Goal: Information Seeking & Learning: Check status

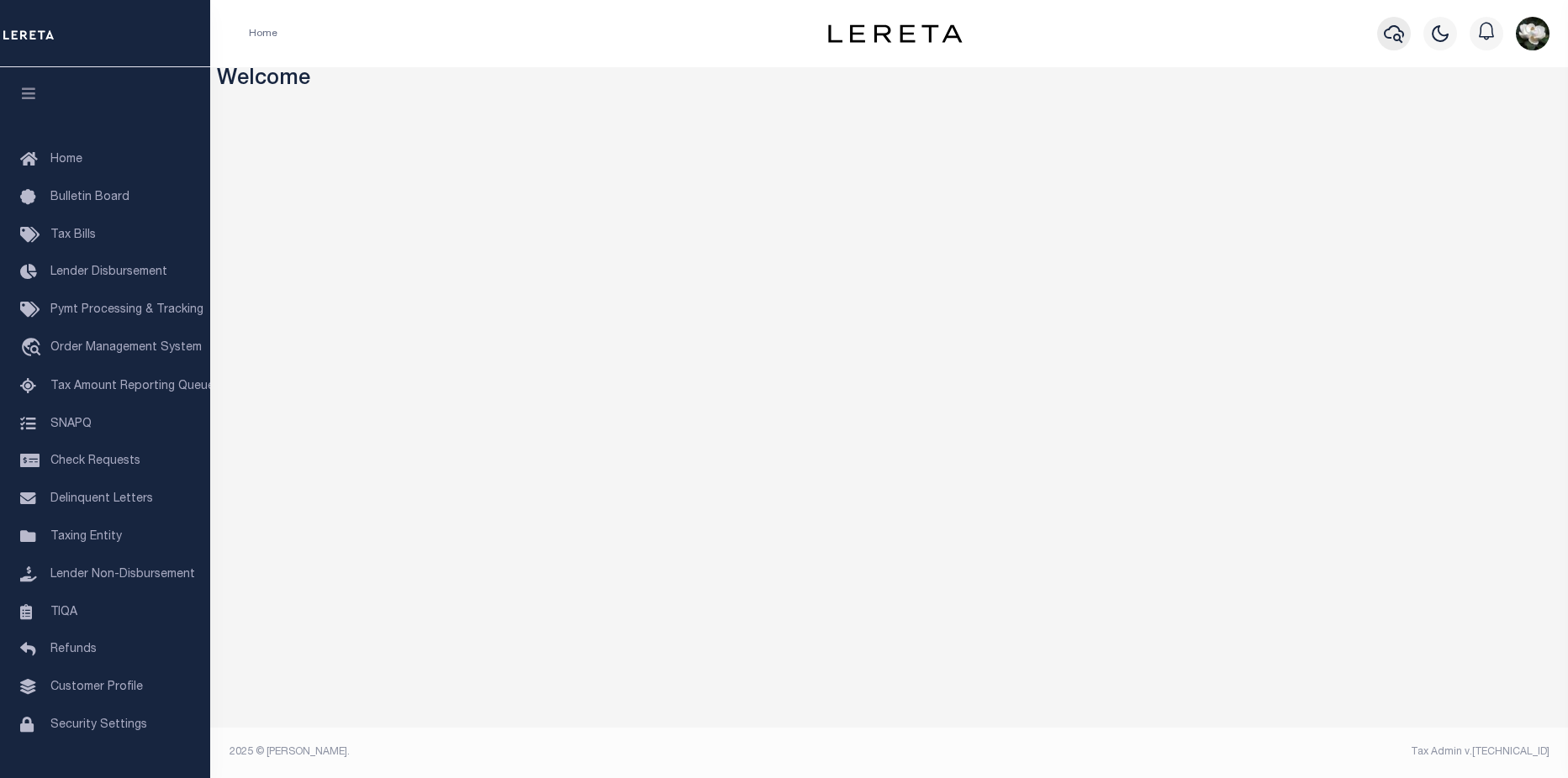
click at [1386, 30] on icon "button" at bounding box center [1394, 34] width 20 height 20
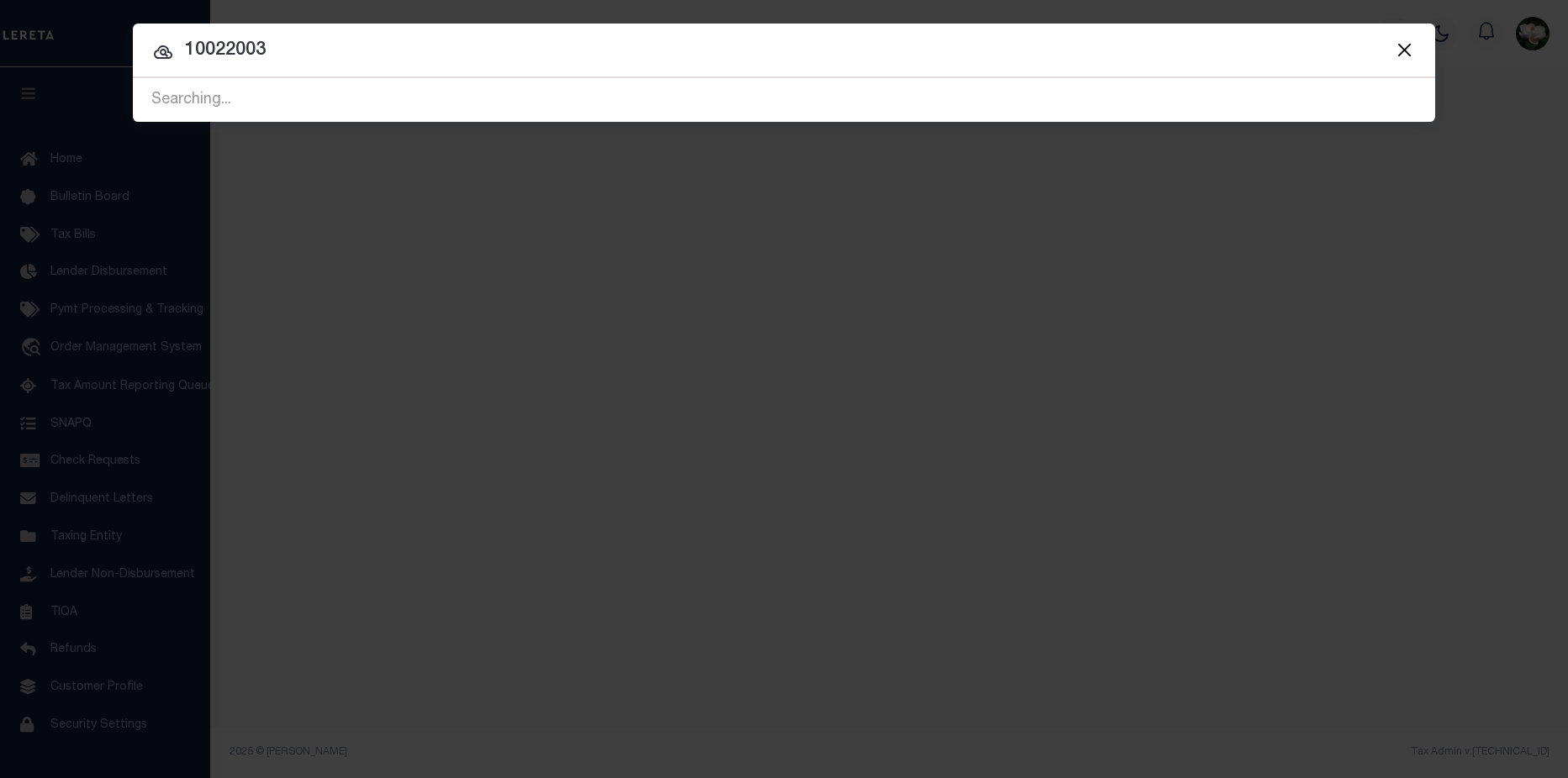
type input "10022003"
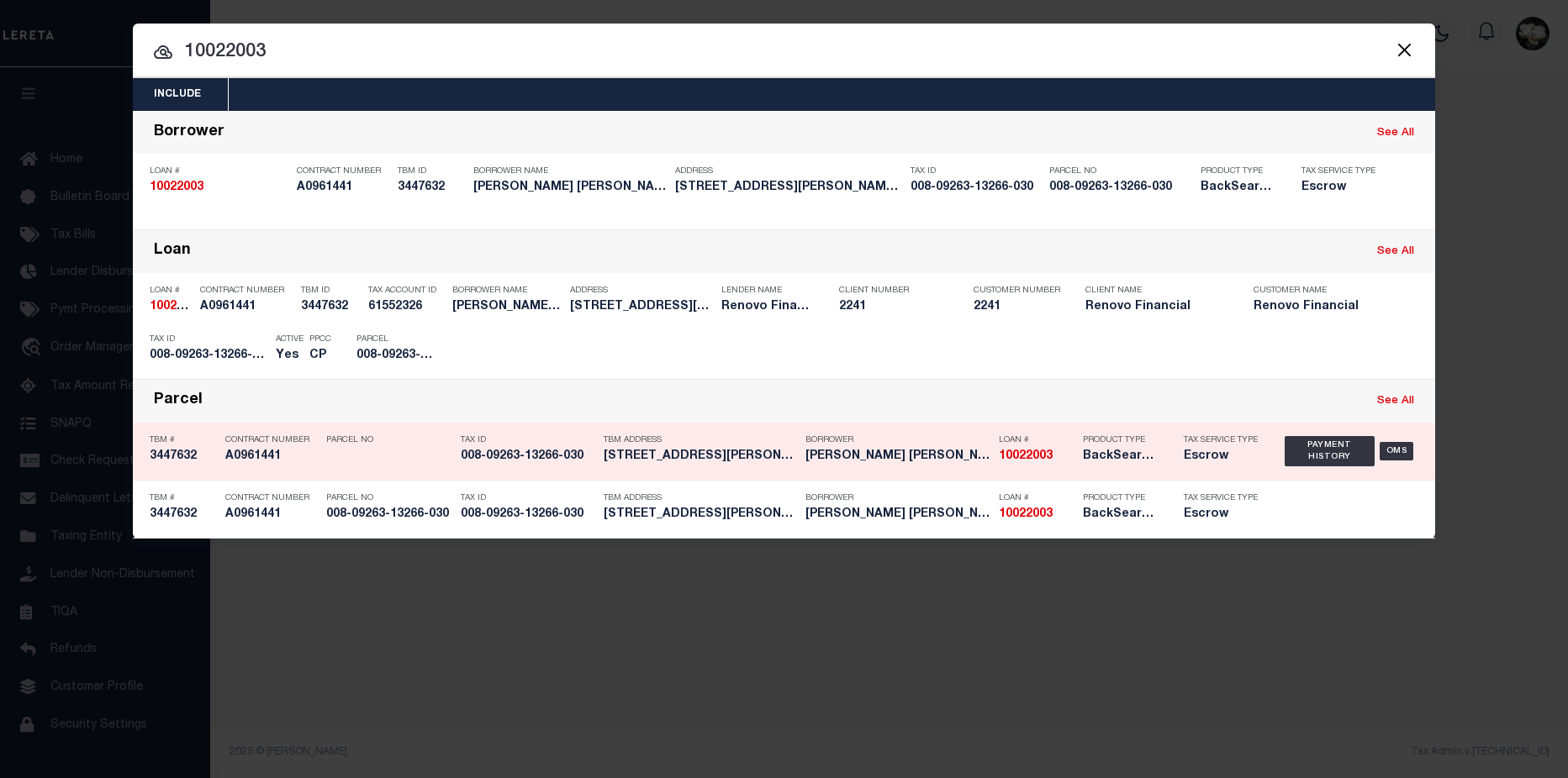
click at [933, 470] on div "Borrower RAYMOND JOHN HUGHES (BUSINESS)" at bounding box center [898, 451] width 185 height 49
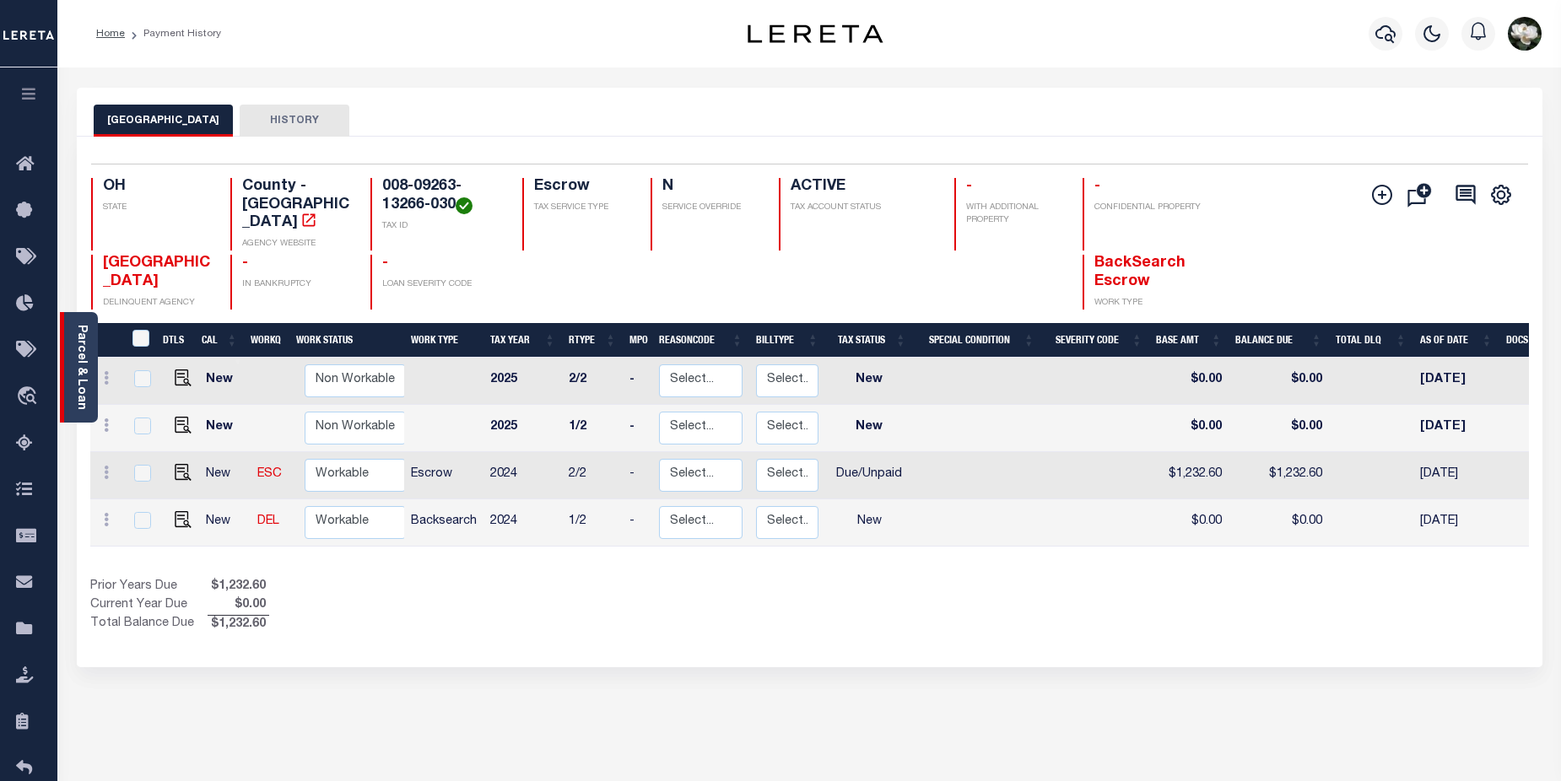
click at [80, 396] on link "Parcel & Loan" at bounding box center [81, 367] width 12 height 85
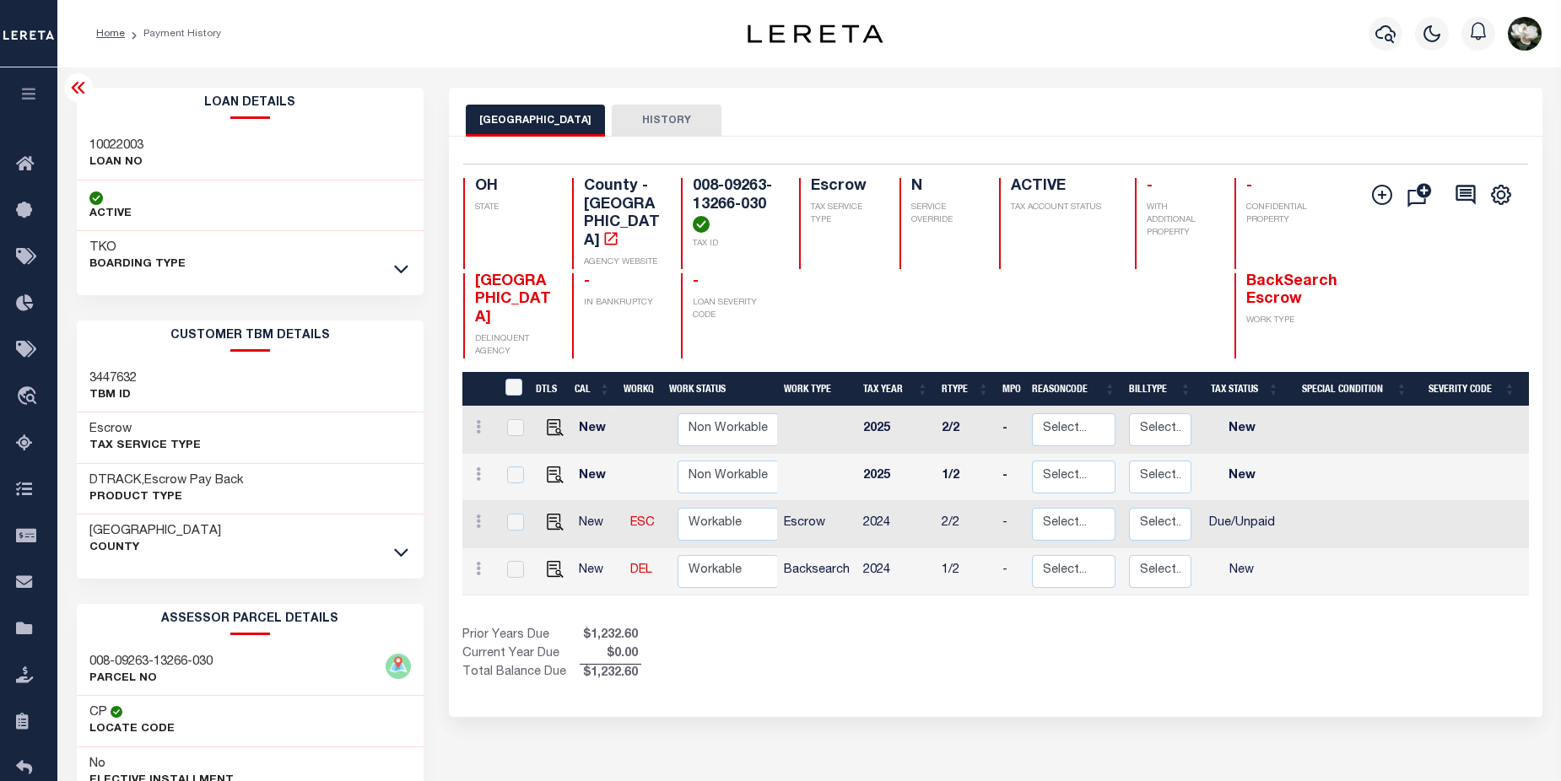
click at [392, 270] on link at bounding box center [401, 268] width 19 height 12
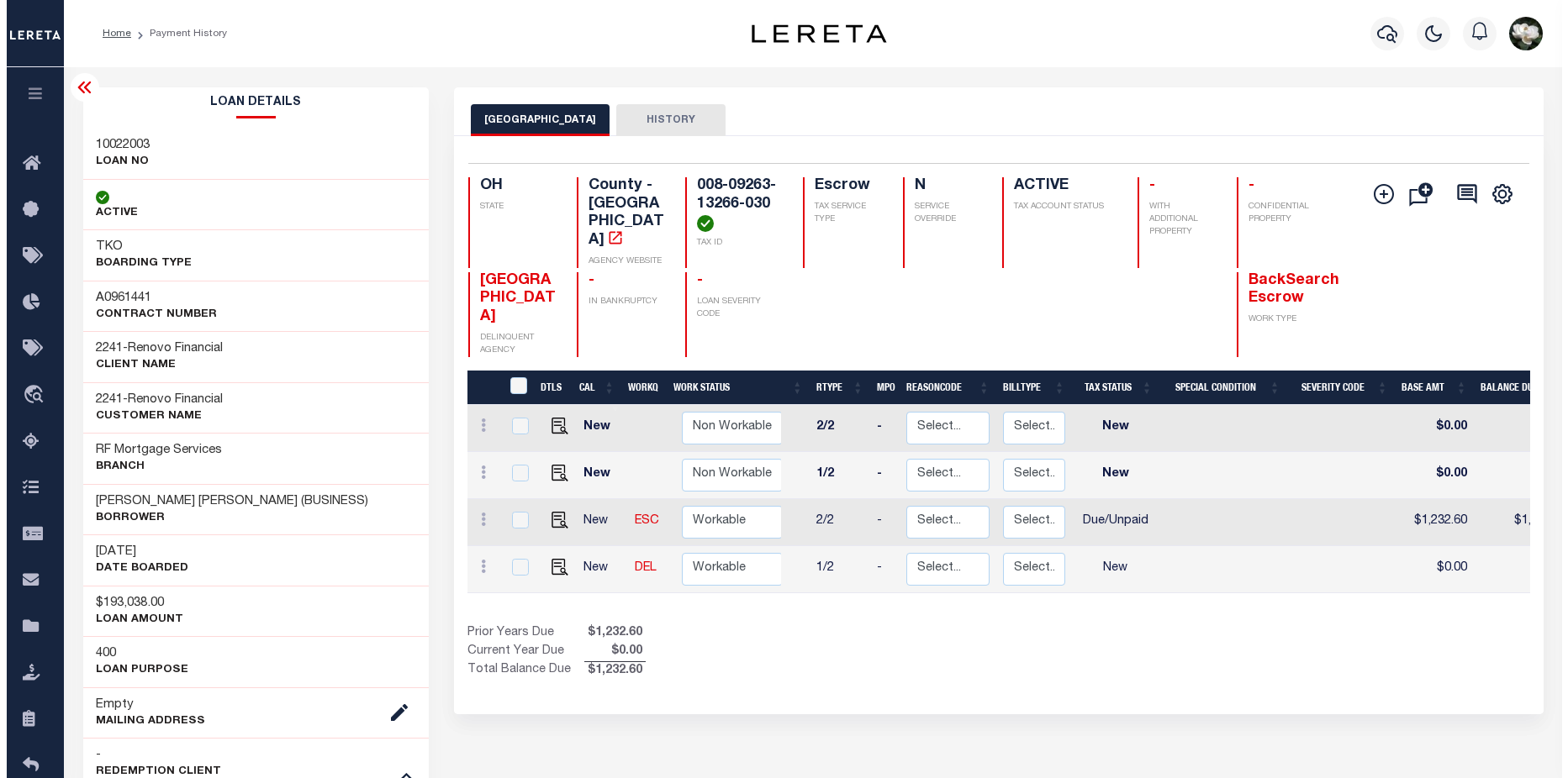
scroll to position [0, 211]
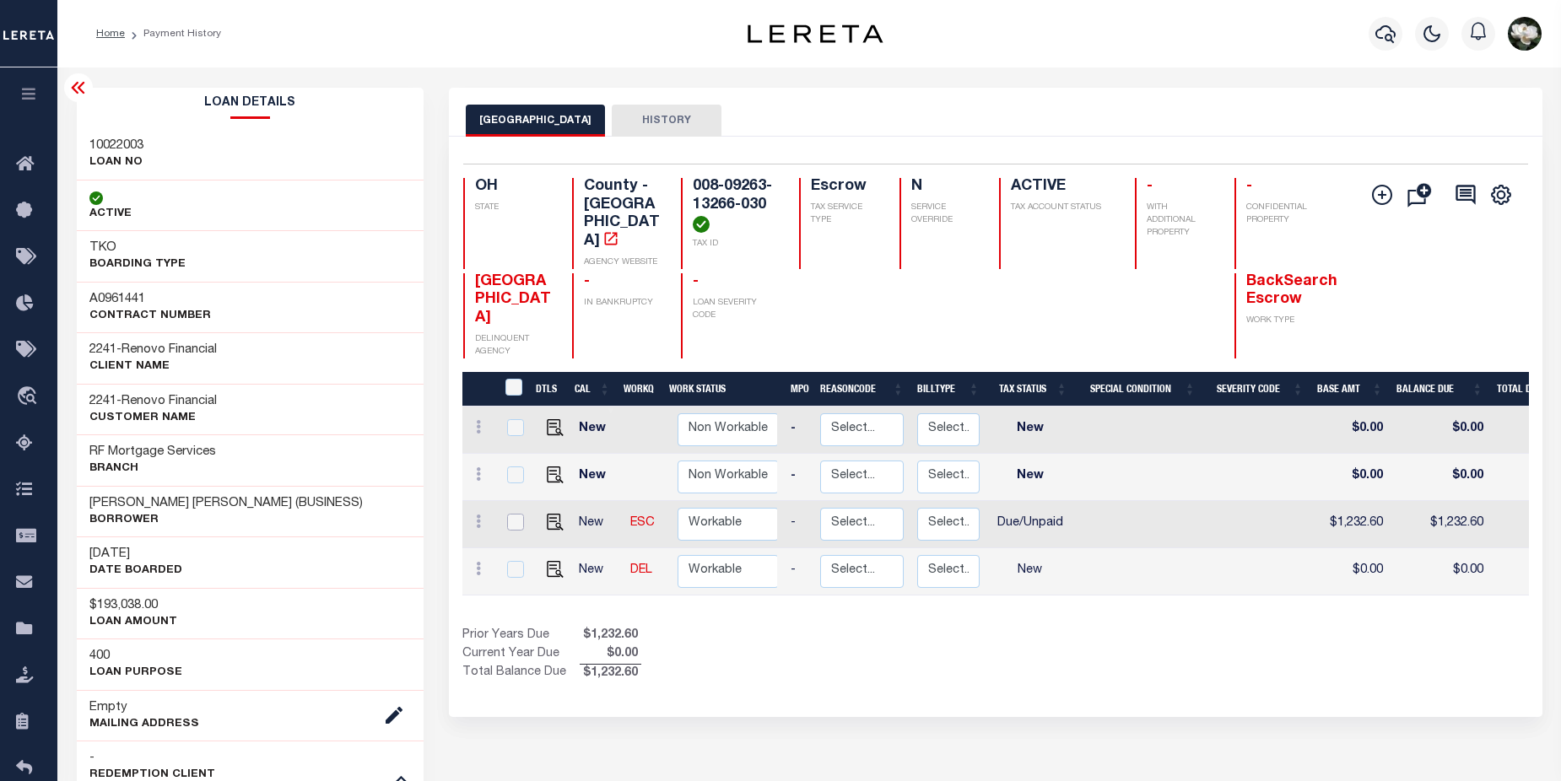
click at [517, 514] on input "checkbox" at bounding box center [515, 522] width 17 height 17
checkbox input "true"
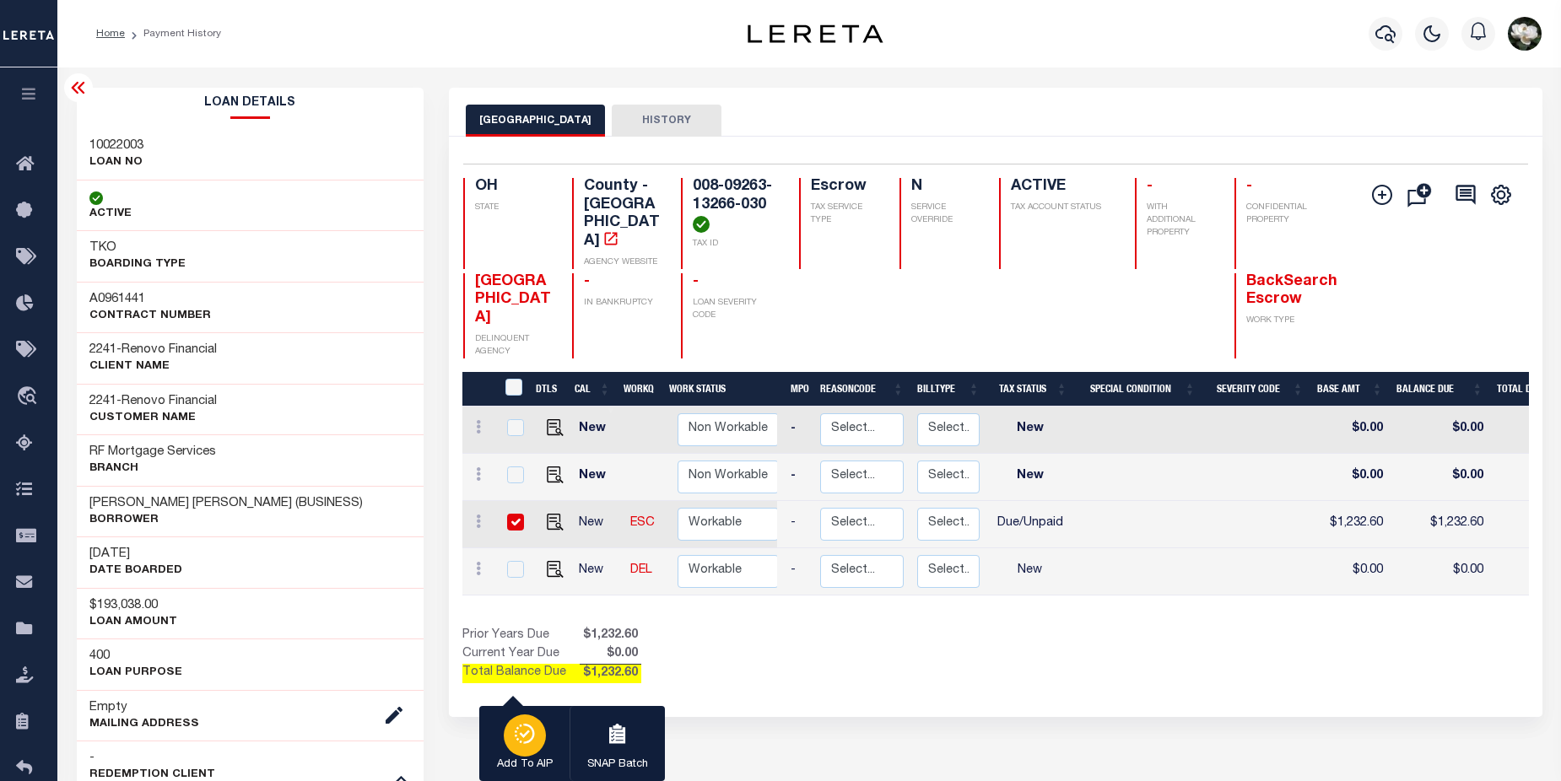
click at [519, 734] on icon "button" at bounding box center [525, 734] width 24 height 20
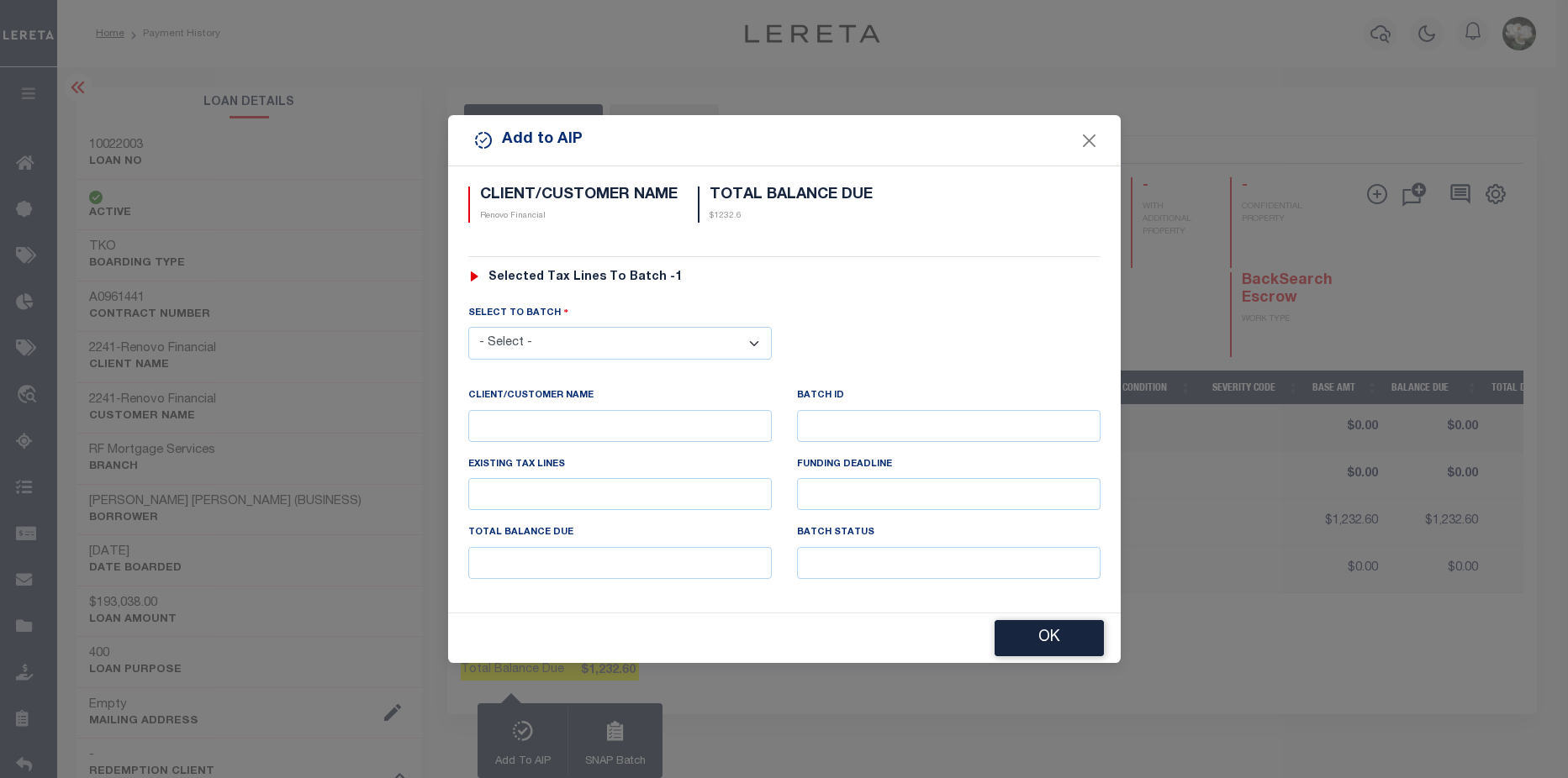
click at [746, 340] on select "- Select - 42380 42965 43235 43299 43683 44436 44450 44938 45028 45180 45253 45…" at bounding box center [620, 343] width 304 height 33
select select "45948"
click at [468, 327] on select "- Select - 42380 42965 43235 43299 43683 44436 44450 44938 45028 45180 45253 45…" at bounding box center [620, 343] width 304 height 33
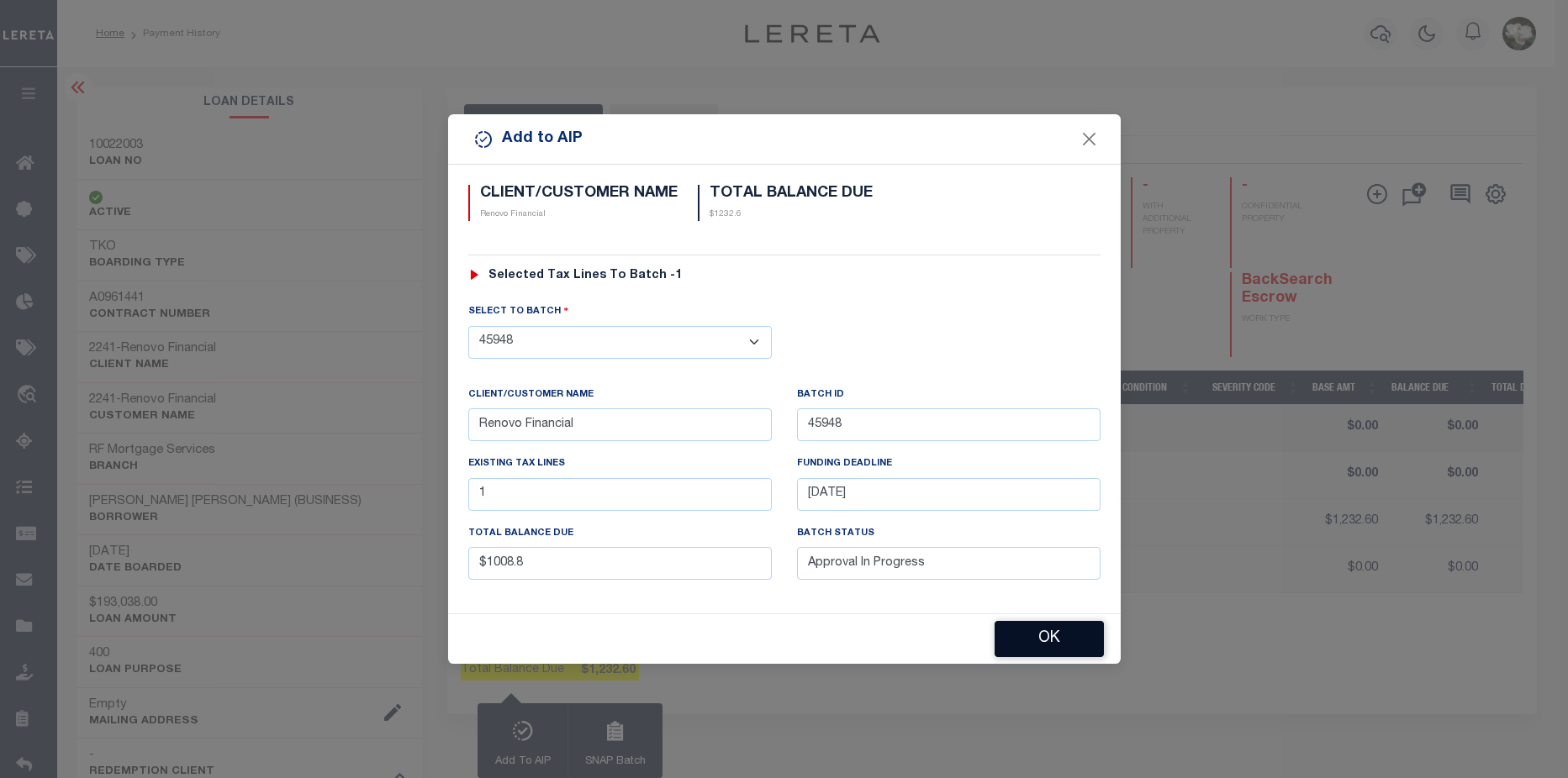
click at [1059, 644] on button "OK" at bounding box center [1049, 640] width 110 height 36
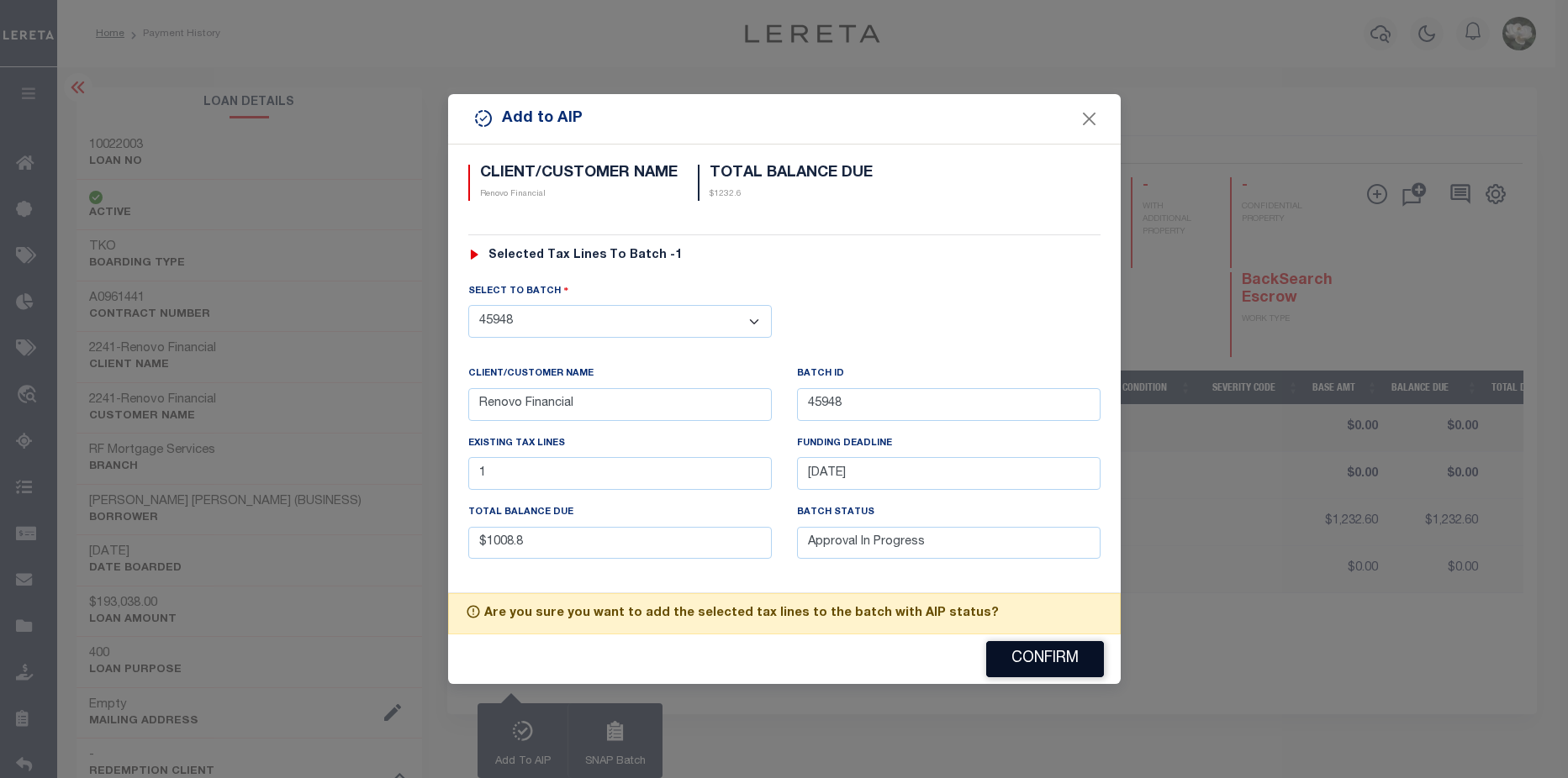
click at [1029, 659] on button "Confirm" at bounding box center [1045, 659] width 118 height 36
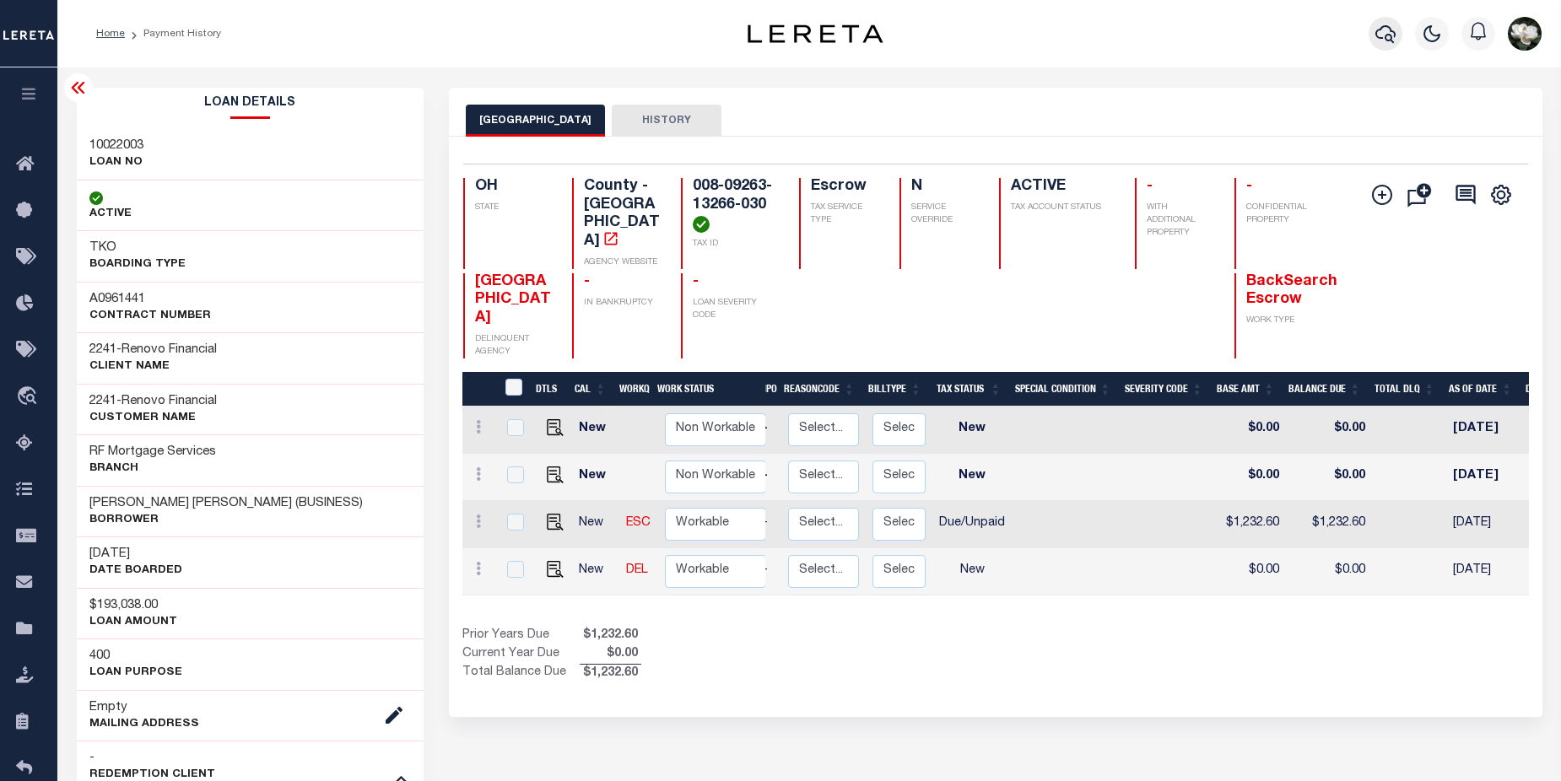
click at [1383, 35] on icon "button" at bounding box center [1386, 34] width 20 height 20
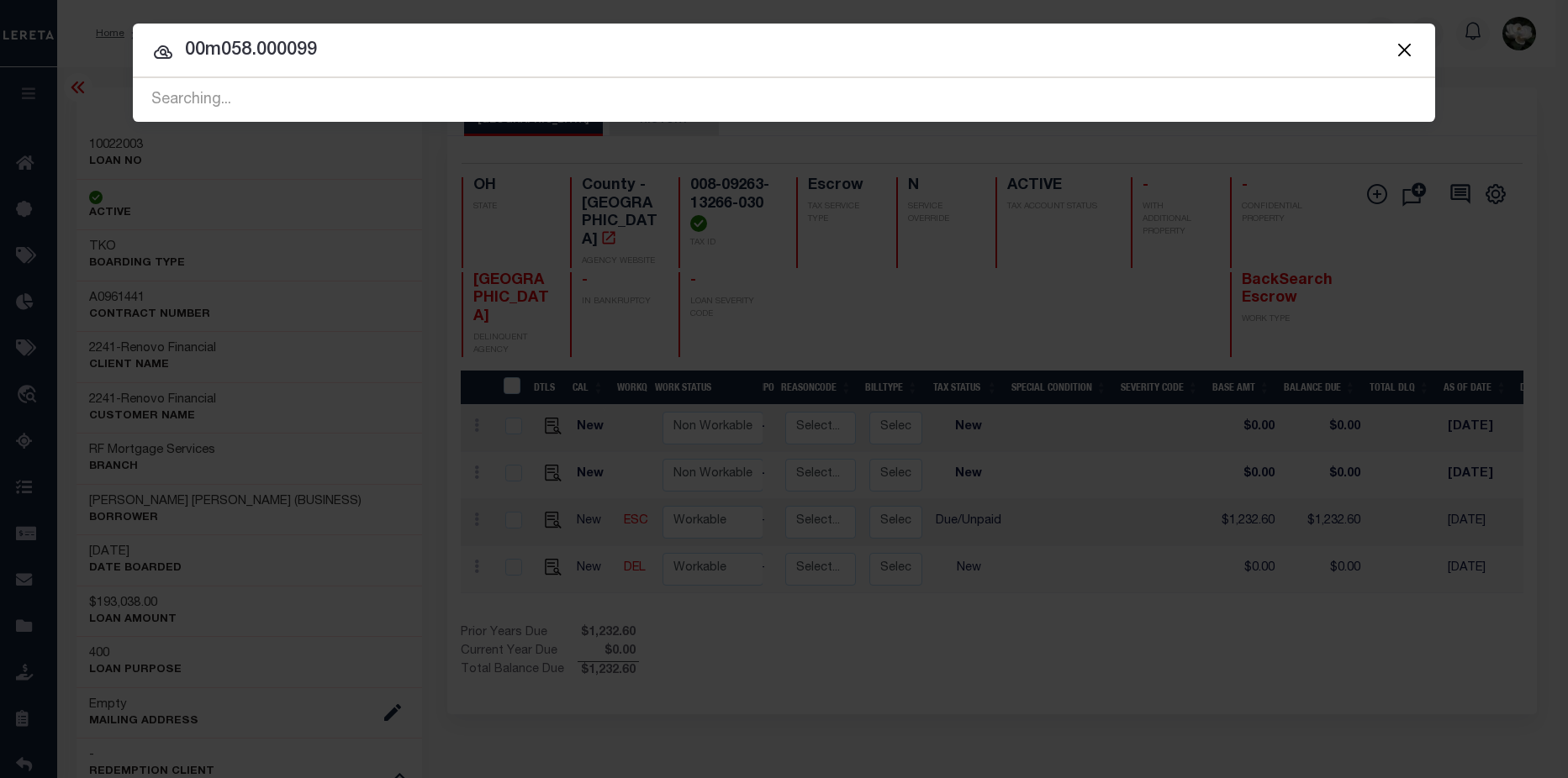
type input "00m058.000099"
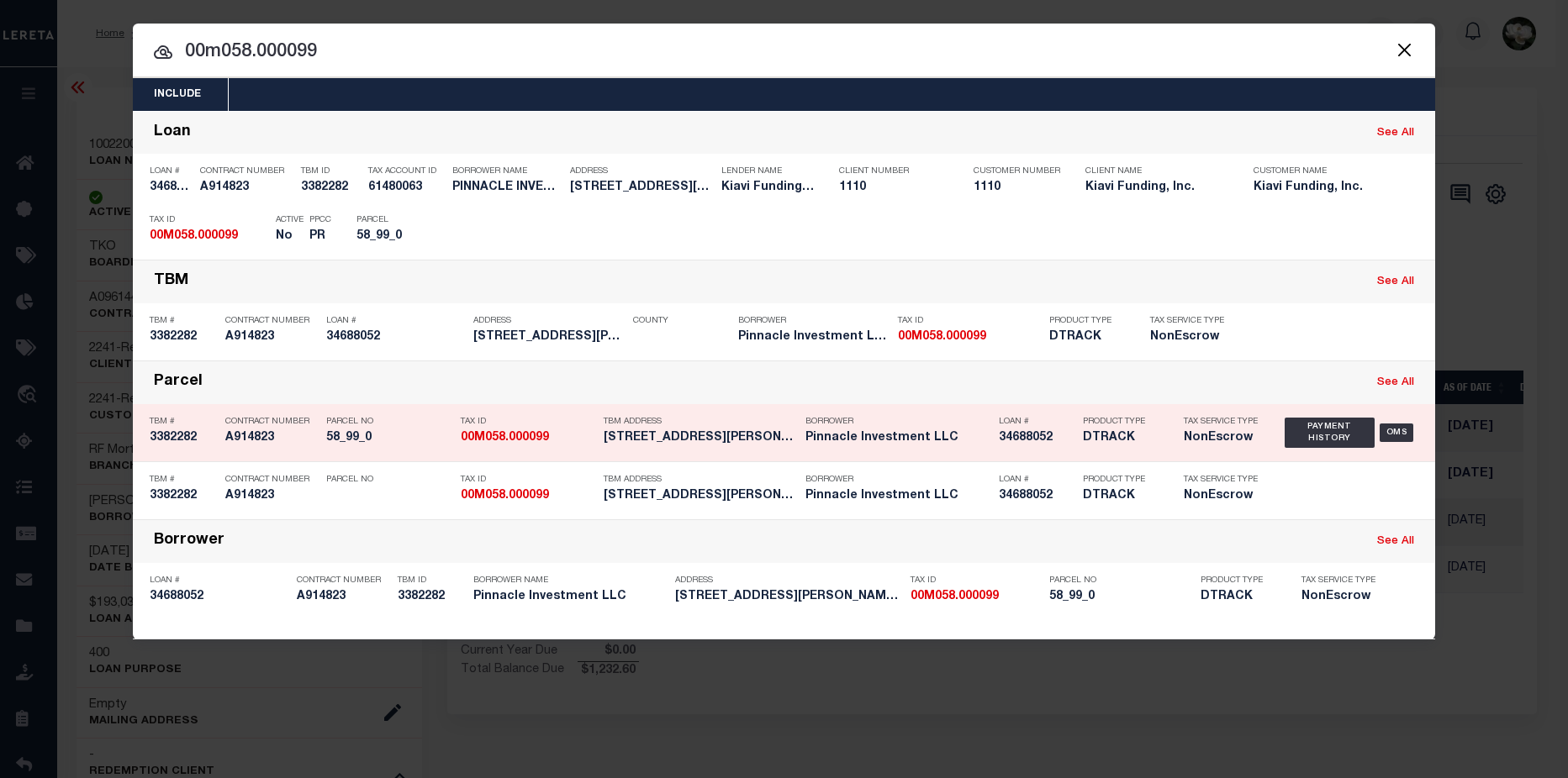
click at [1143, 436] on h5 "DTRACK" at bounding box center [1121, 438] width 76 height 14
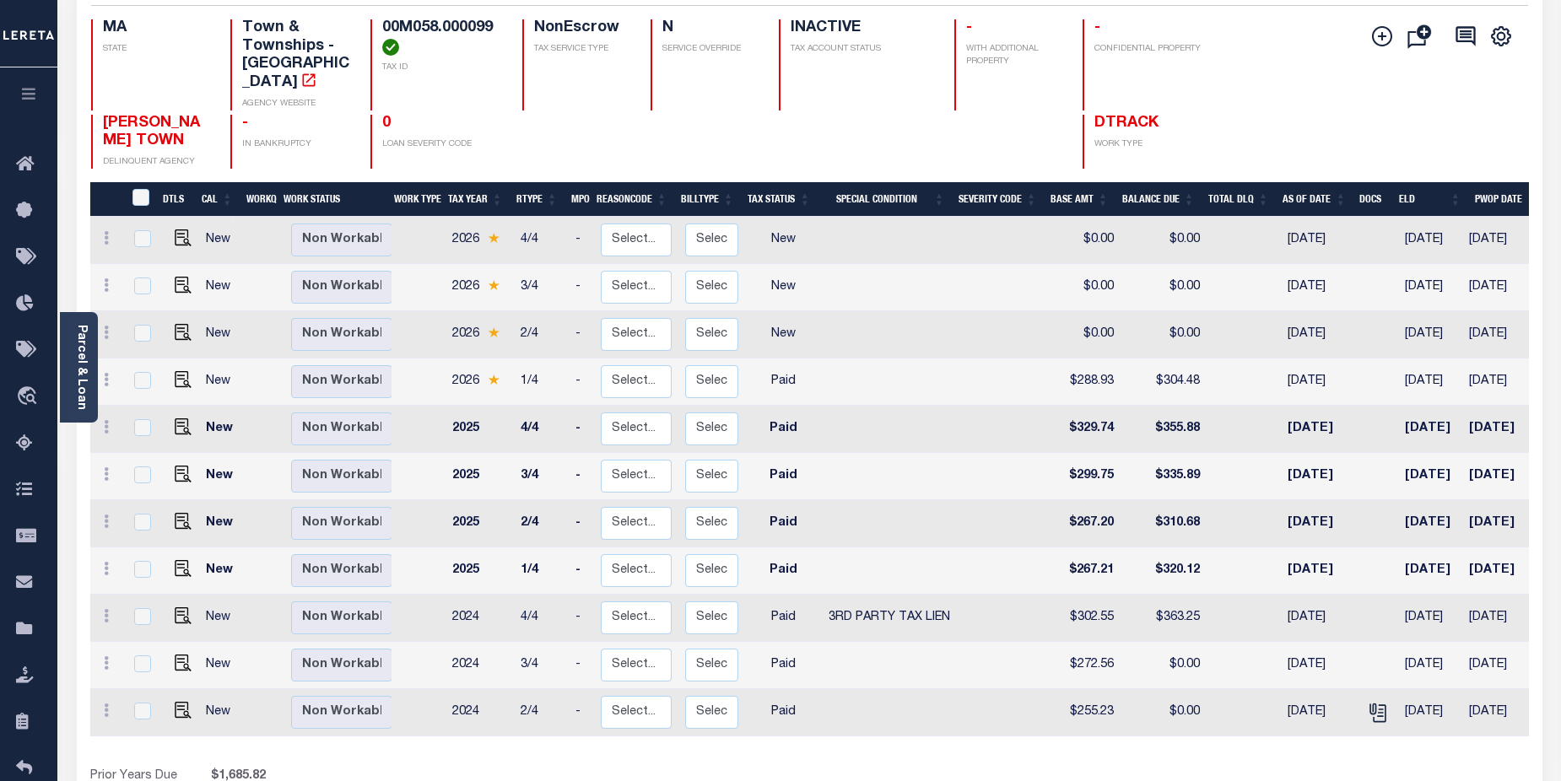
scroll to position [171, 0]
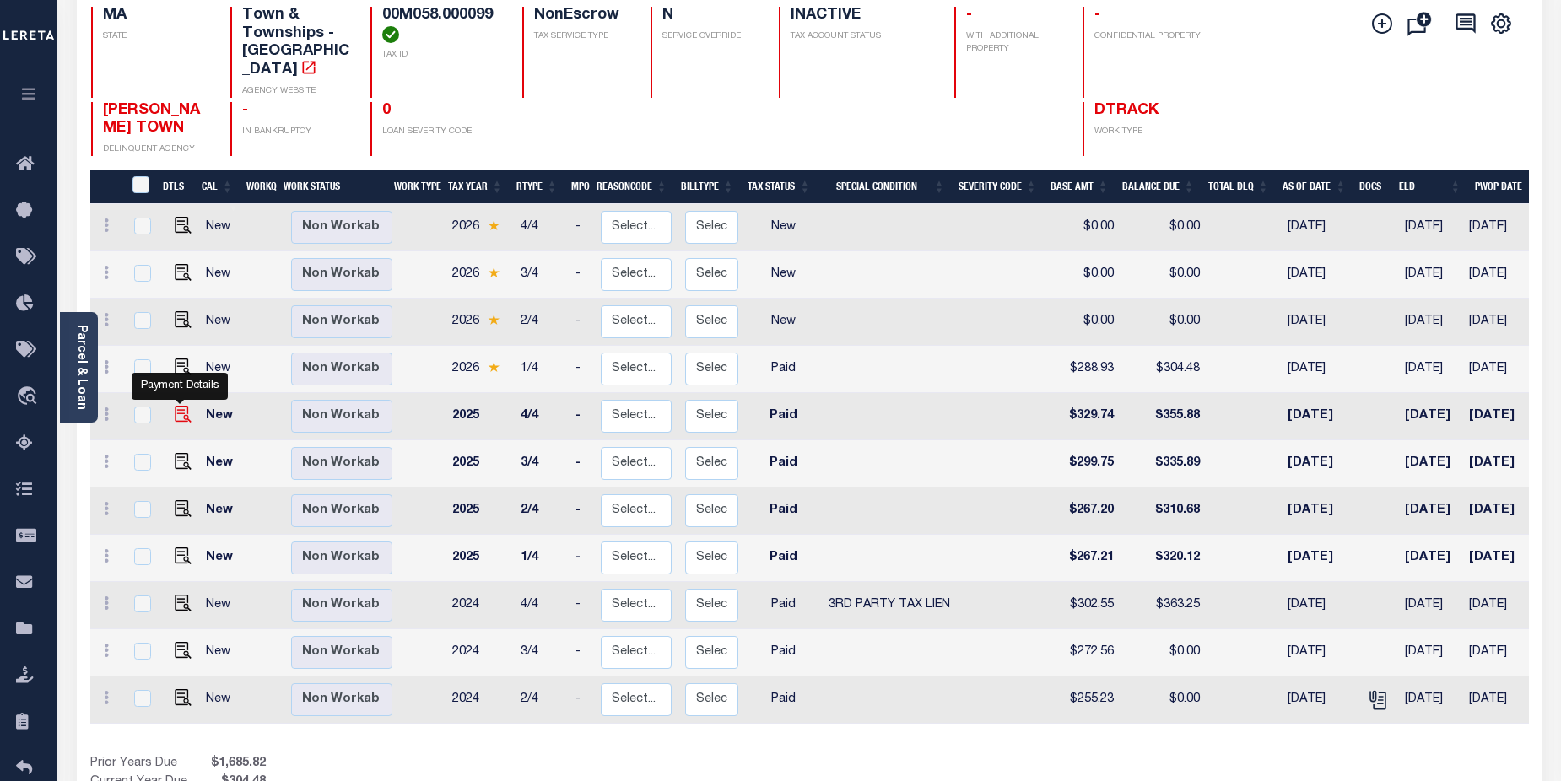
click at [177, 406] on img "" at bounding box center [183, 414] width 17 height 17
checkbox input "true"
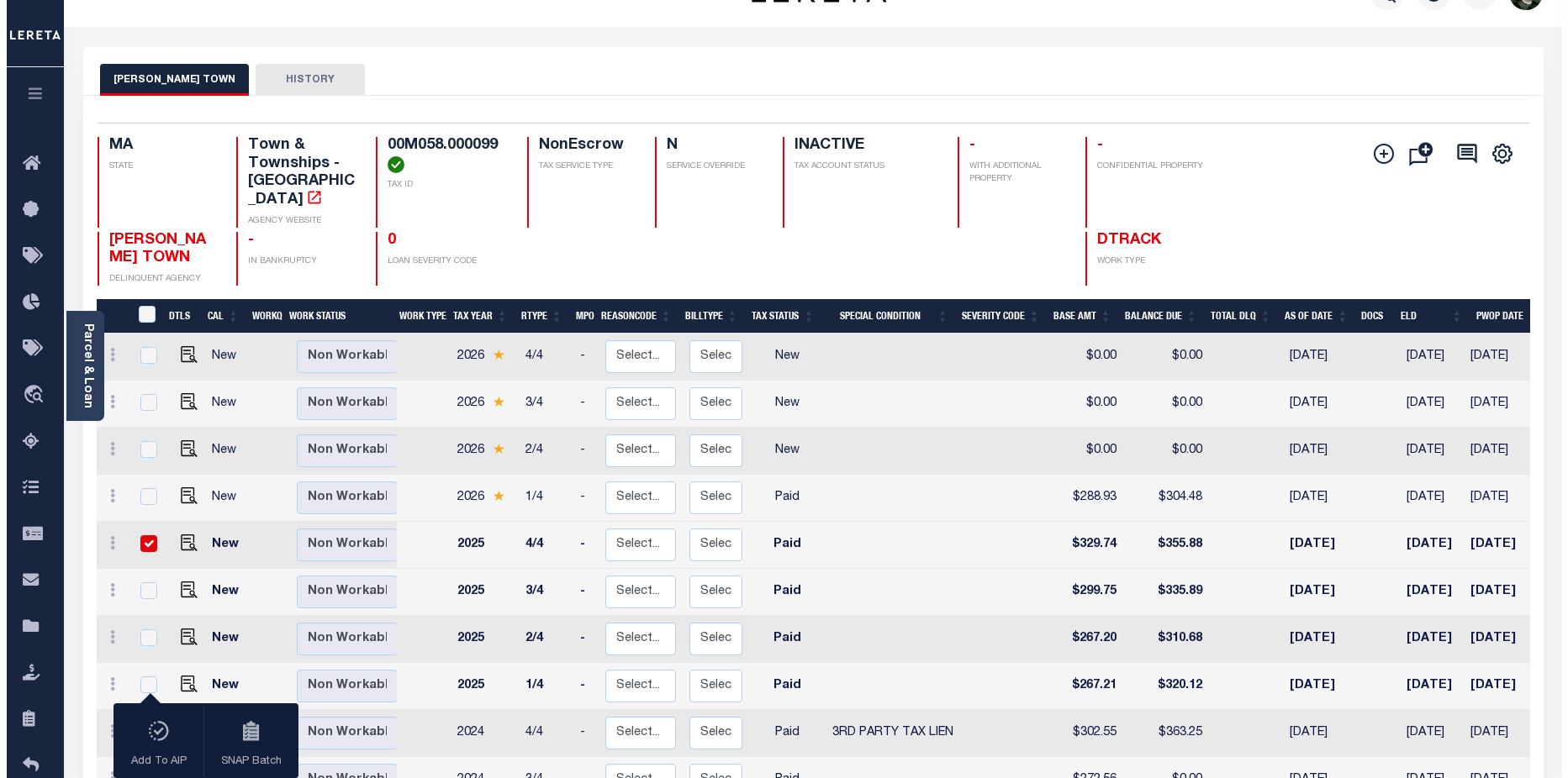
scroll to position [0, 0]
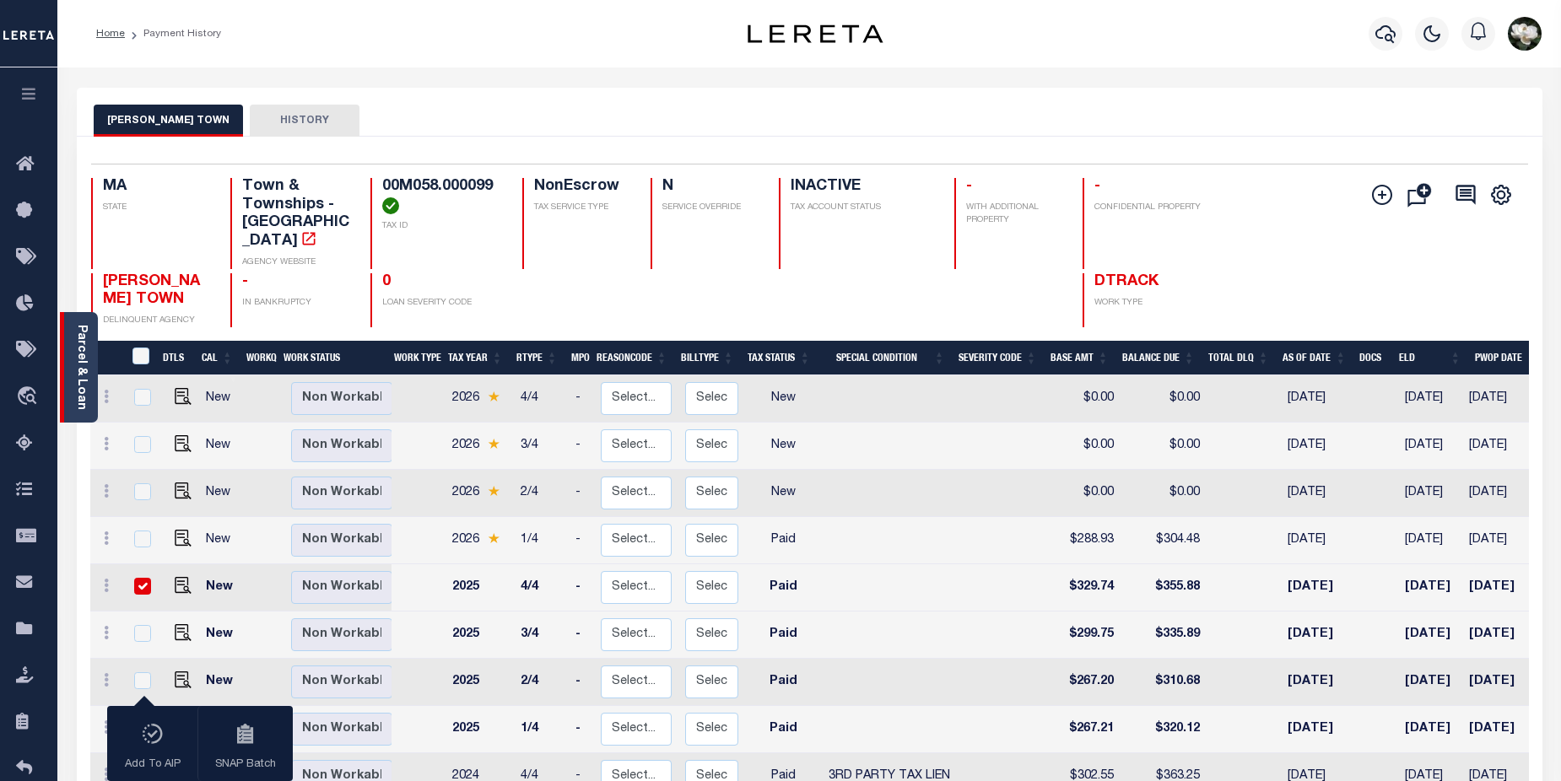
click at [75, 397] on link "Parcel & Loan" at bounding box center [81, 367] width 12 height 85
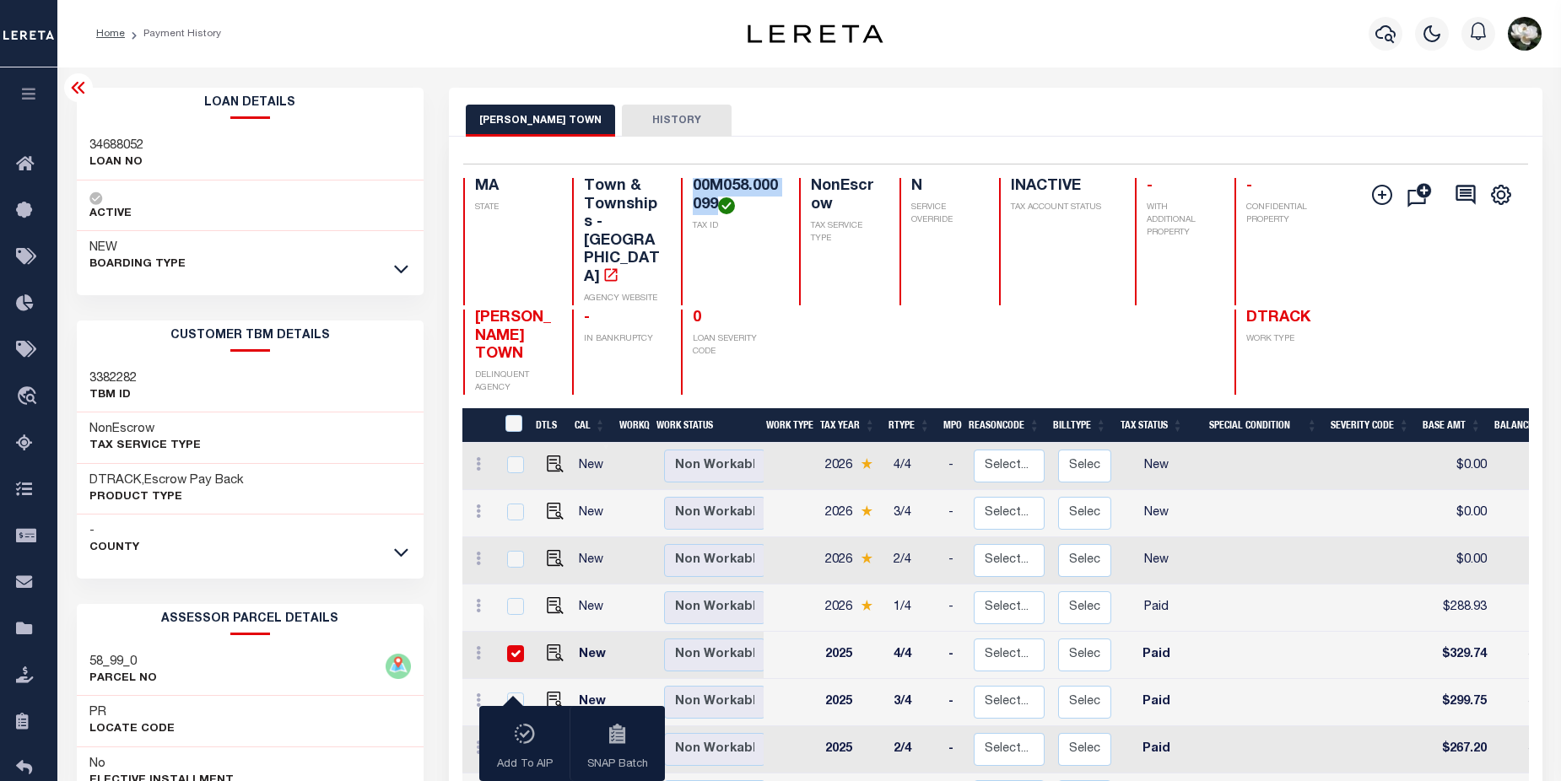
drag, startPoint x: 697, startPoint y: 190, endPoint x: 719, endPoint y: 202, distance: 24.9
click at [719, 202] on h4 "00M058.000099" at bounding box center [736, 196] width 86 height 36
drag, startPoint x: 719, startPoint y: 202, endPoint x: 703, endPoint y: 200, distance: 16.1
copy h4 "00M058.000099"
click at [1390, 37] on icon "button" at bounding box center [1386, 34] width 20 height 20
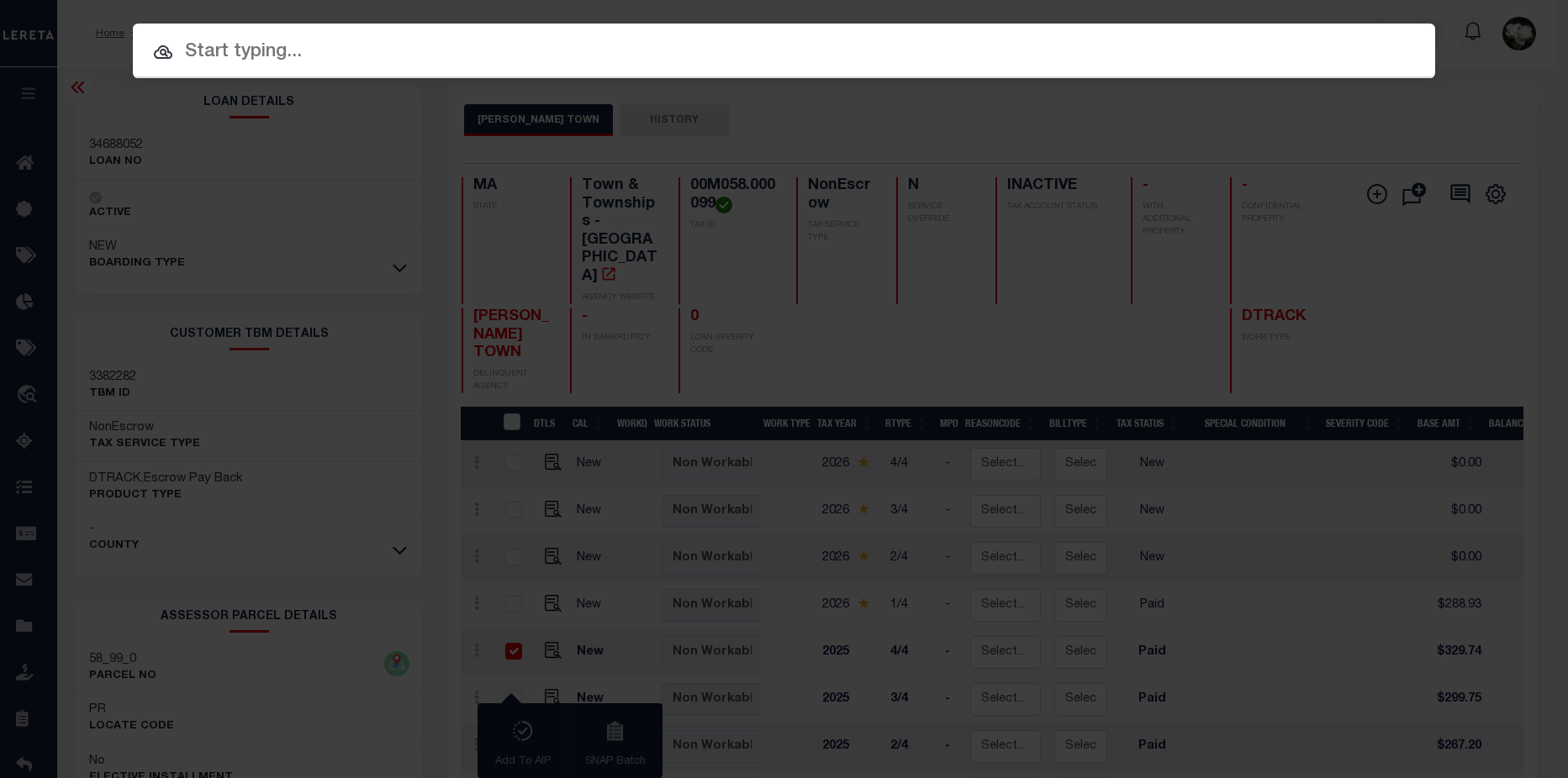
click at [417, 57] on input "text" at bounding box center [783, 53] width 1302 height 30
paste input "00M058.000099"
type input "00M058.000099"
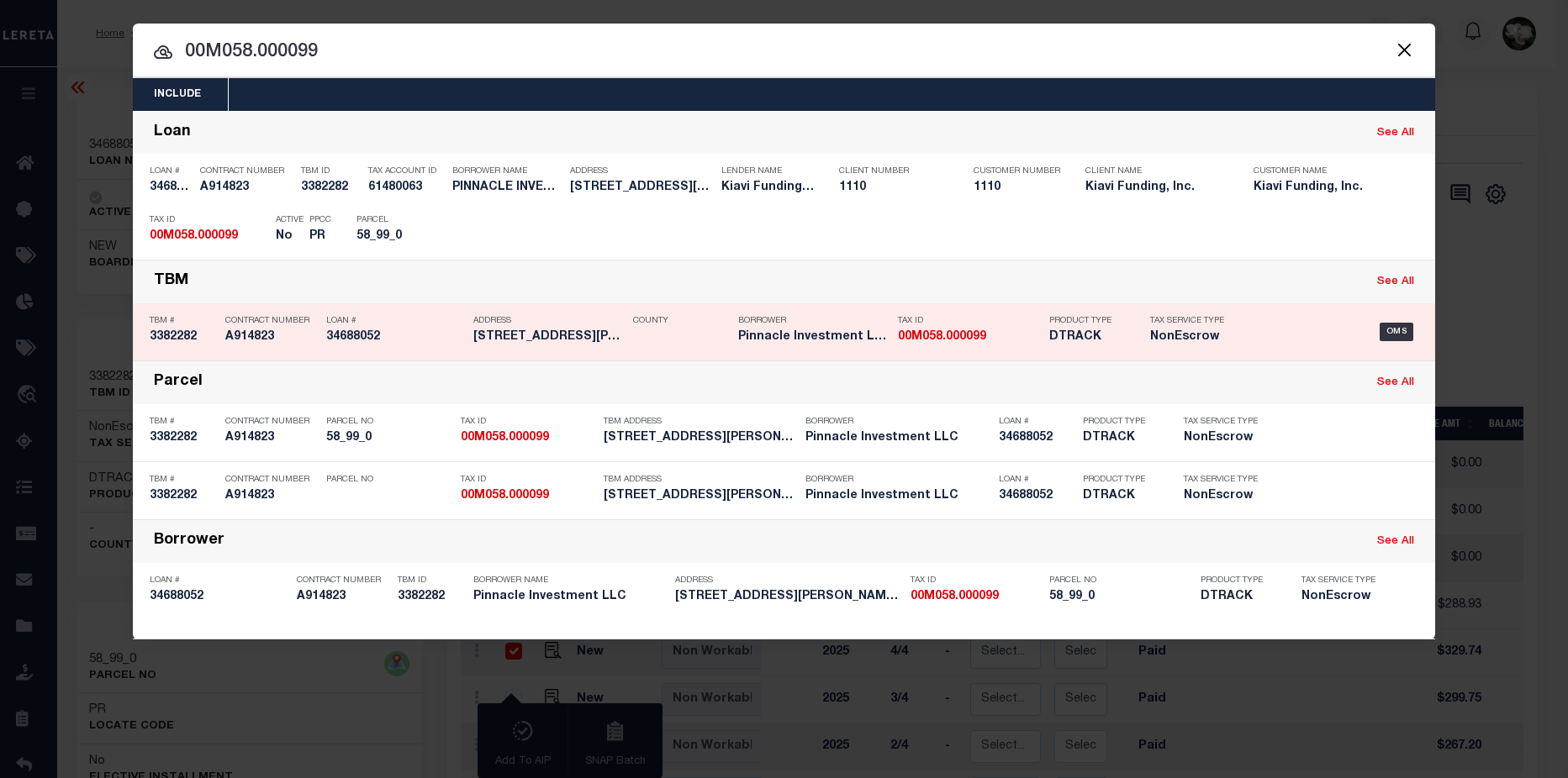
click at [1001, 345] on h5 "00M058.000099" at bounding box center [968, 338] width 142 height 14
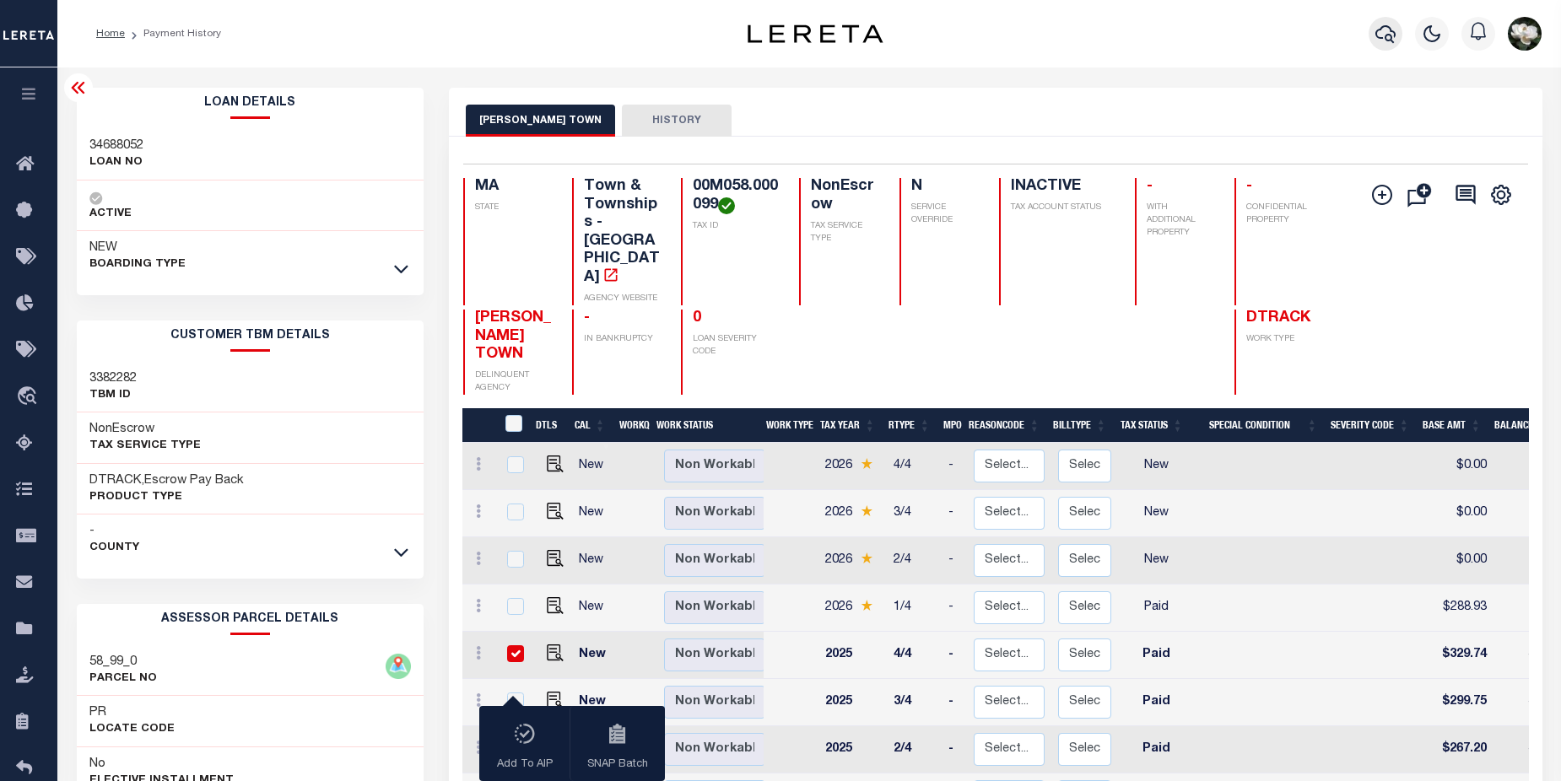
click at [1387, 44] on icon "button" at bounding box center [1386, 34] width 20 height 20
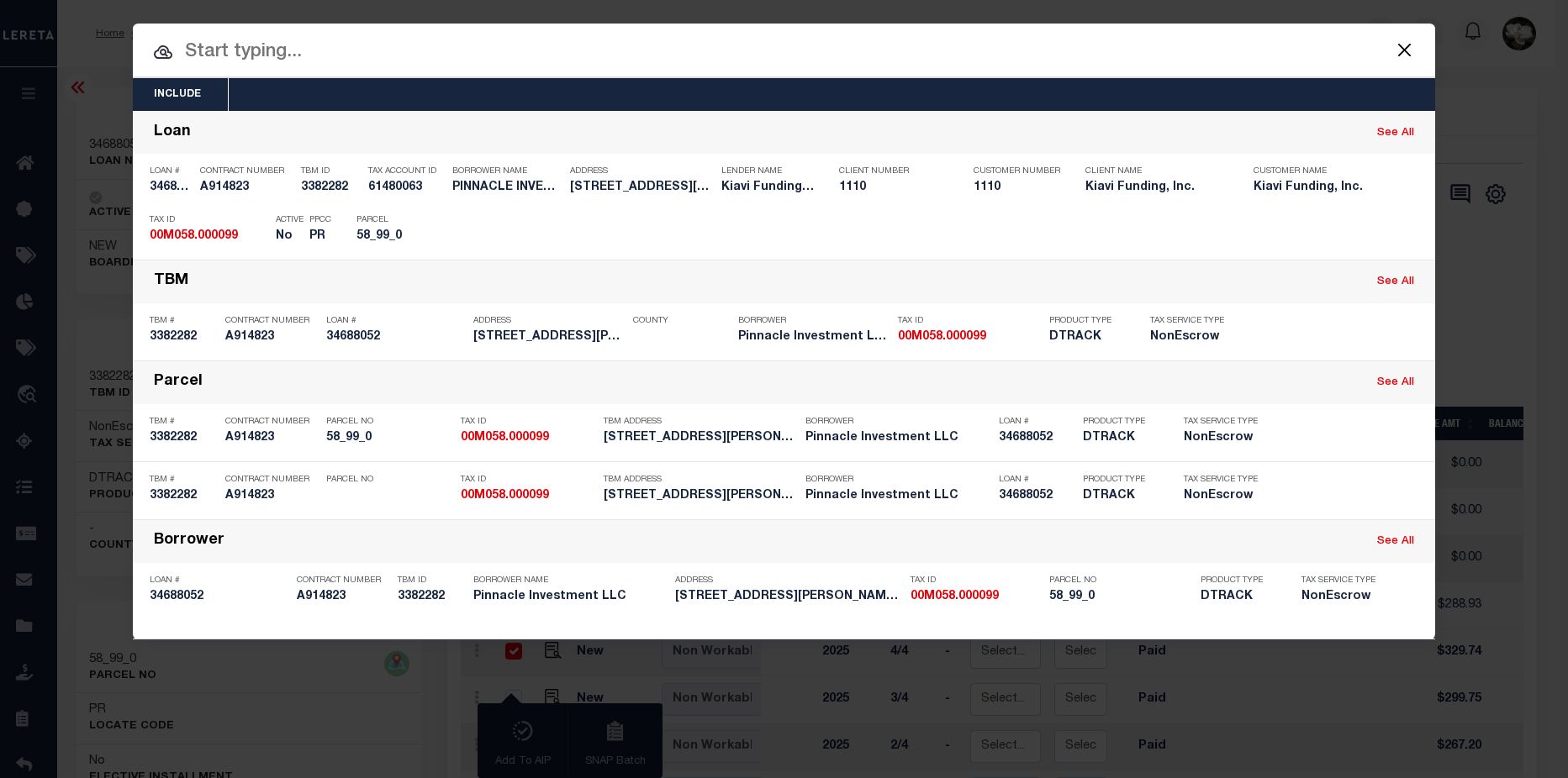
click at [529, 45] on input "text" at bounding box center [783, 53] width 1302 height 30
paste input "00M058.000099"
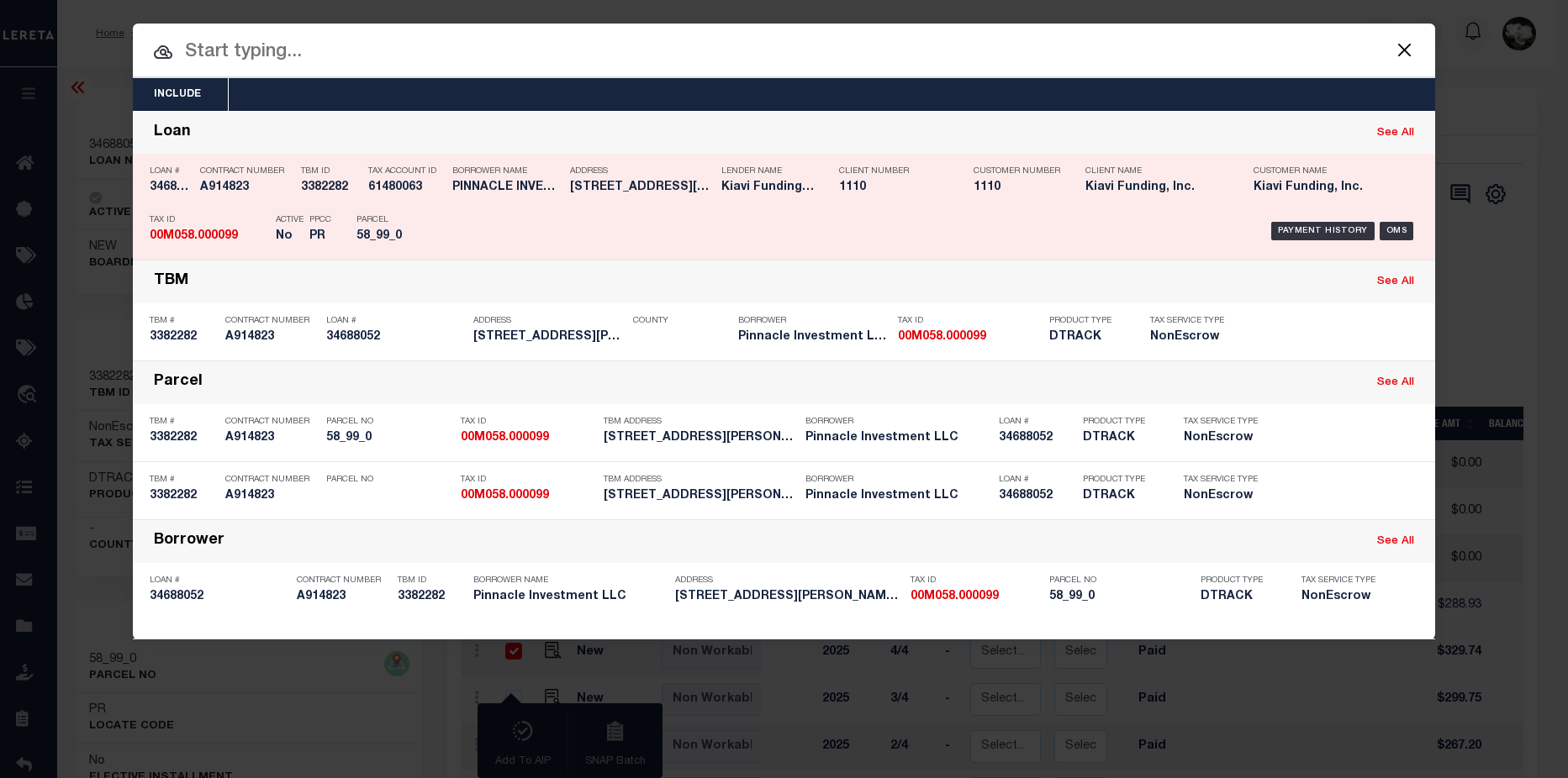
type input "00M058.000099"
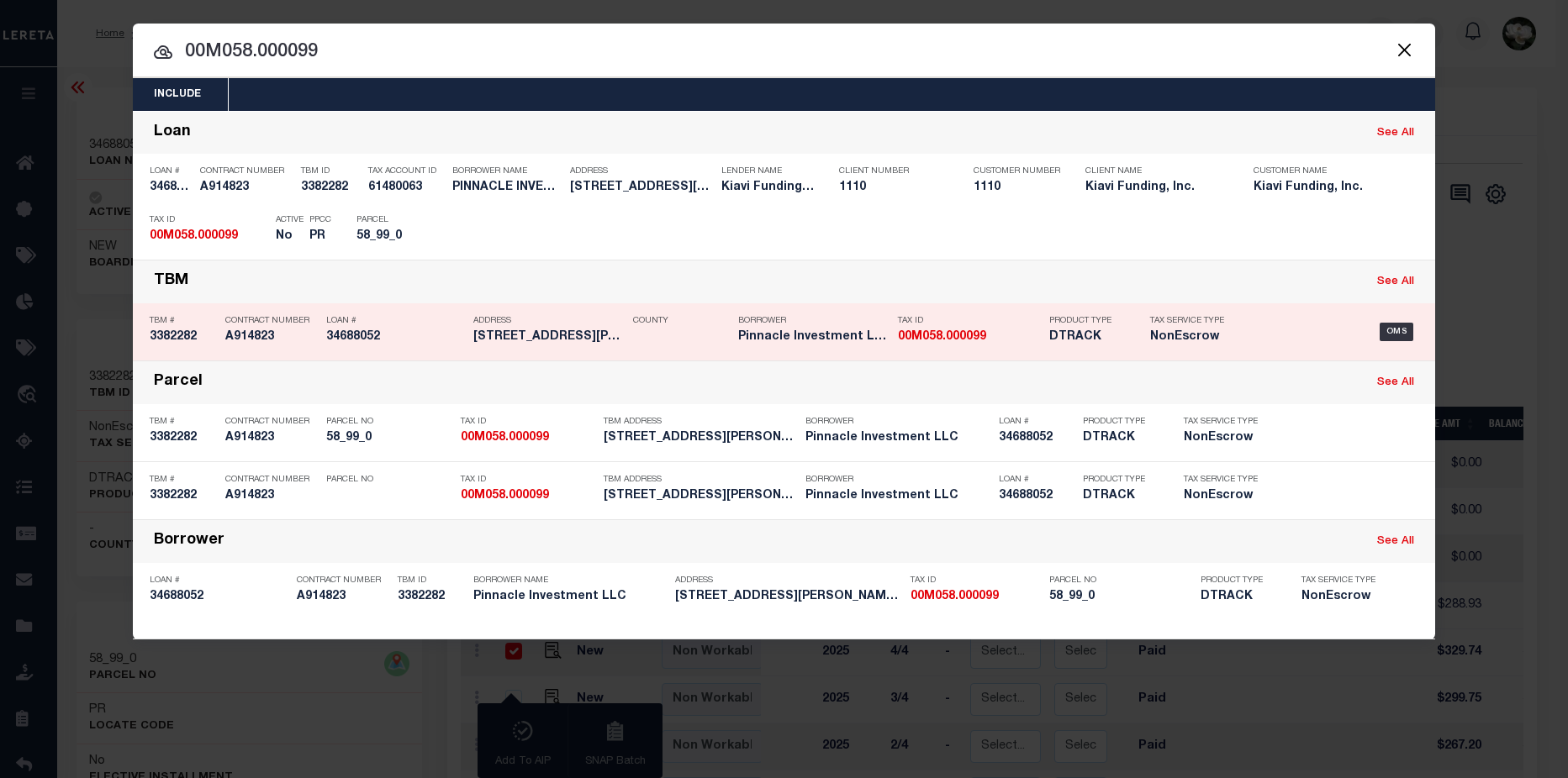
click at [1166, 343] on h5 "NonEscrow" at bounding box center [1191, 338] width 84 height 14
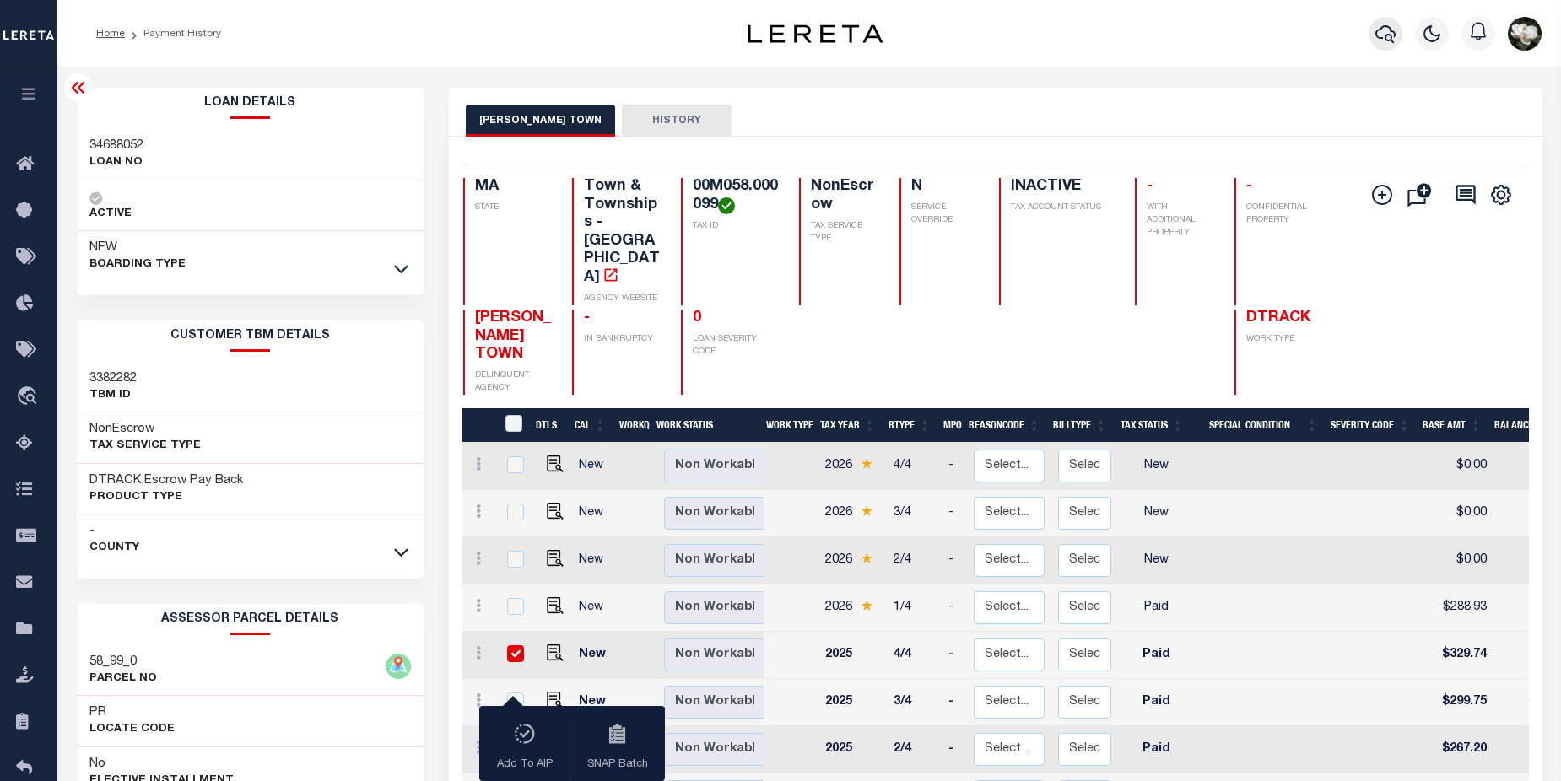
click at [1387, 36] on icon "button" at bounding box center [1386, 34] width 20 height 18
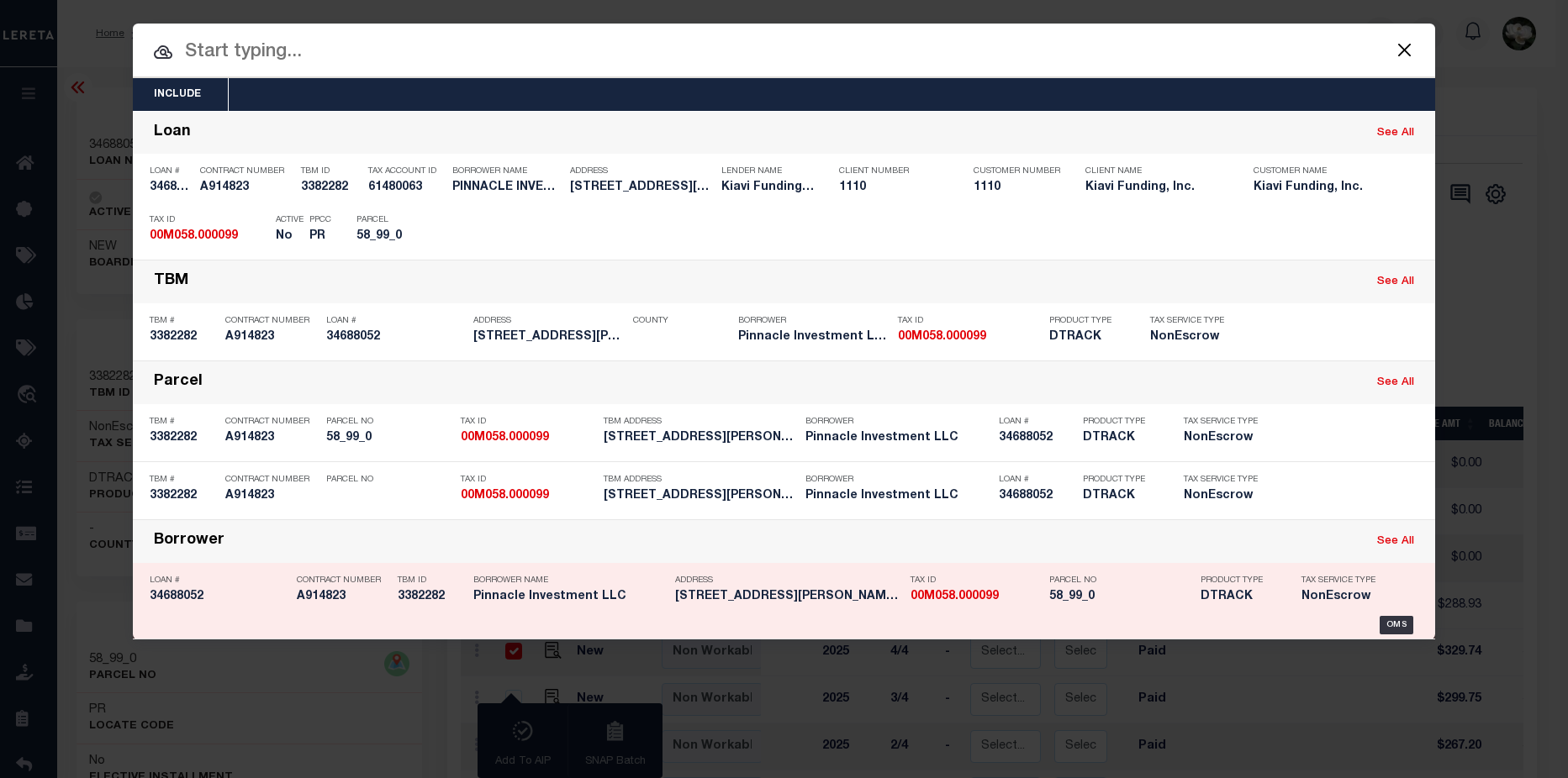
click at [1273, 595] on h5 "DTRACK" at bounding box center [1238, 597] width 76 height 14
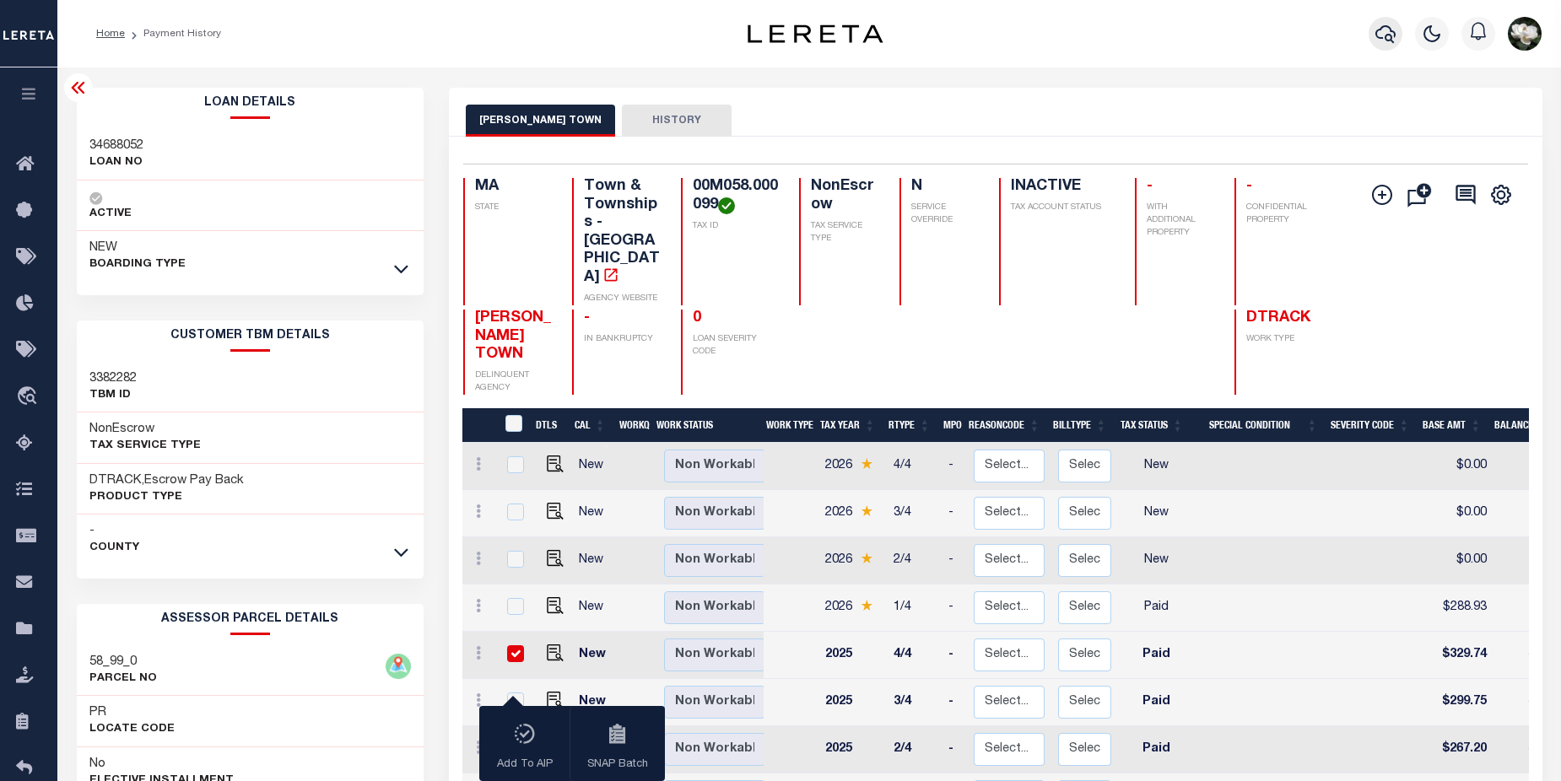
click at [1379, 32] on icon "button" at bounding box center [1386, 34] width 20 height 20
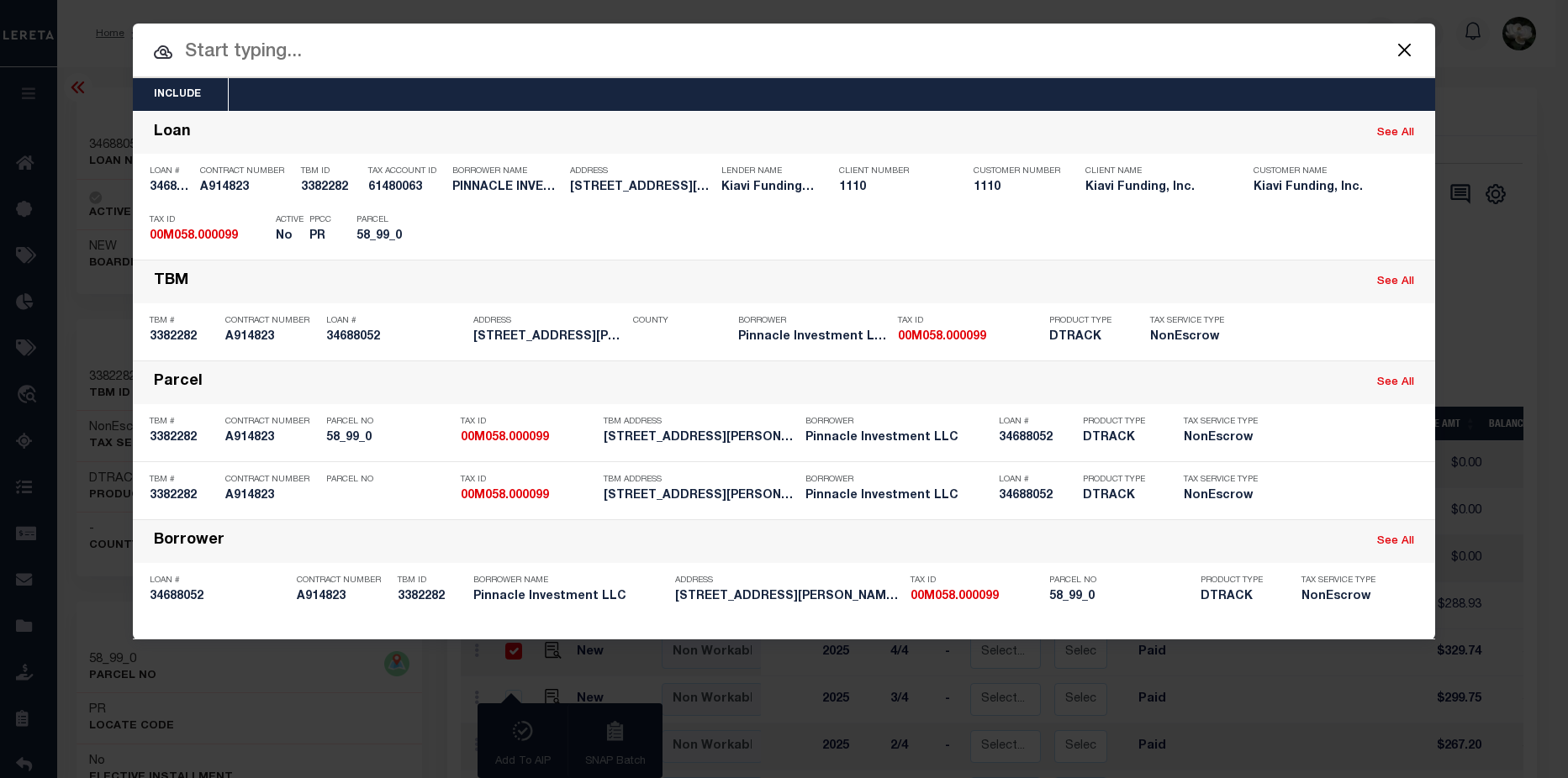
click at [630, 67] on input "text" at bounding box center [783, 53] width 1302 height 30
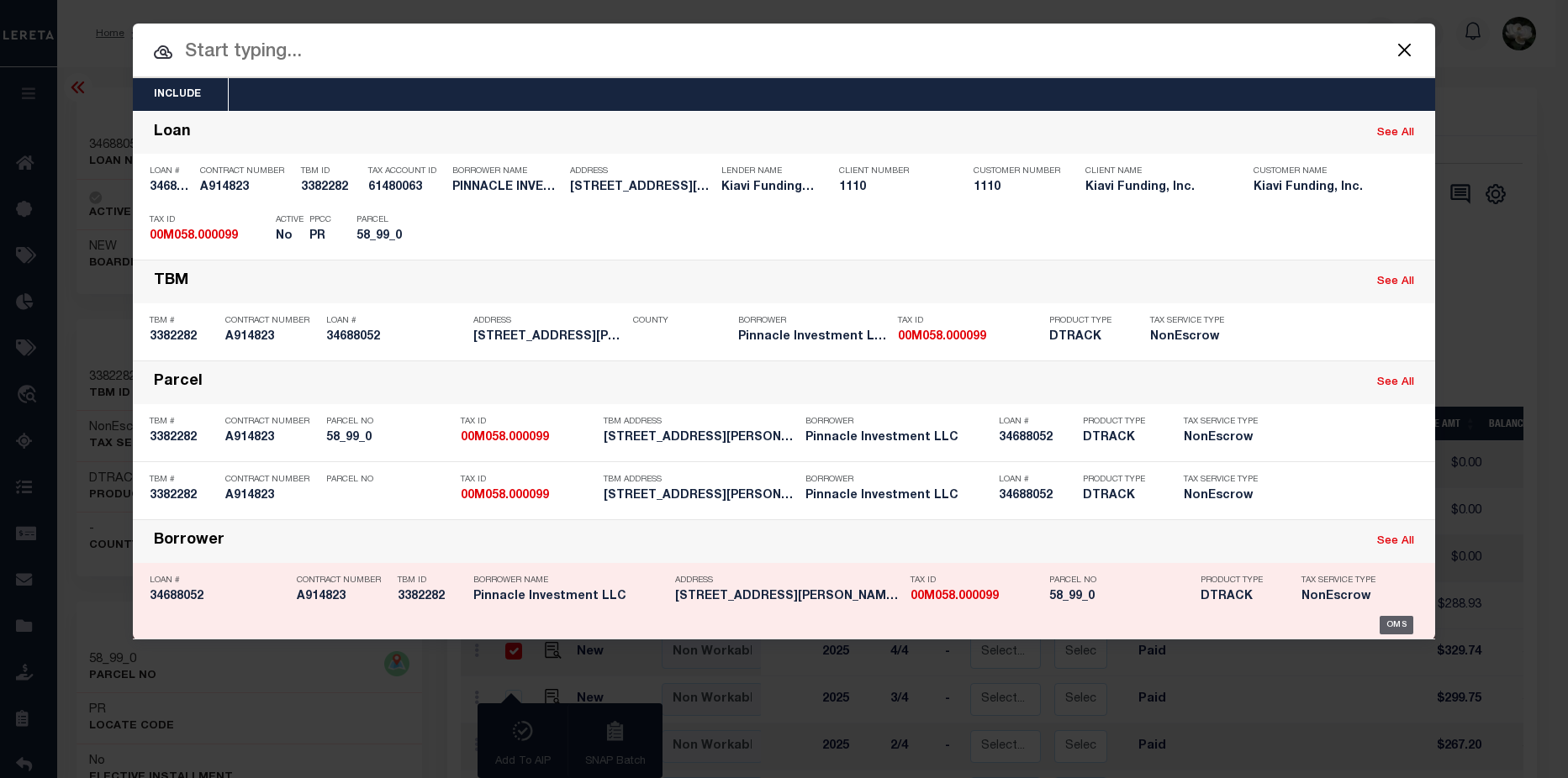
click at [1403, 625] on div "OMS" at bounding box center [1397, 626] width 35 height 19
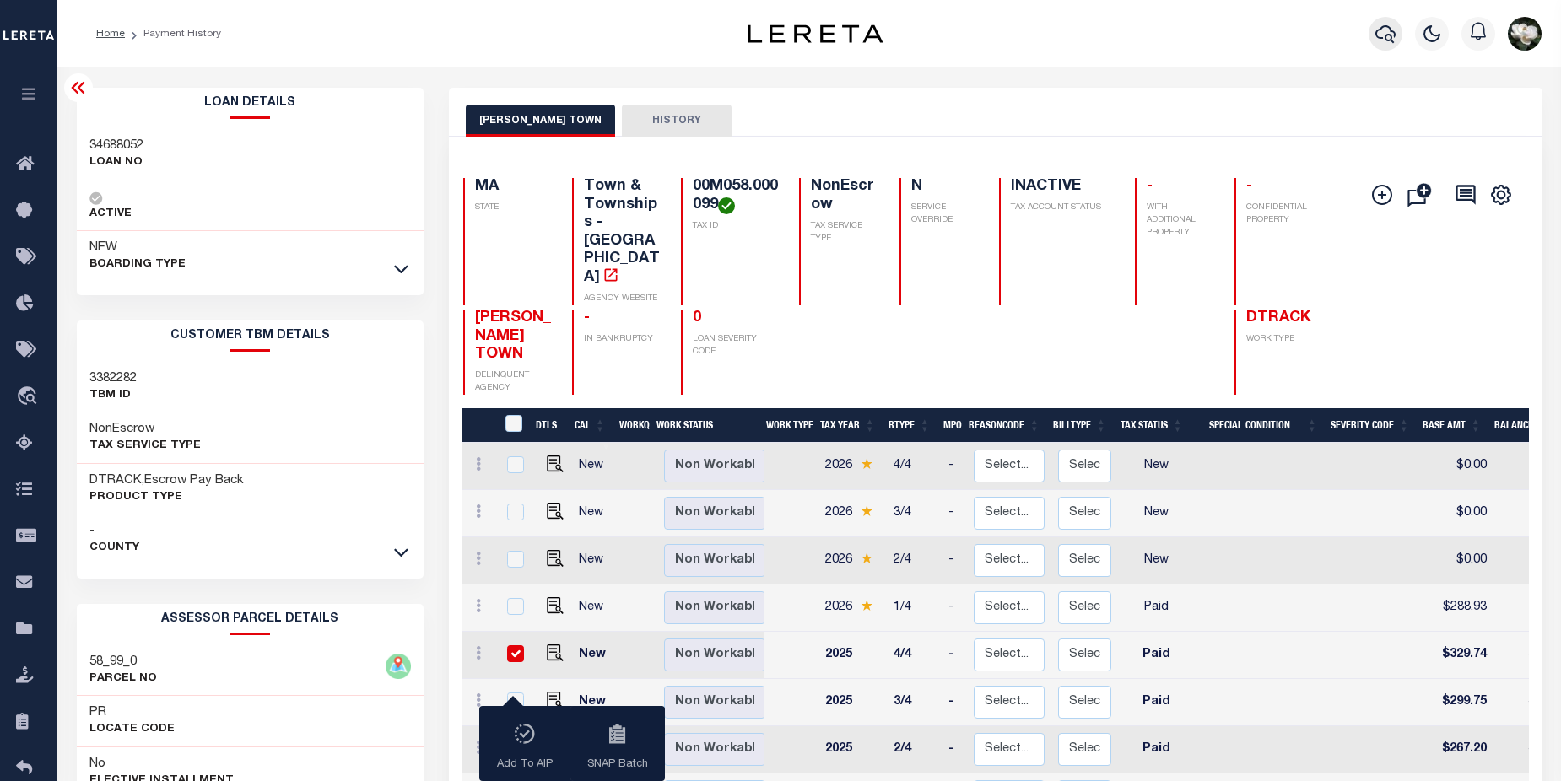
click at [1384, 35] on icon "button" at bounding box center [1386, 34] width 20 height 20
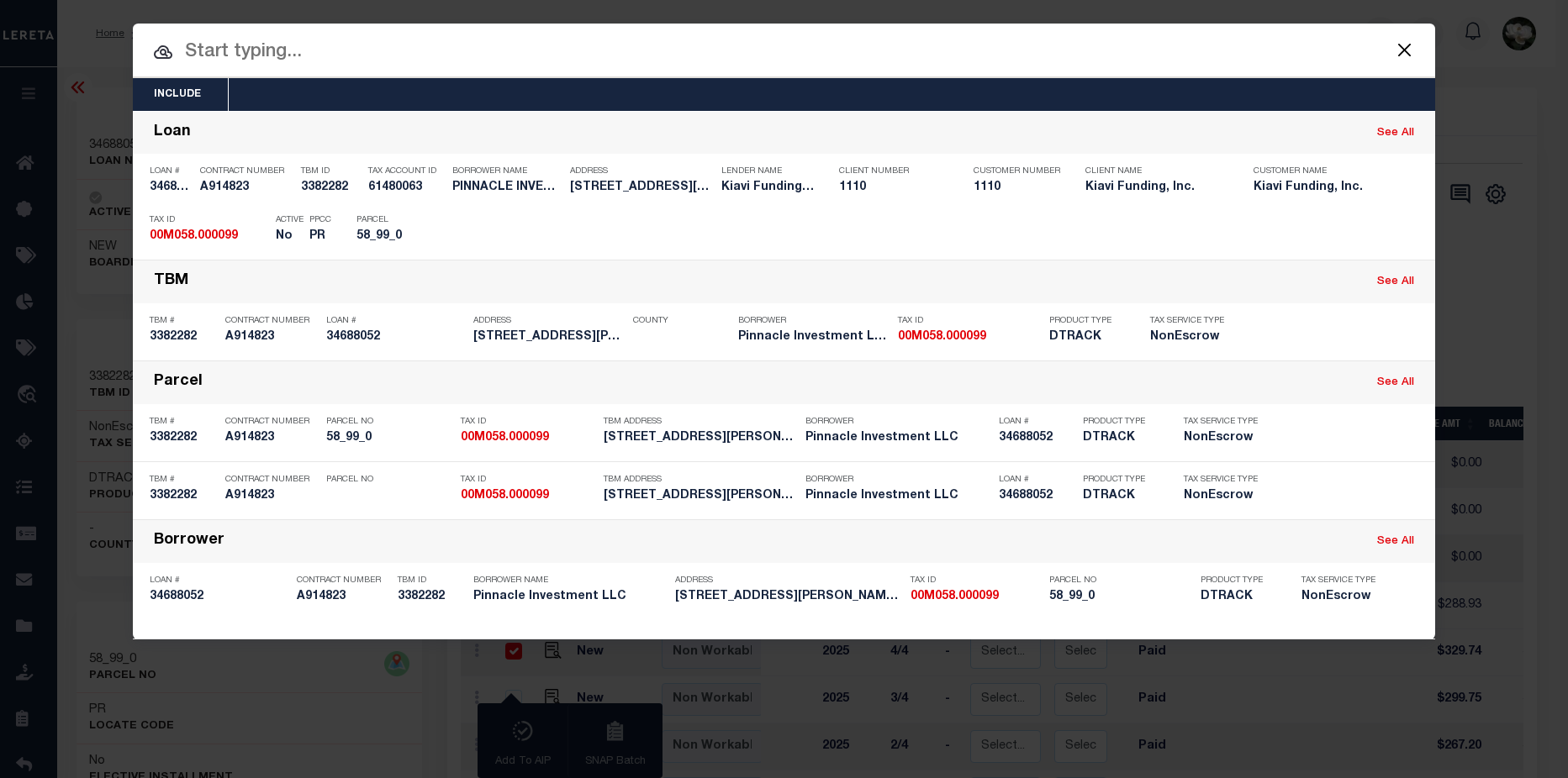
click at [459, 54] on input "text" at bounding box center [783, 53] width 1302 height 30
paste input "00M058.000099"
type input "00M058.000099"
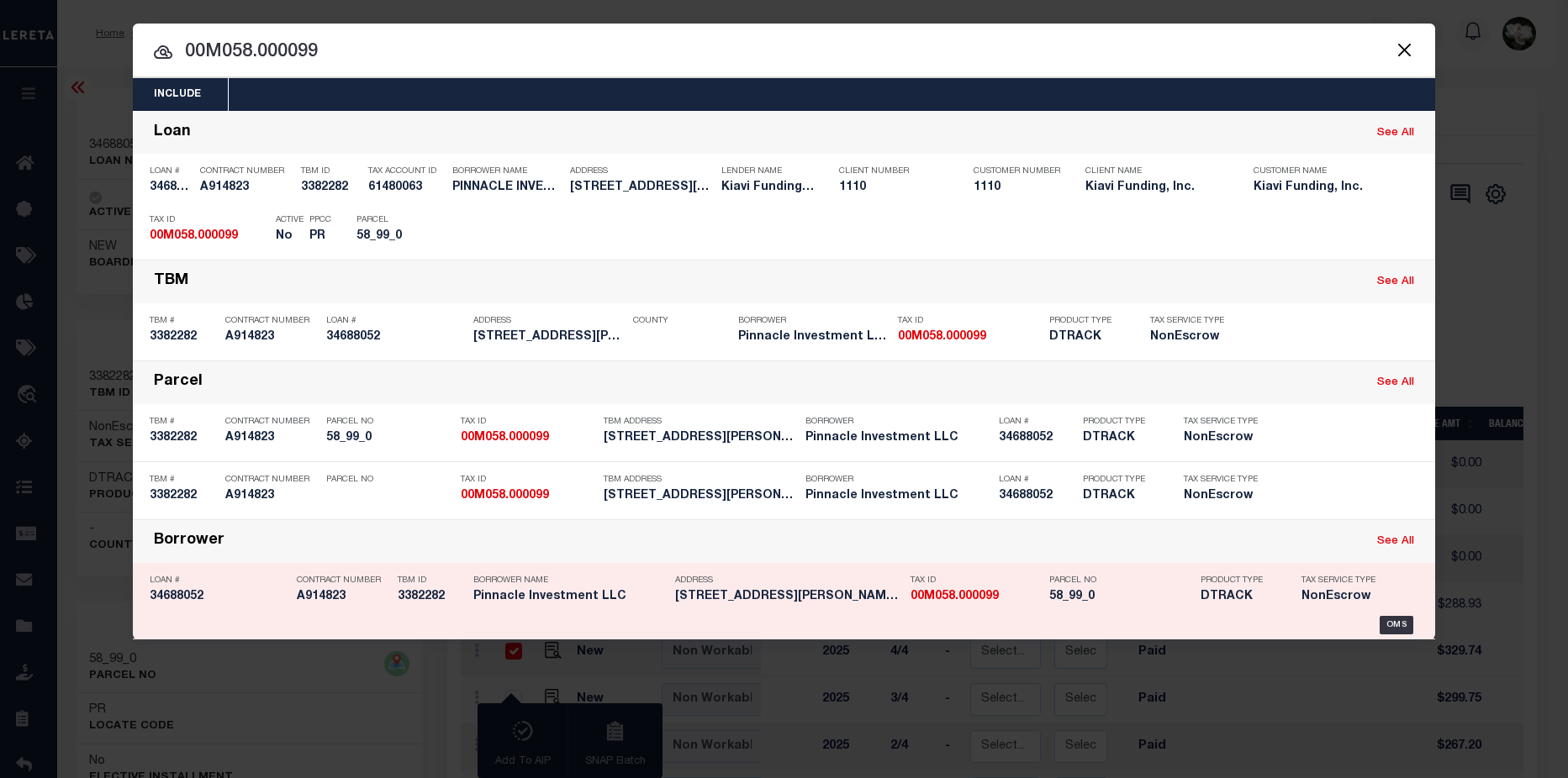
click at [885, 603] on h5 "121-A DEPOT ST, DENNIS PORT, MA..." at bounding box center [789, 597] width 227 height 14
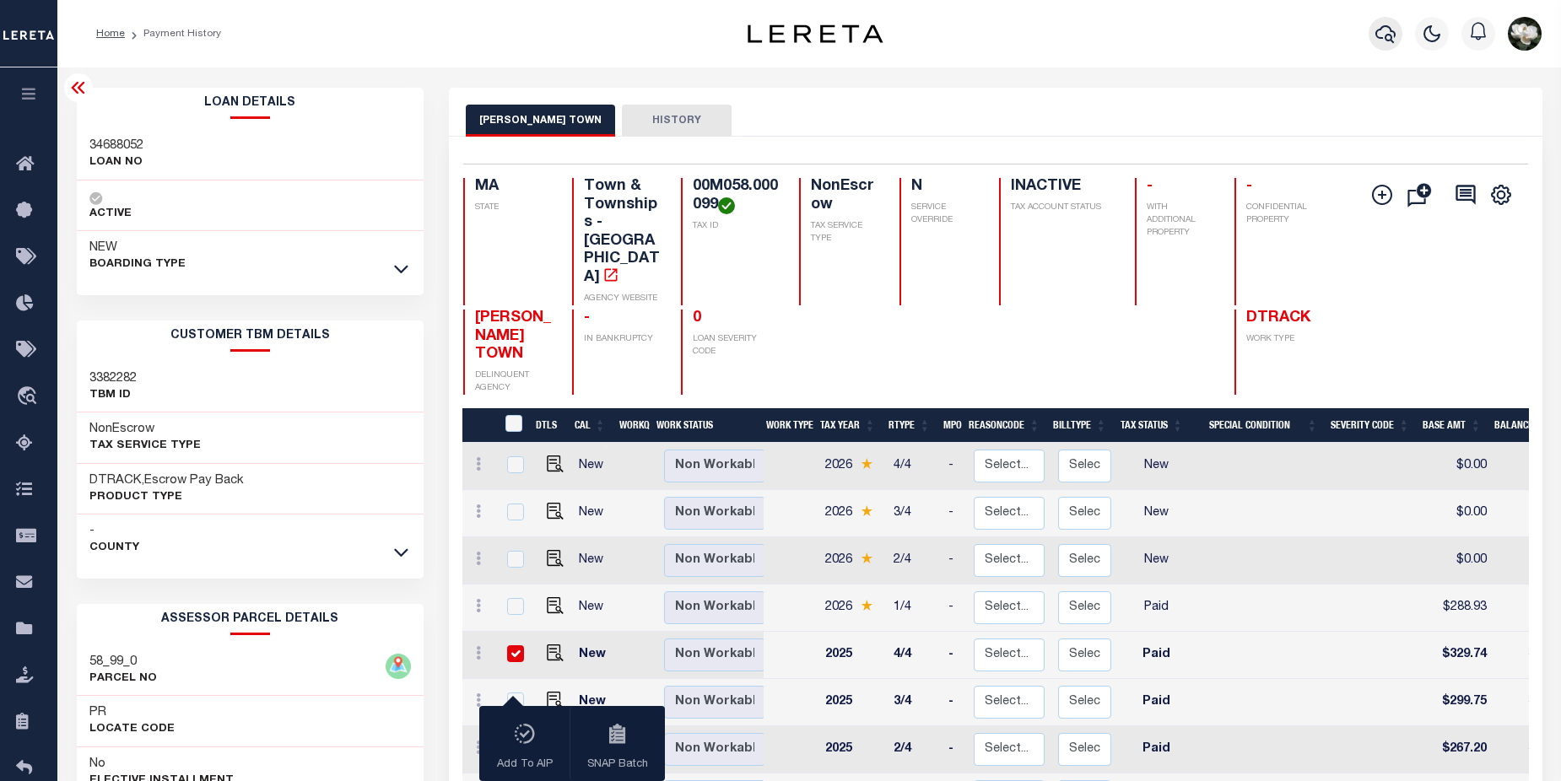
click at [1378, 25] on icon "button" at bounding box center [1386, 34] width 20 height 20
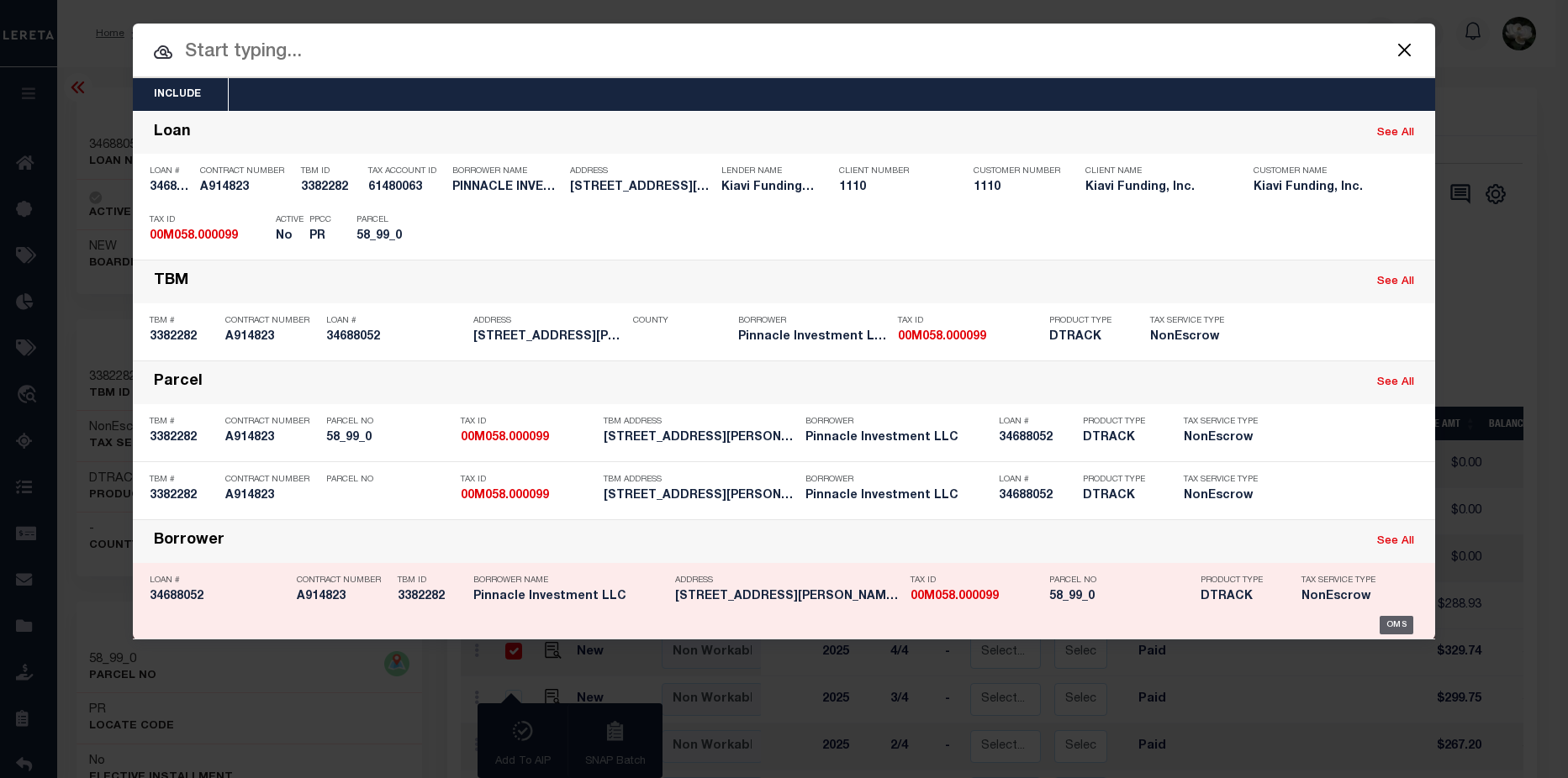
click at [1402, 627] on div "OMS" at bounding box center [1397, 626] width 35 height 19
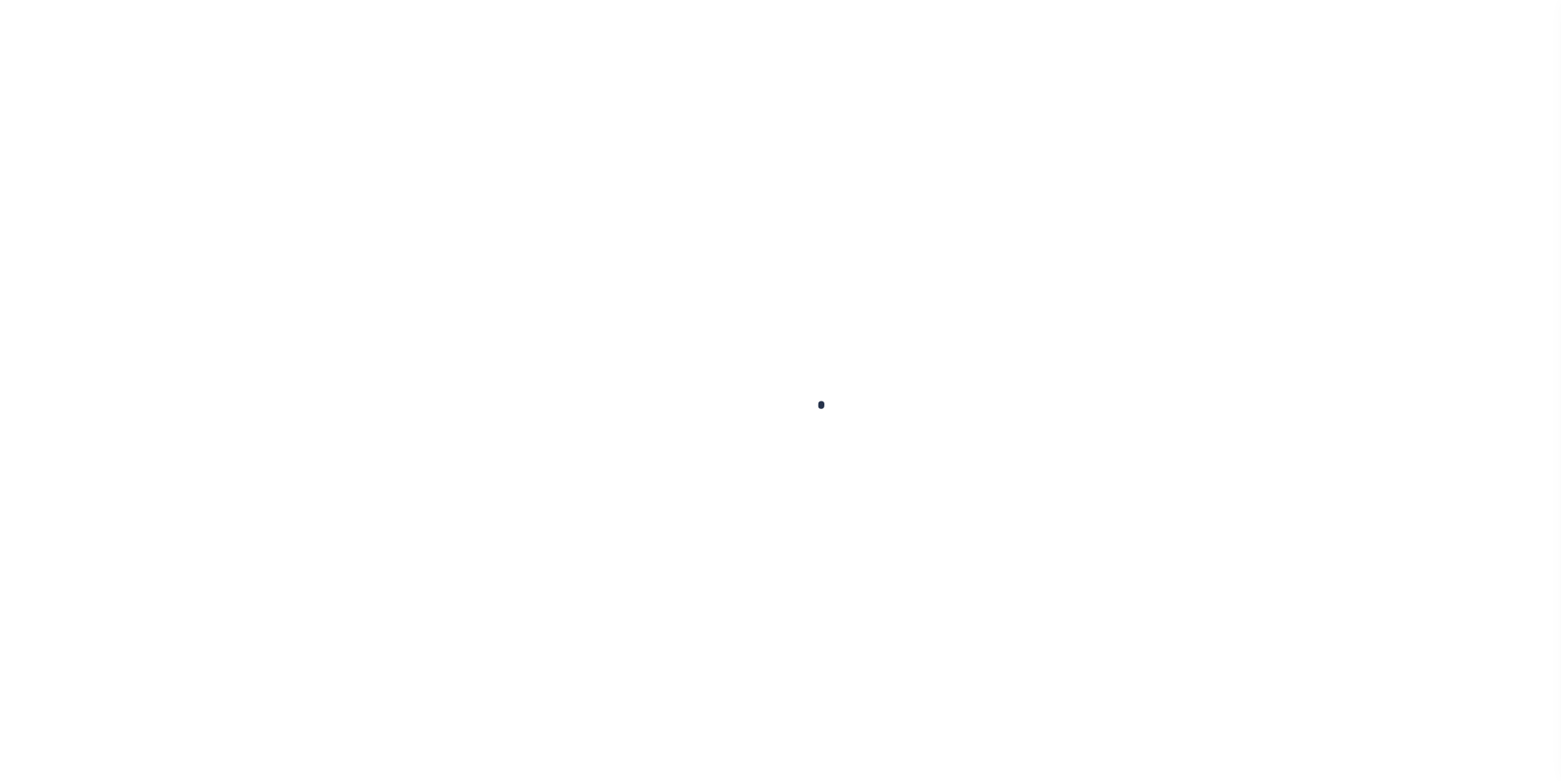
checkbox input "false"
type textarea "2024 partially paid 4/4 leaving a balance total IAO $363.25 2025 1/4 - $320.12,…"
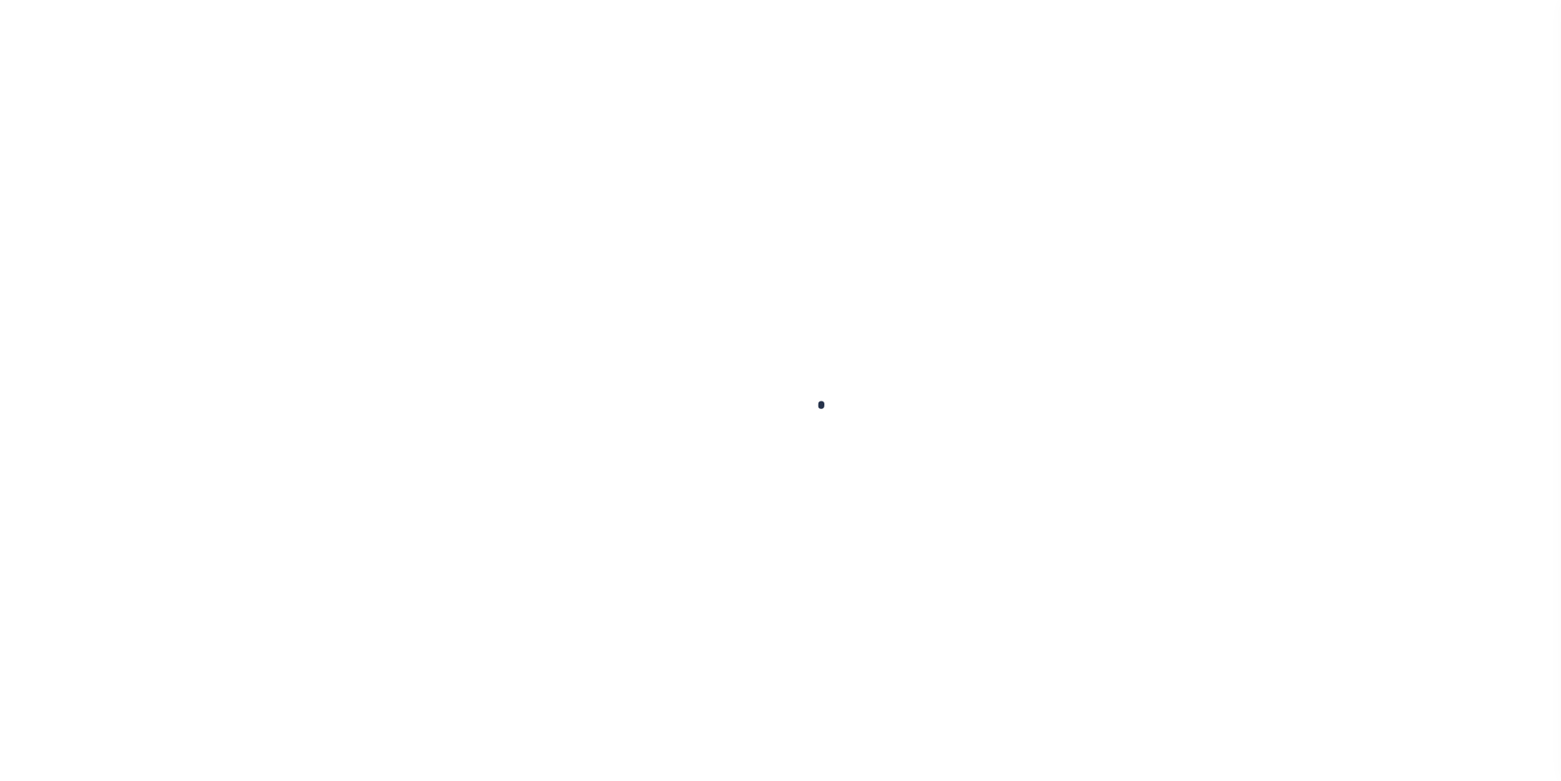
type input "08/31/2025"
type input "[DATE]"
select select "PYD"
type input "0"
type input "$329.74"
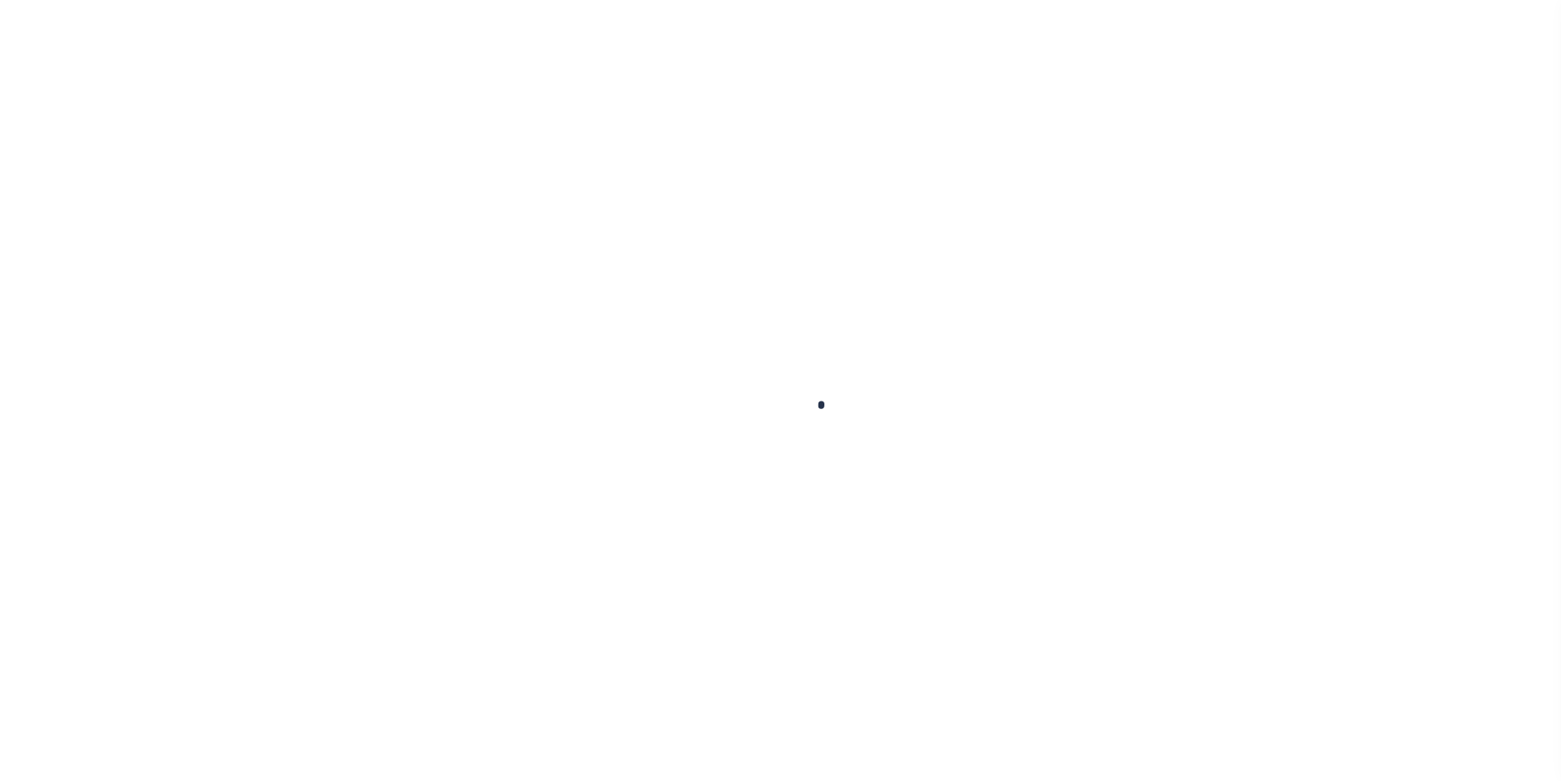
type input "$26.14"
type input "$355.88"
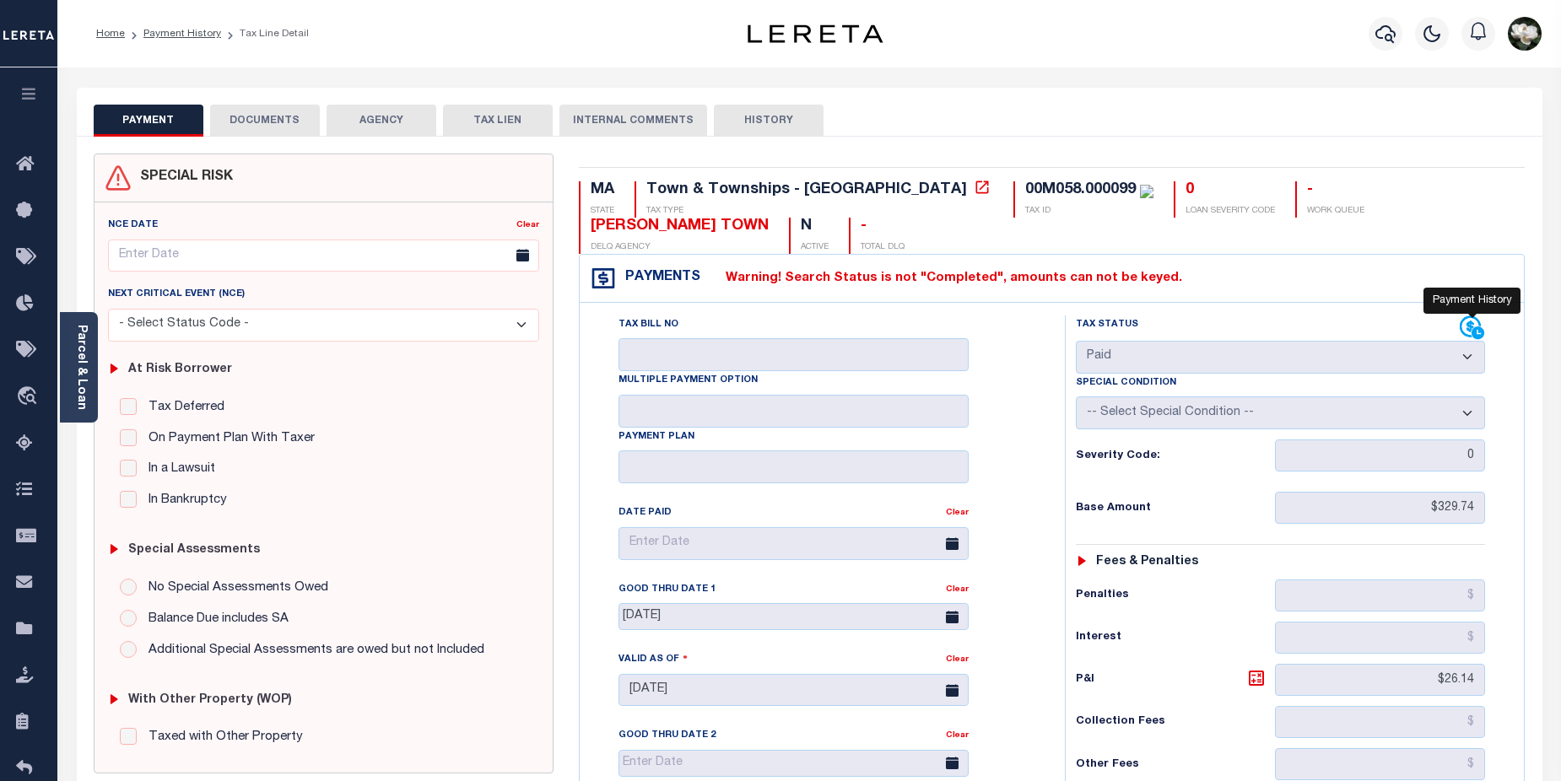
click at [1479, 326] on icon at bounding box center [1479, 333] width 14 height 14
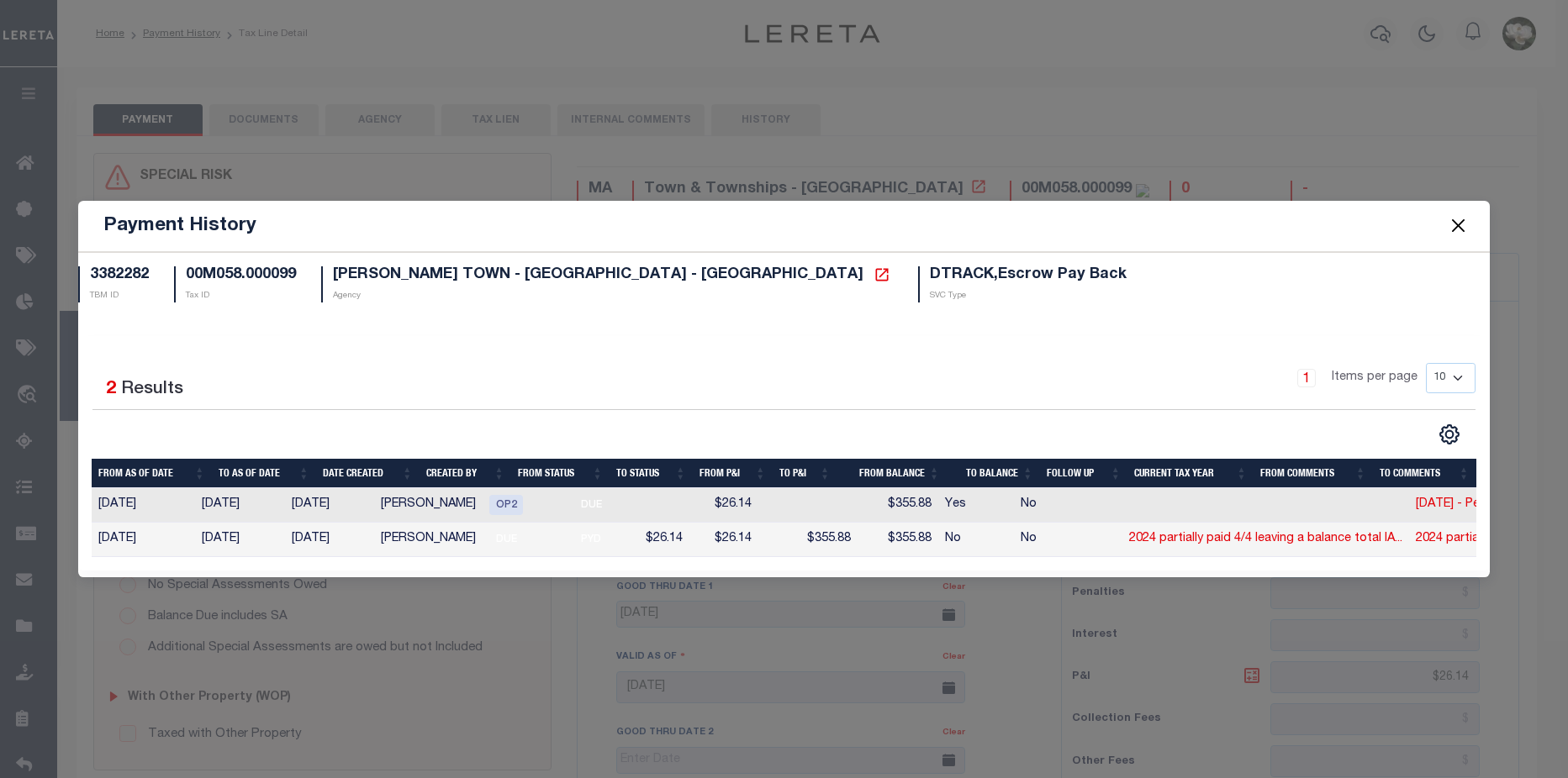
click at [1465, 224] on button "Close" at bounding box center [1458, 226] width 22 height 22
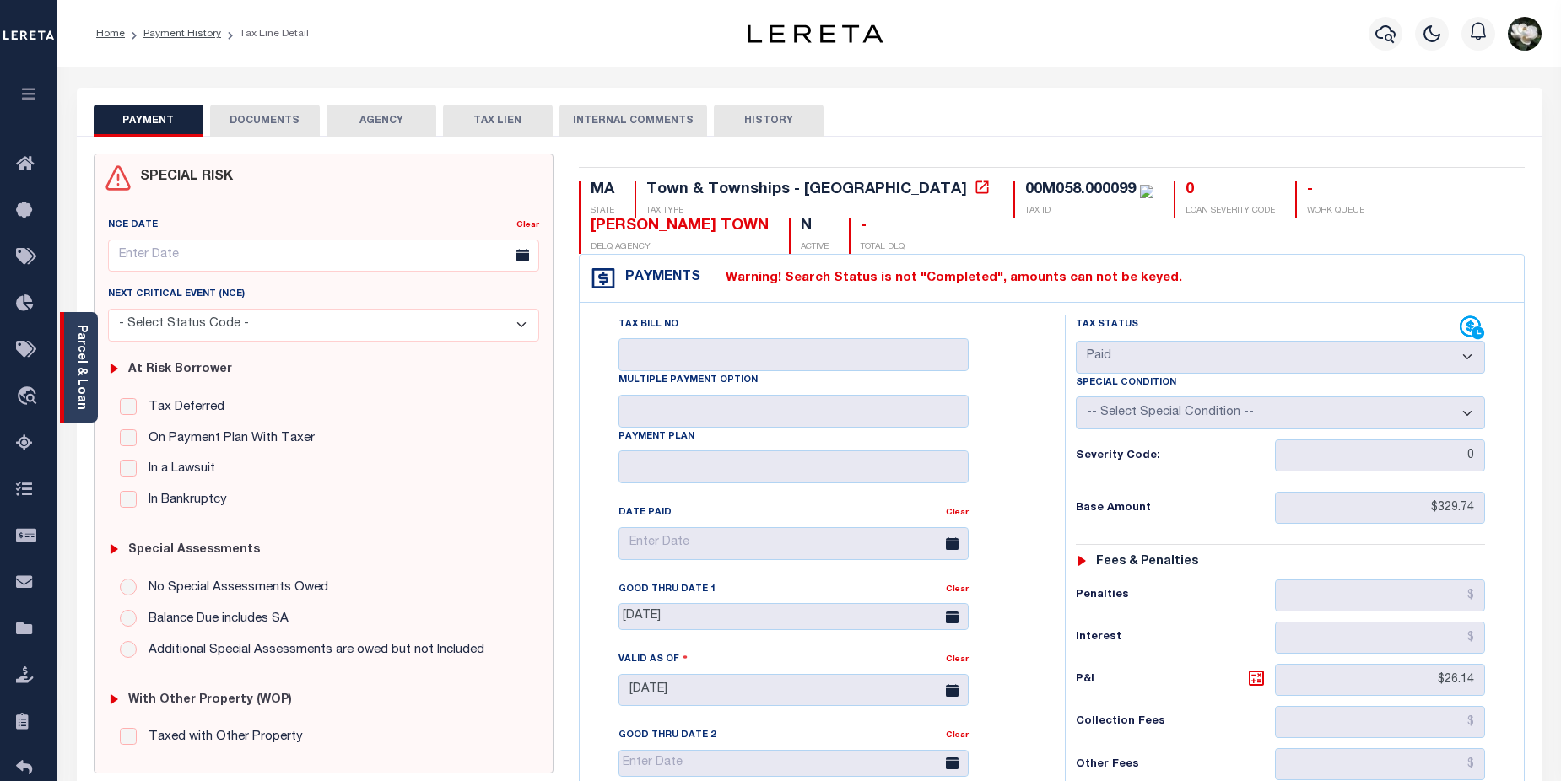
click at [77, 371] on link "Parcel & Loan" at bounding box center [81, 367] width 12 height 85
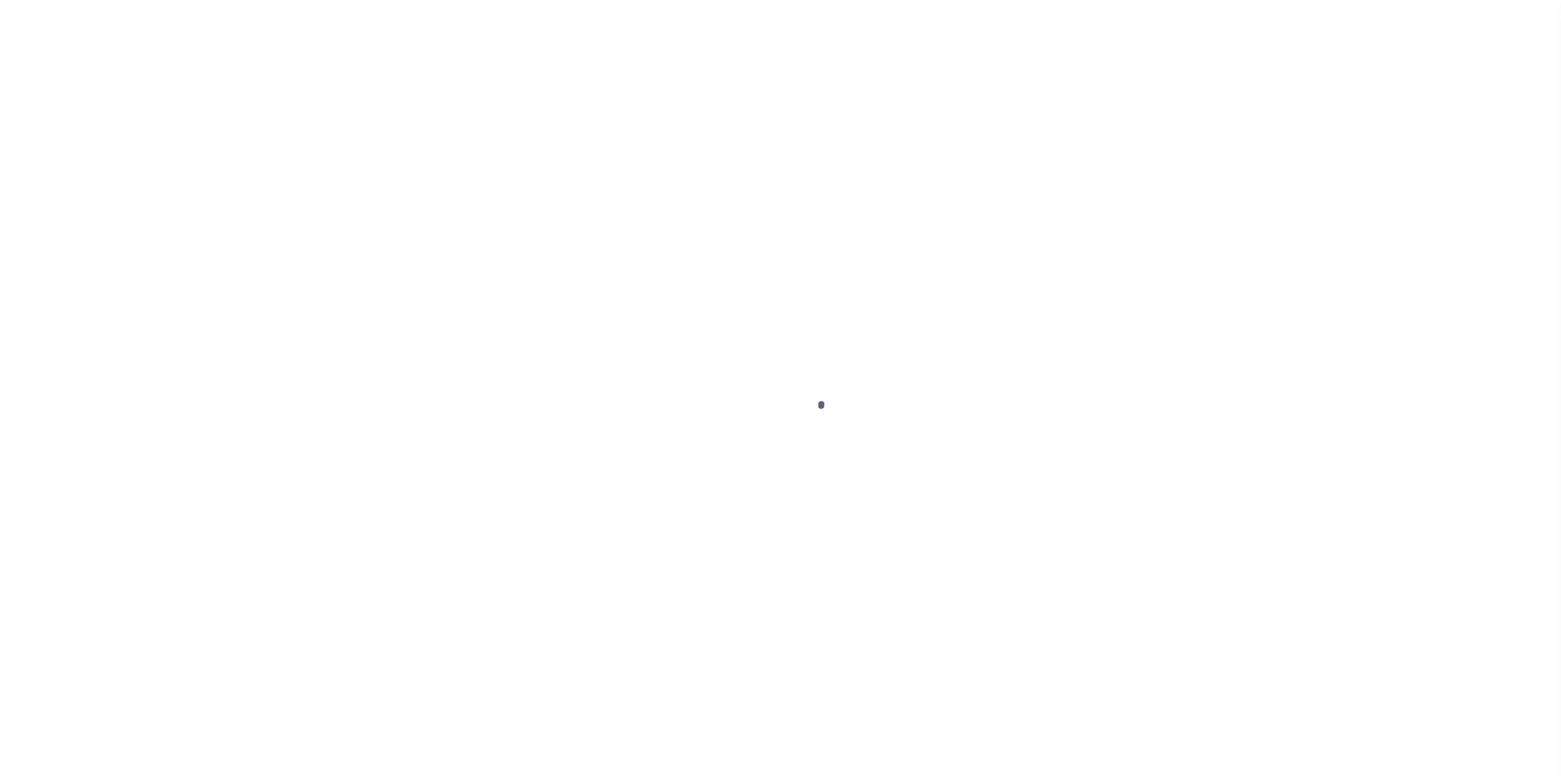
type input "34688052"
type input "Pinnacle Investment LLC"
select select "False"
select select
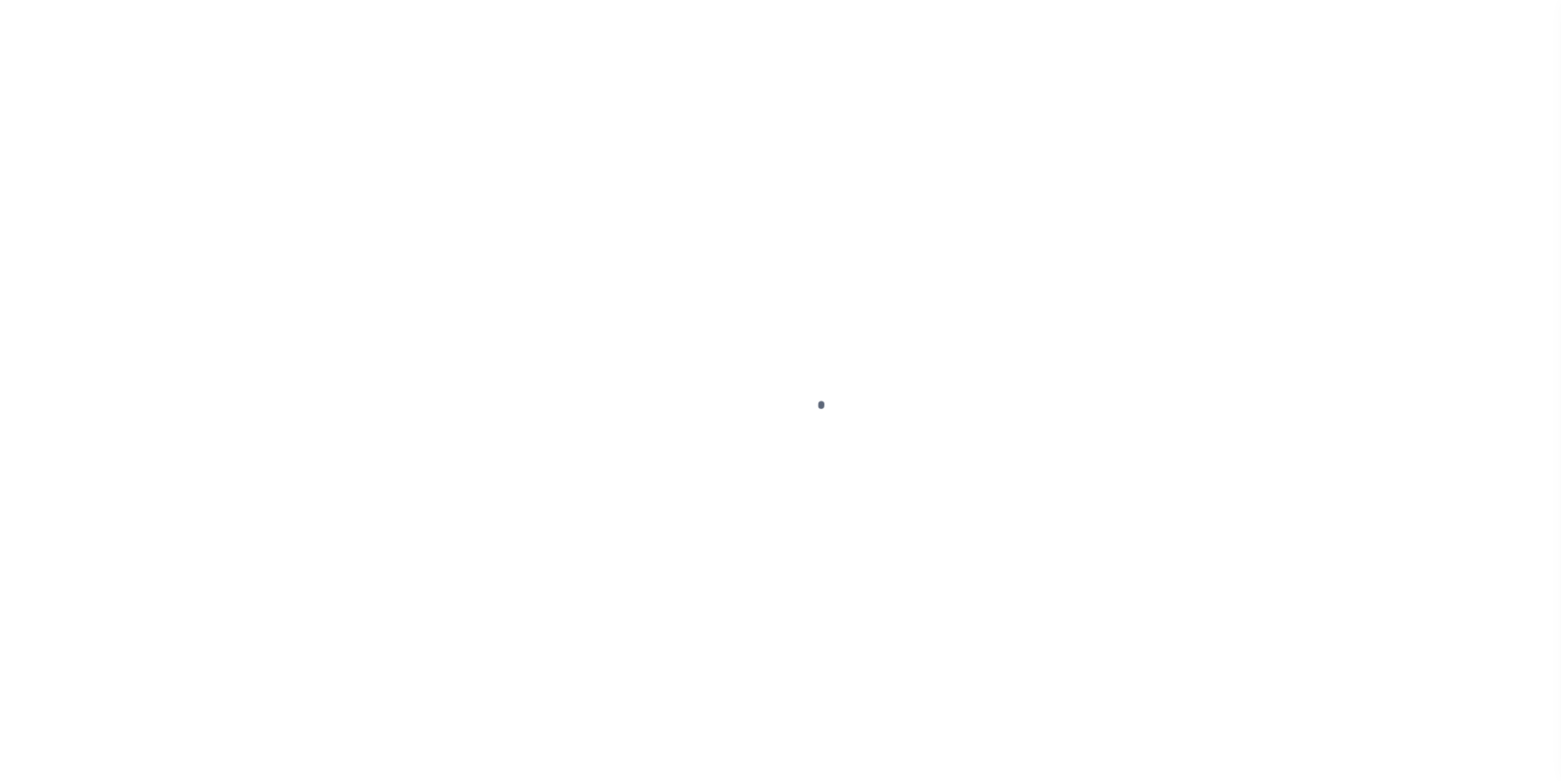
select select "10"
select select "NonEscrow"
type input "[STREET_ADDRESS][PERSON_NAME]"
select select
type input "[PERSON_NAME] PORT MA 02639"
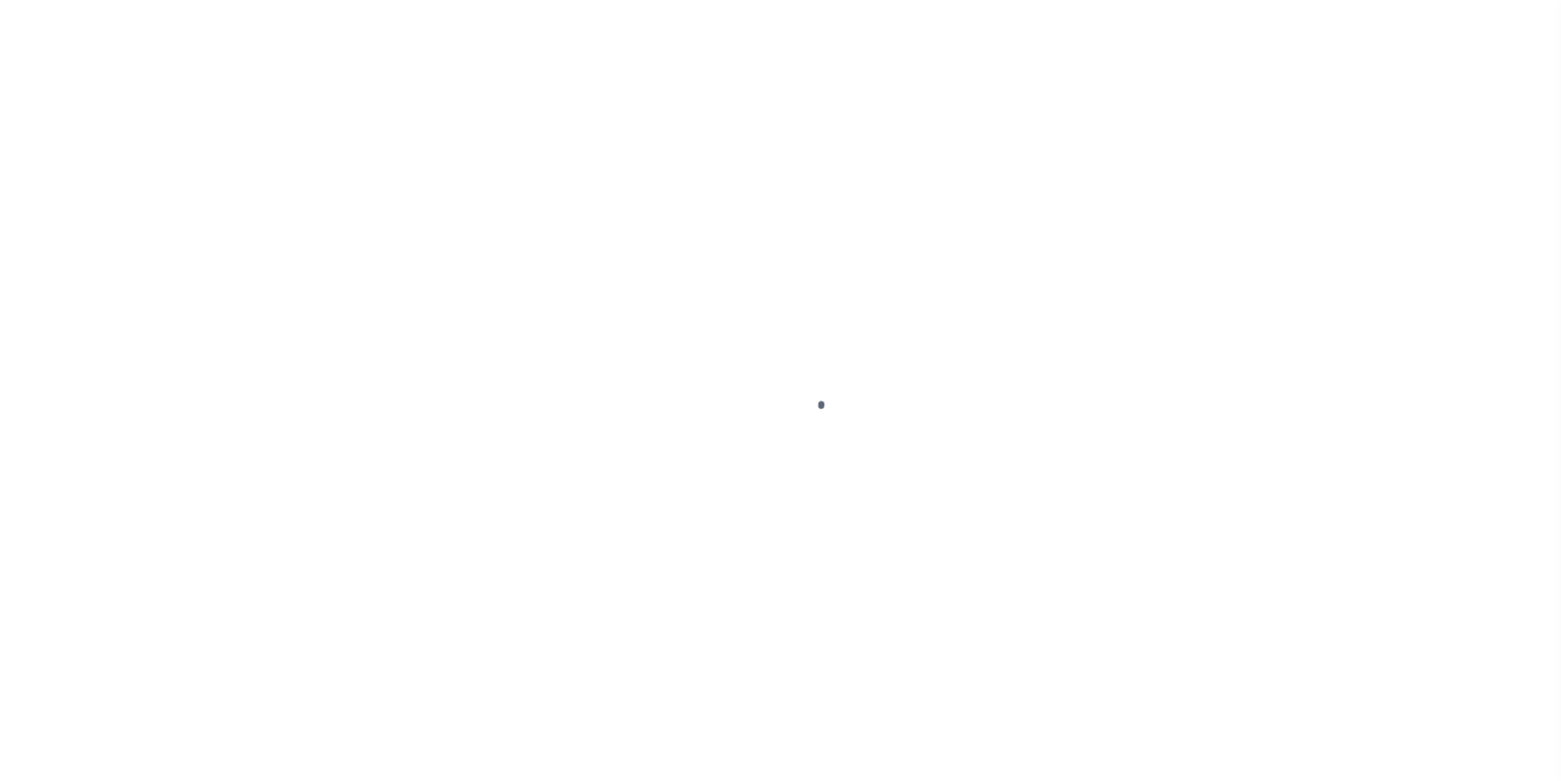
type input "MA"
select select "3485"
select select "False"
select select "10"
select select "NonEscrow"
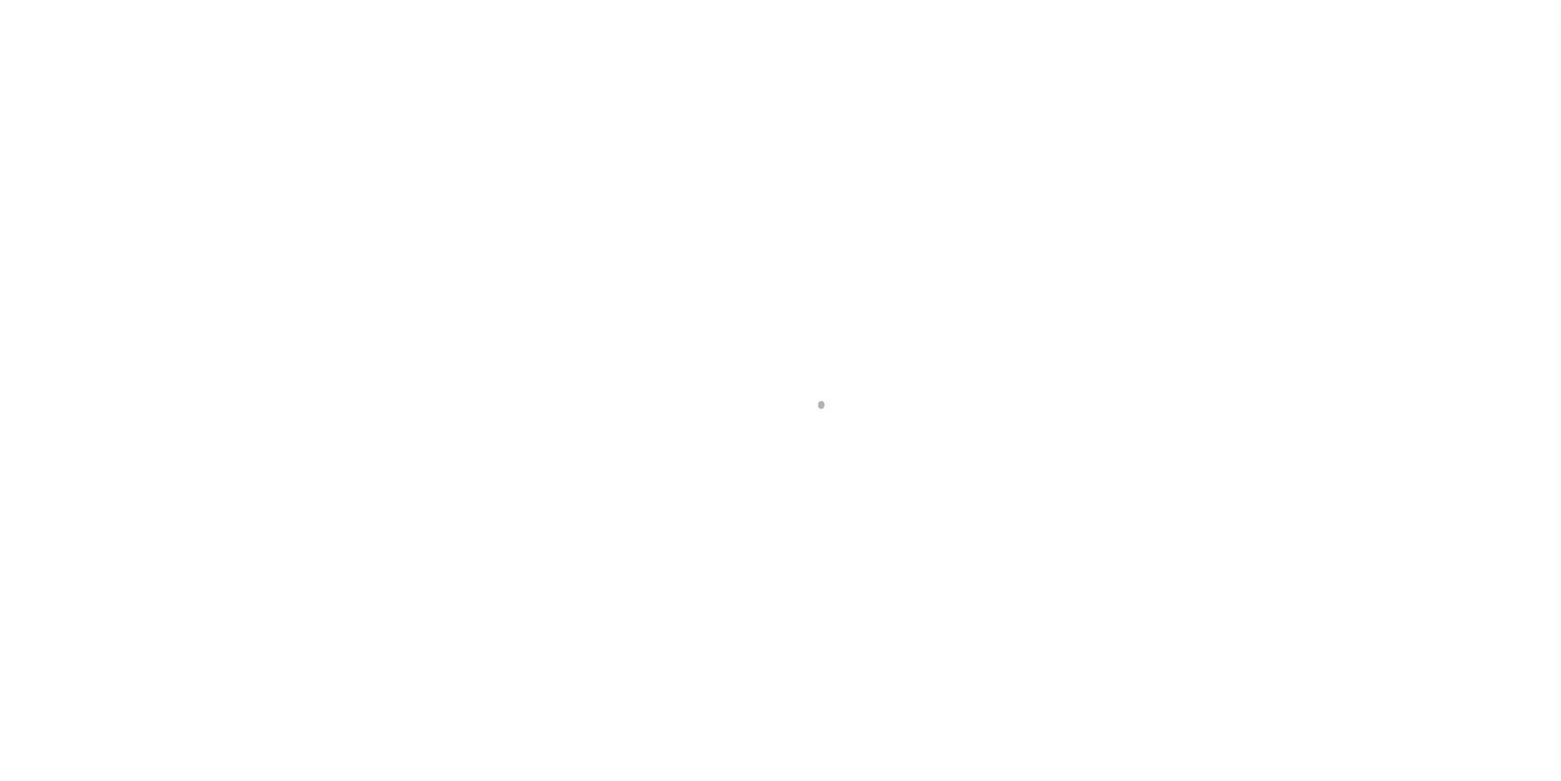
type input "[STREET_ADDRESS][PERSON_NAME]"
select select
type input "[PERSON_NAME] PORT MA 02639"
type input "MA"
select select "3485"
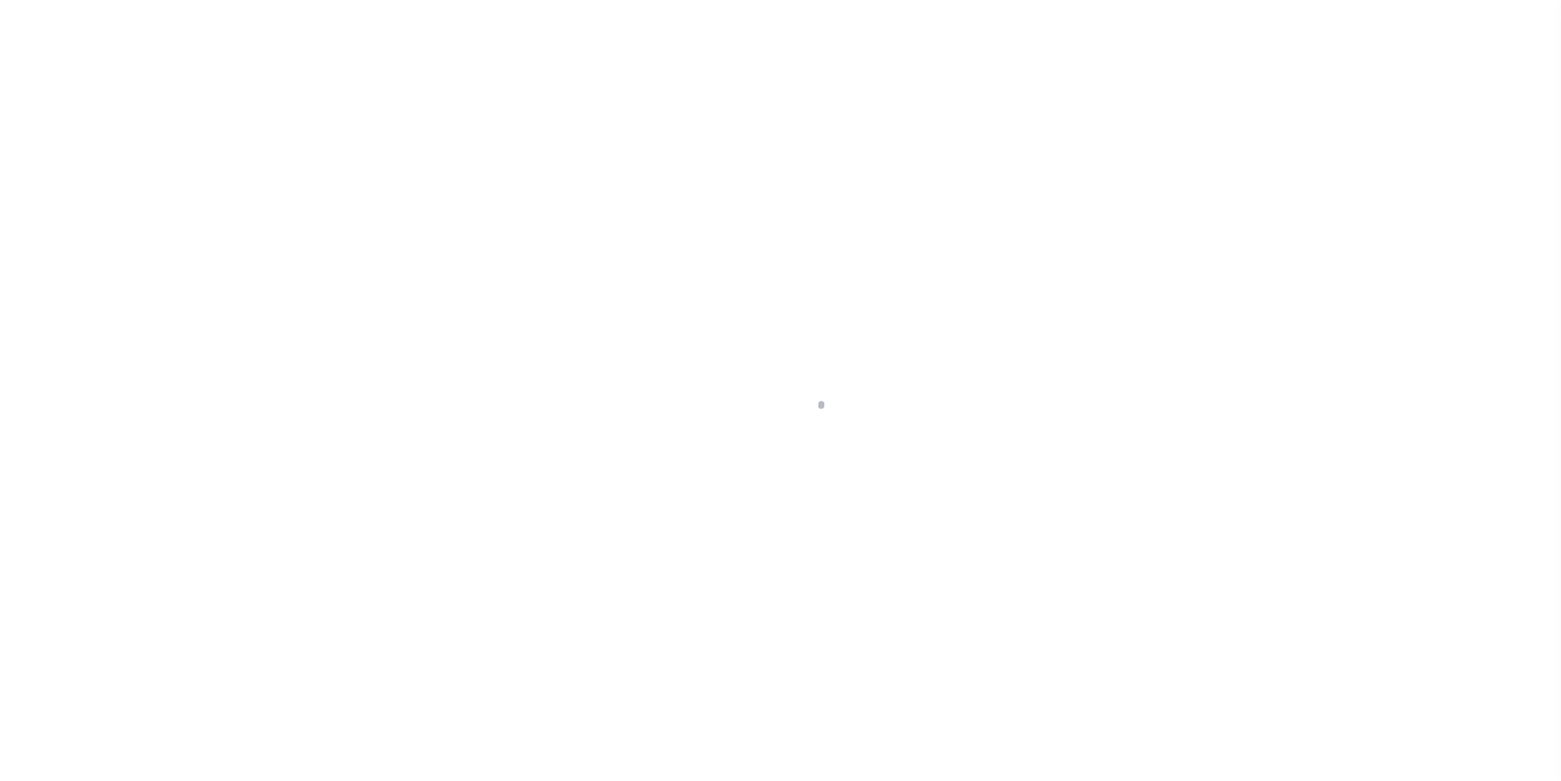
select select "False"
select select "10"
select select "NonEscrow"
type input "[STREET_ADDRESS][PERSON_NAME]"
select select
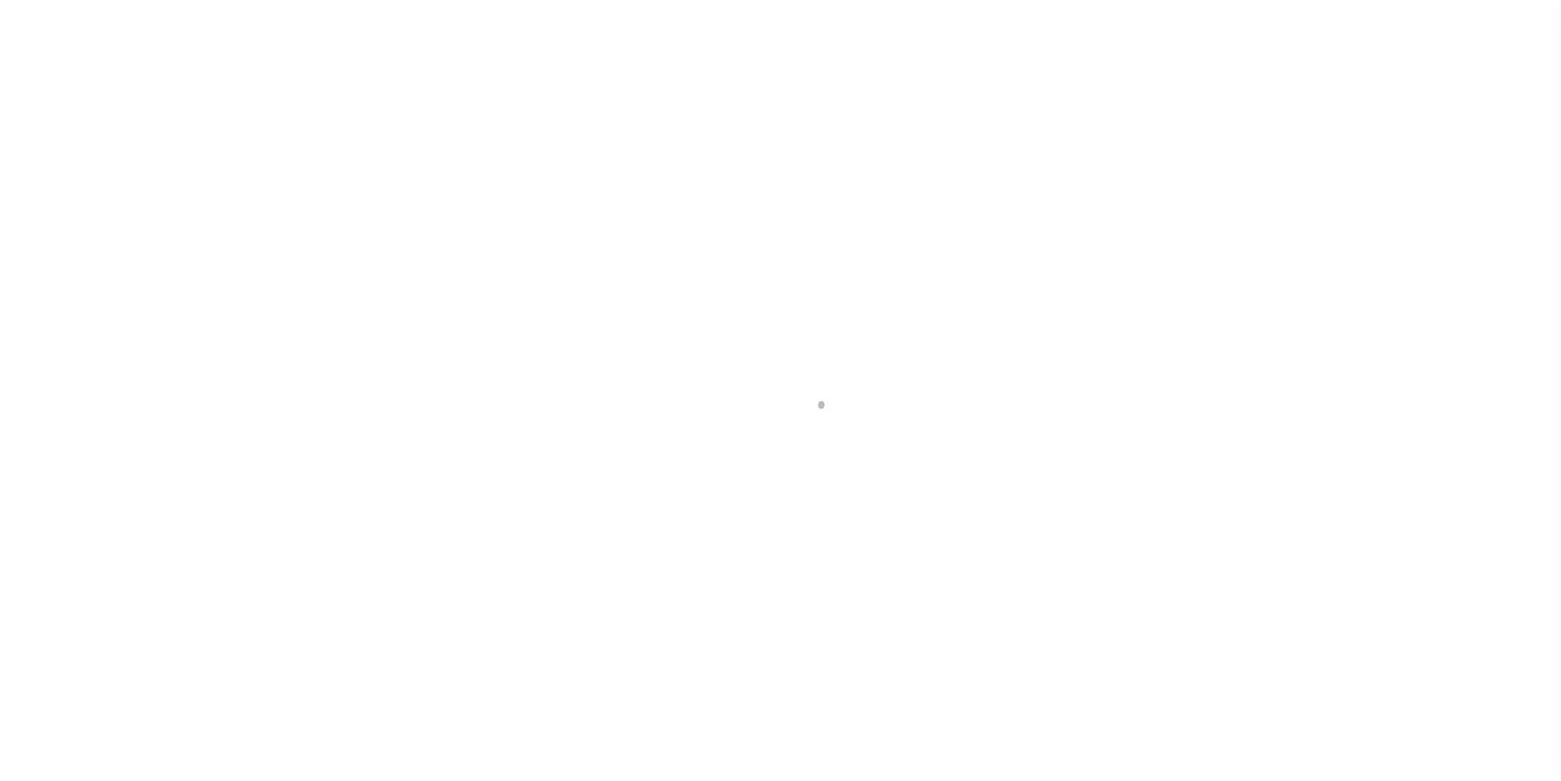
type input "[PERSON_NAME] PORT MA 02639"
type input "MA"
select select "3485"
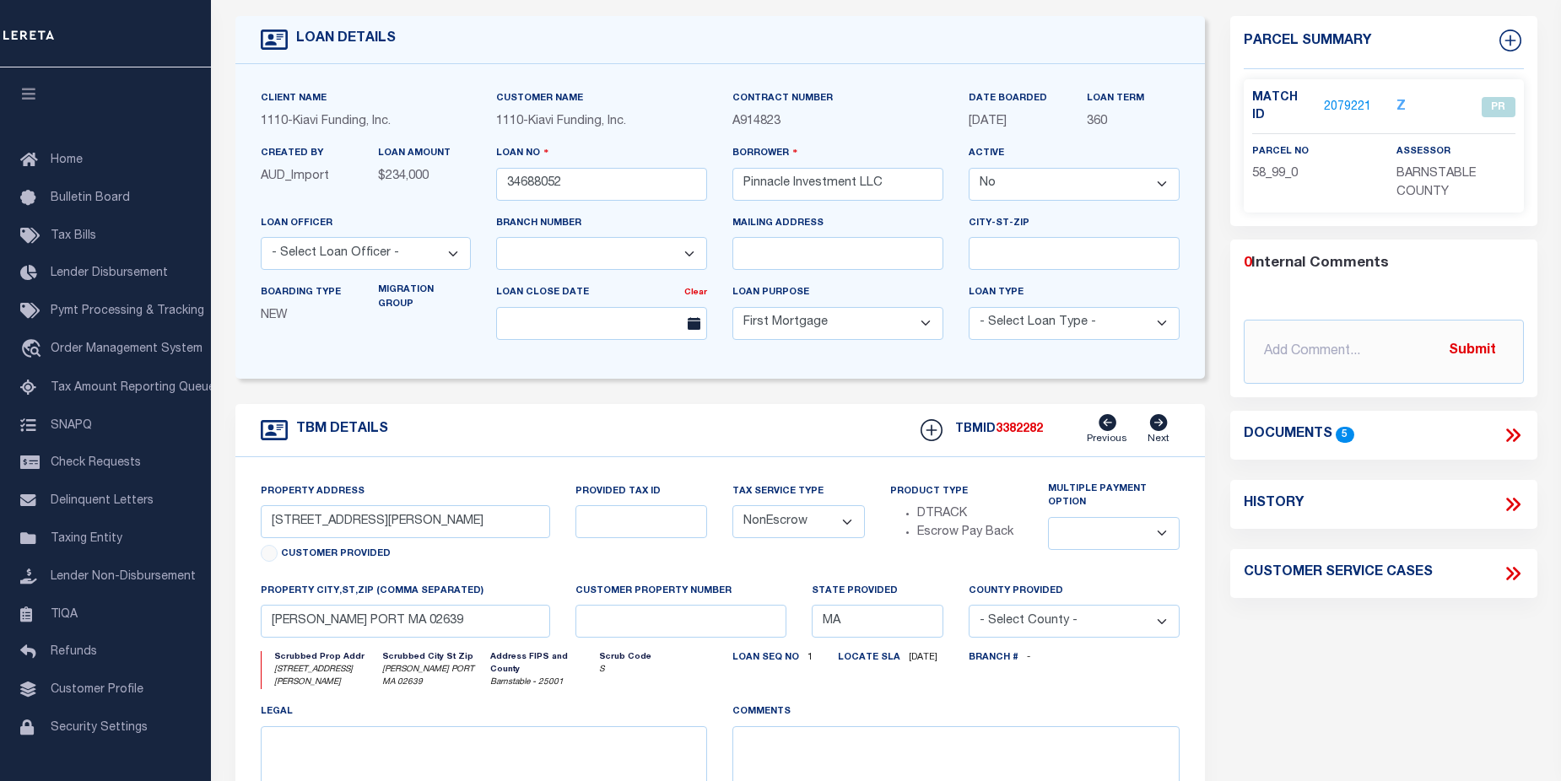
scroll to position [112, 0]
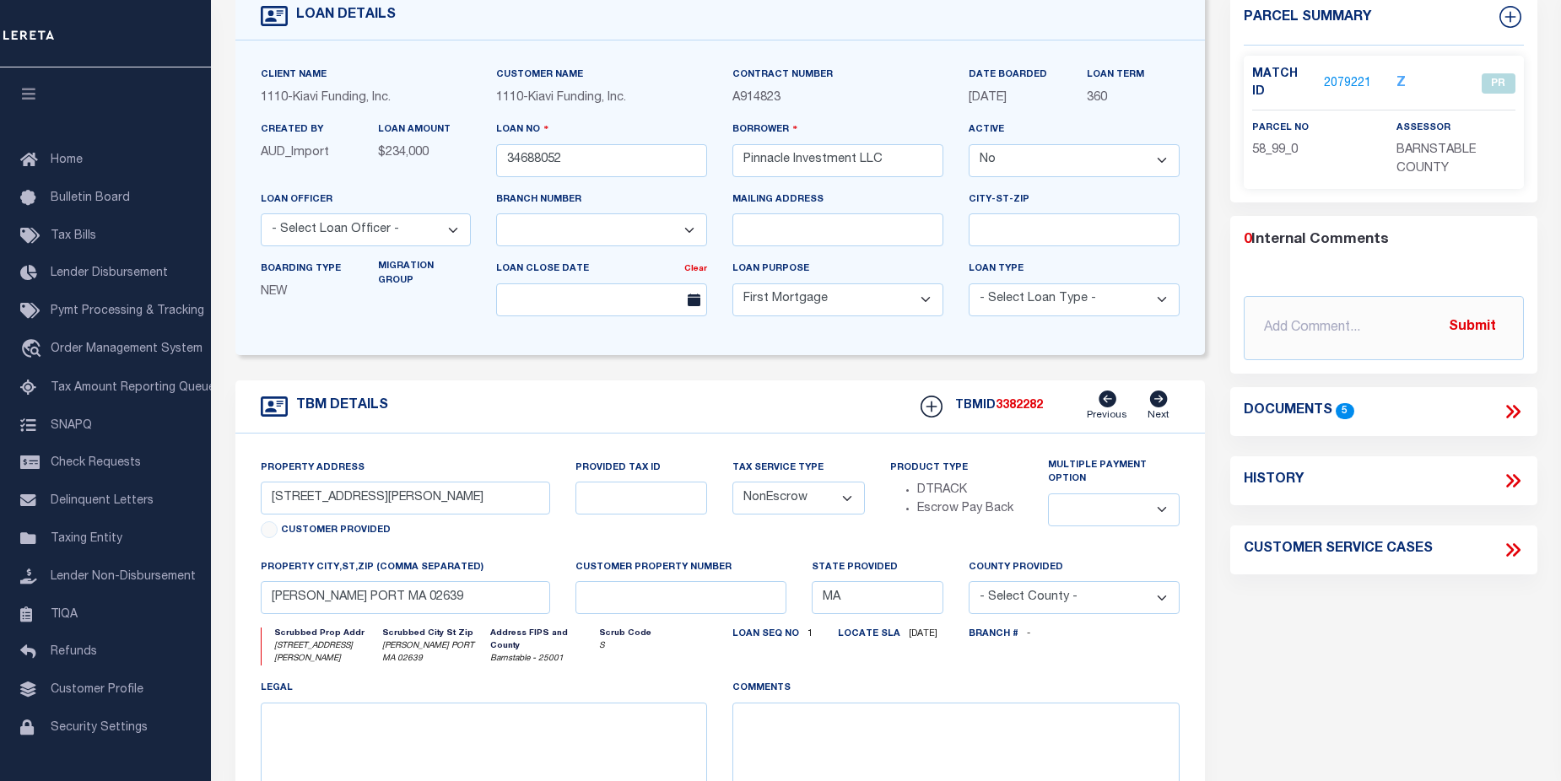
click at [1506, 401] on icon at bounding box center [1513, 412] width 22 height 22
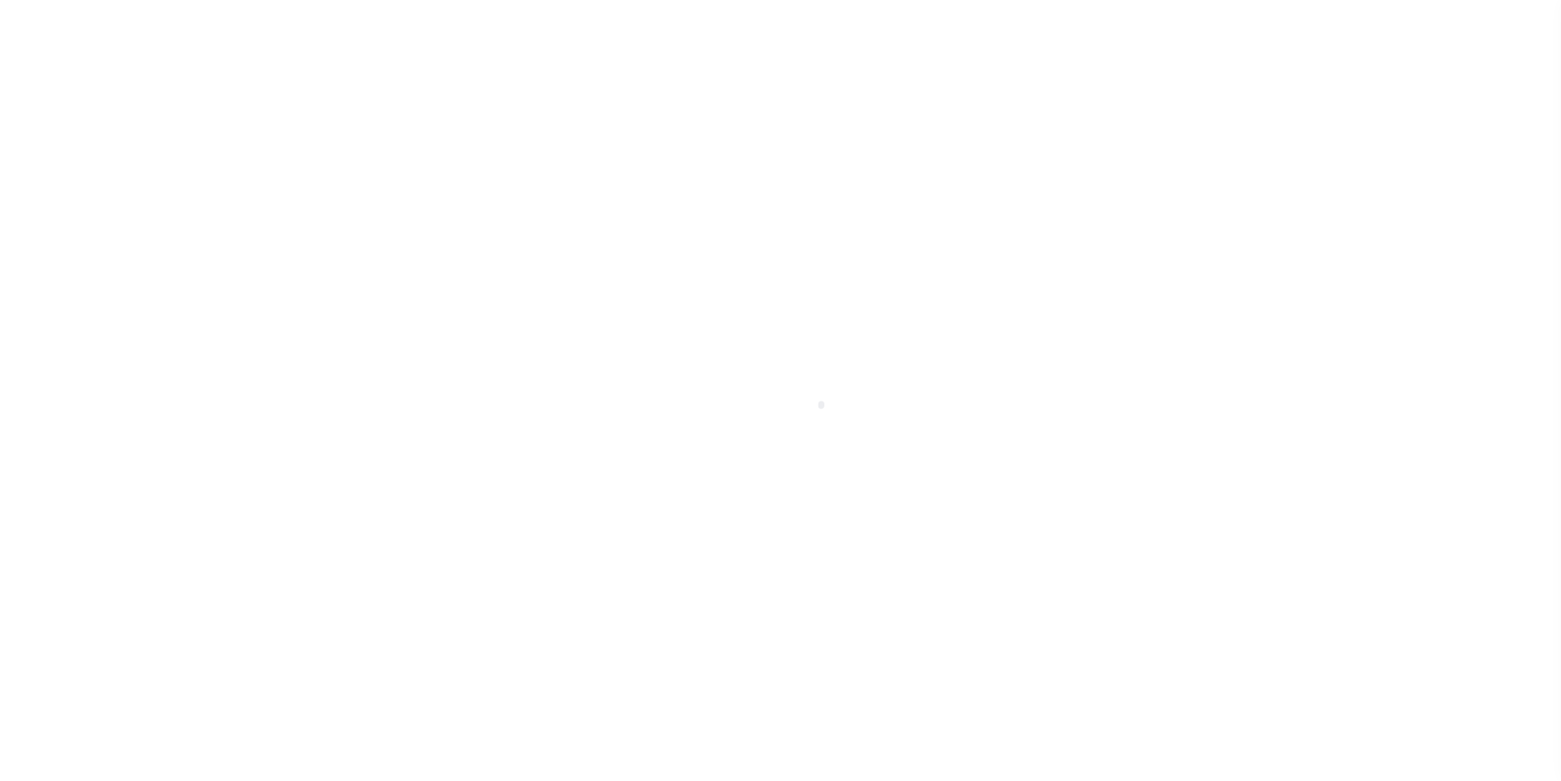
select select "False"
select select "3485"
select select "10"
select select "NonEscrow"
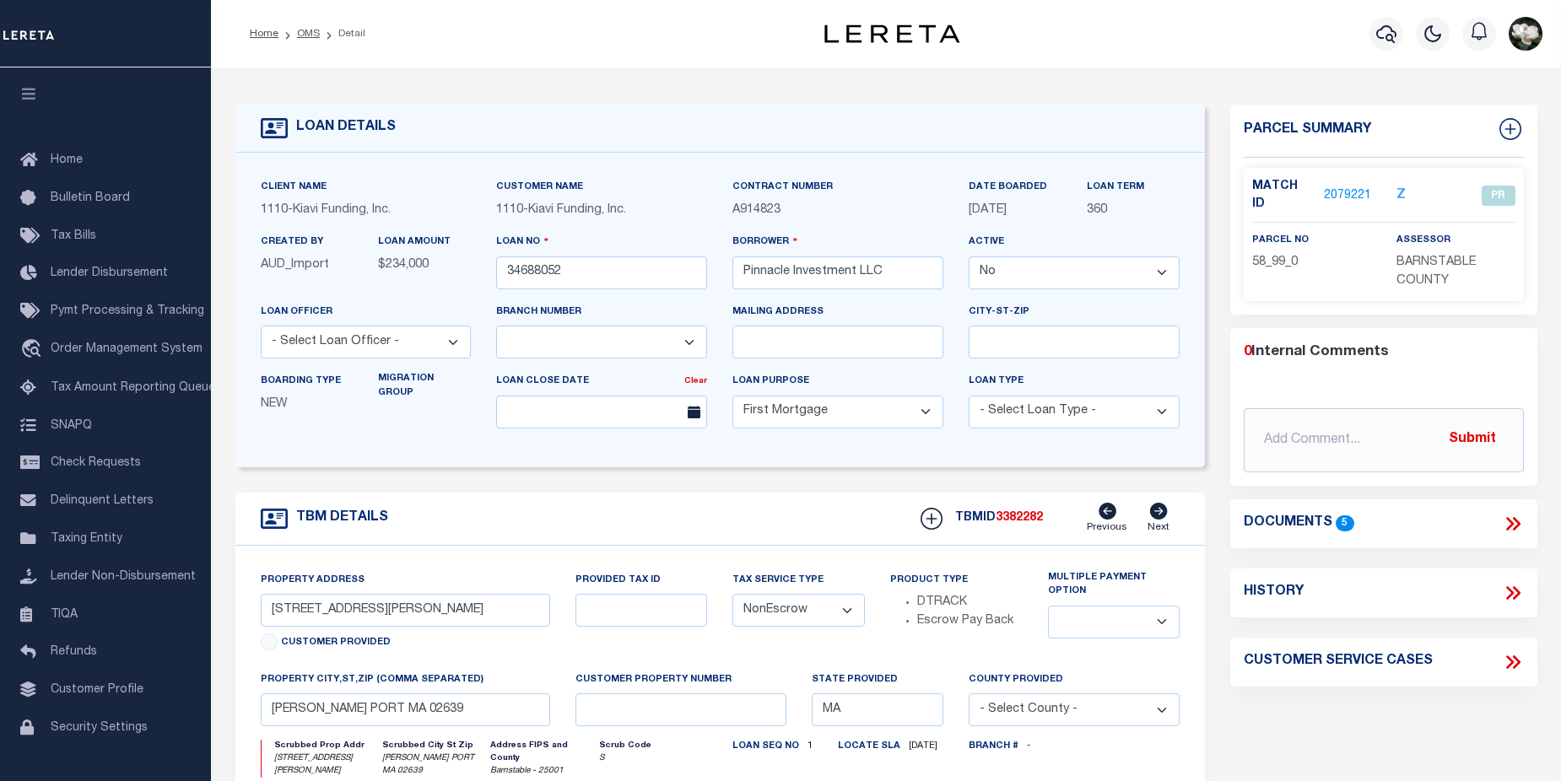
click at [1164, 514] on icon at bounding box center [1159, 511] width 18 height 17
click at [1160, 514] on icon at bounding box center [1159, 511] width 18 height 17
click at [1513, 517] on icon at bounding box center [1510, 524] width 8 height 14
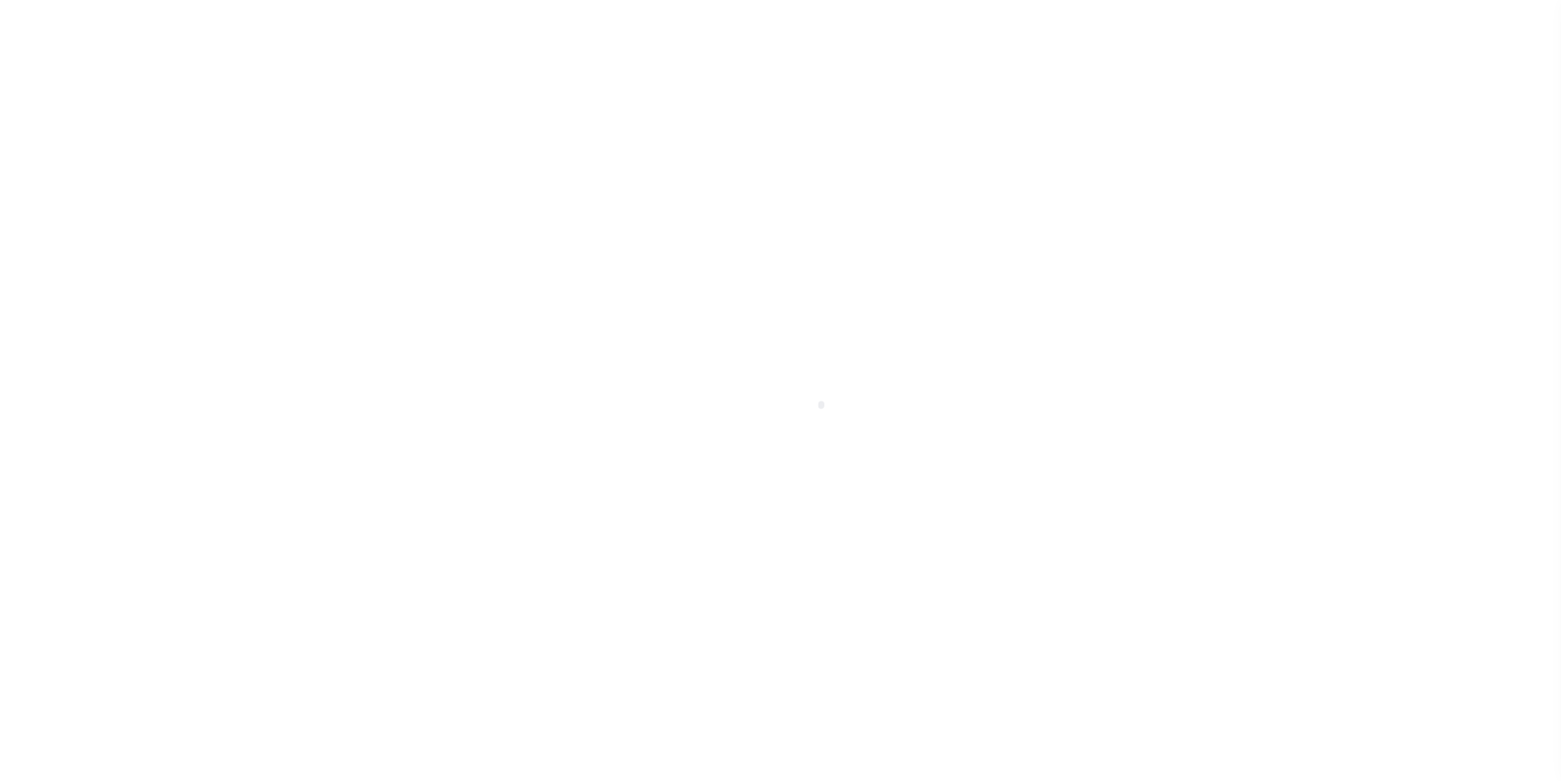
select select "False"
select select "3485"
select select "10"
select select "NonEscrow"
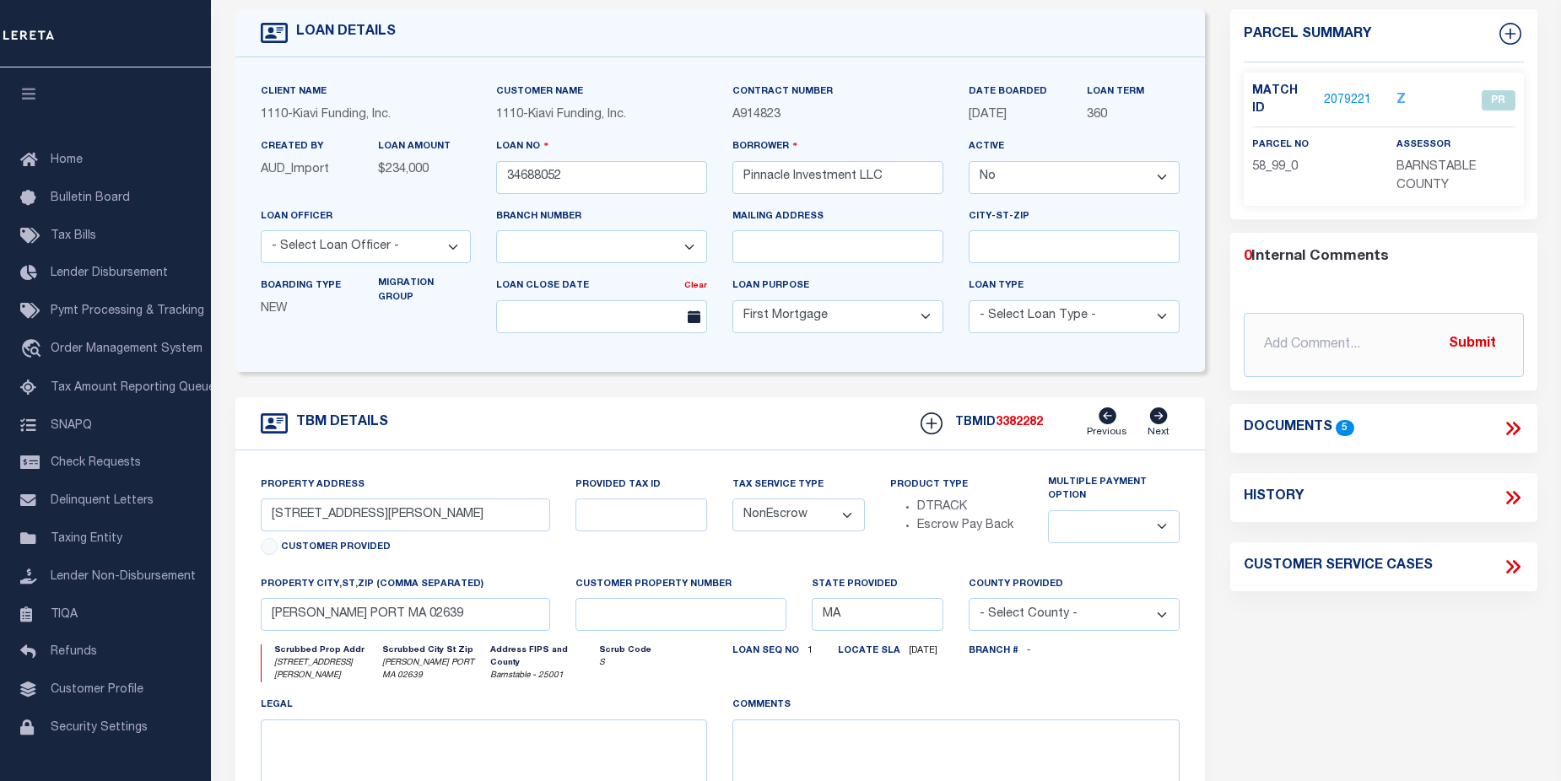
scroll to position [100, 0]
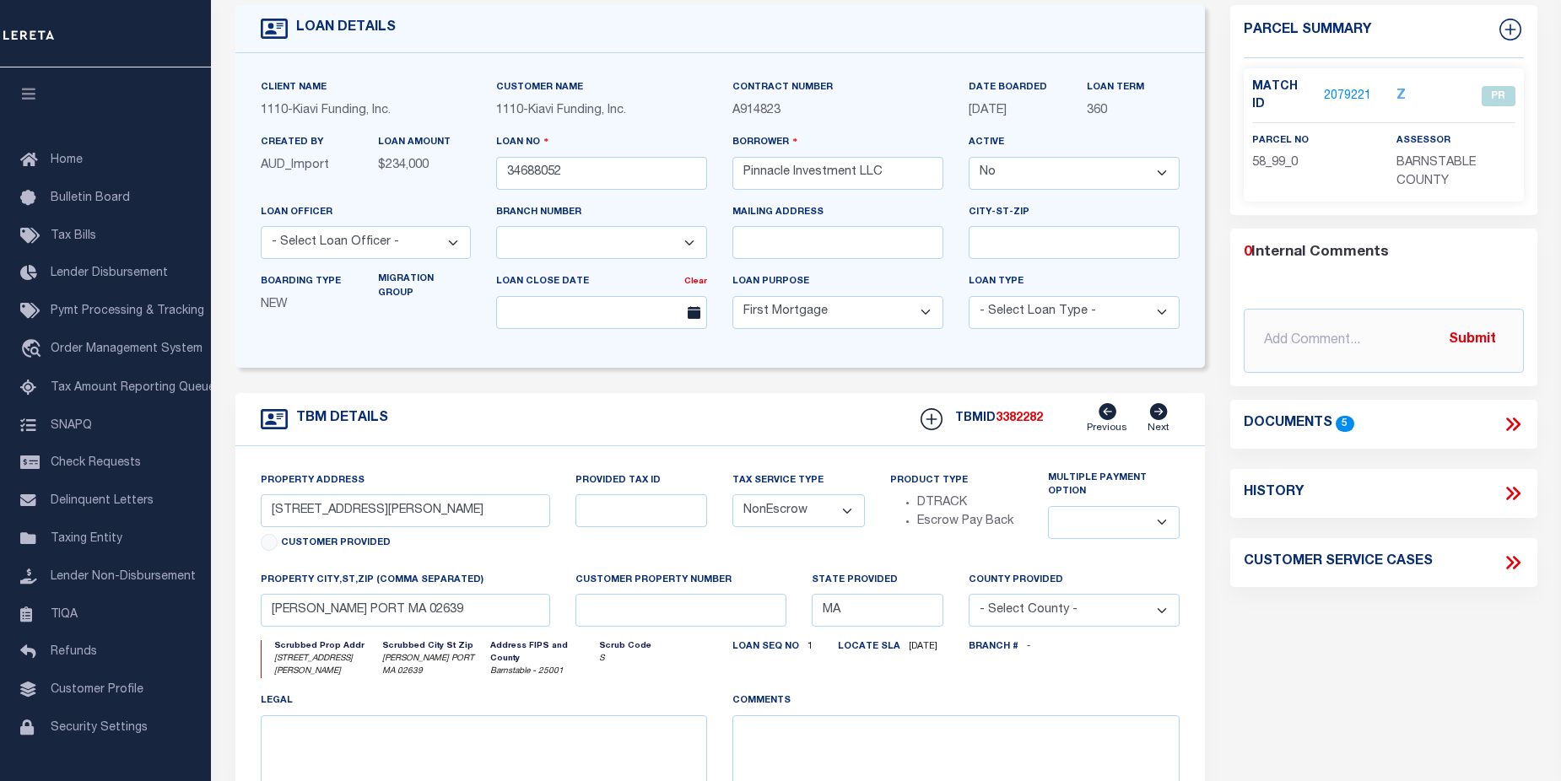
click at [1344, 88] on link "2079221" at bounding box center [1347, 97] width 47 height 18
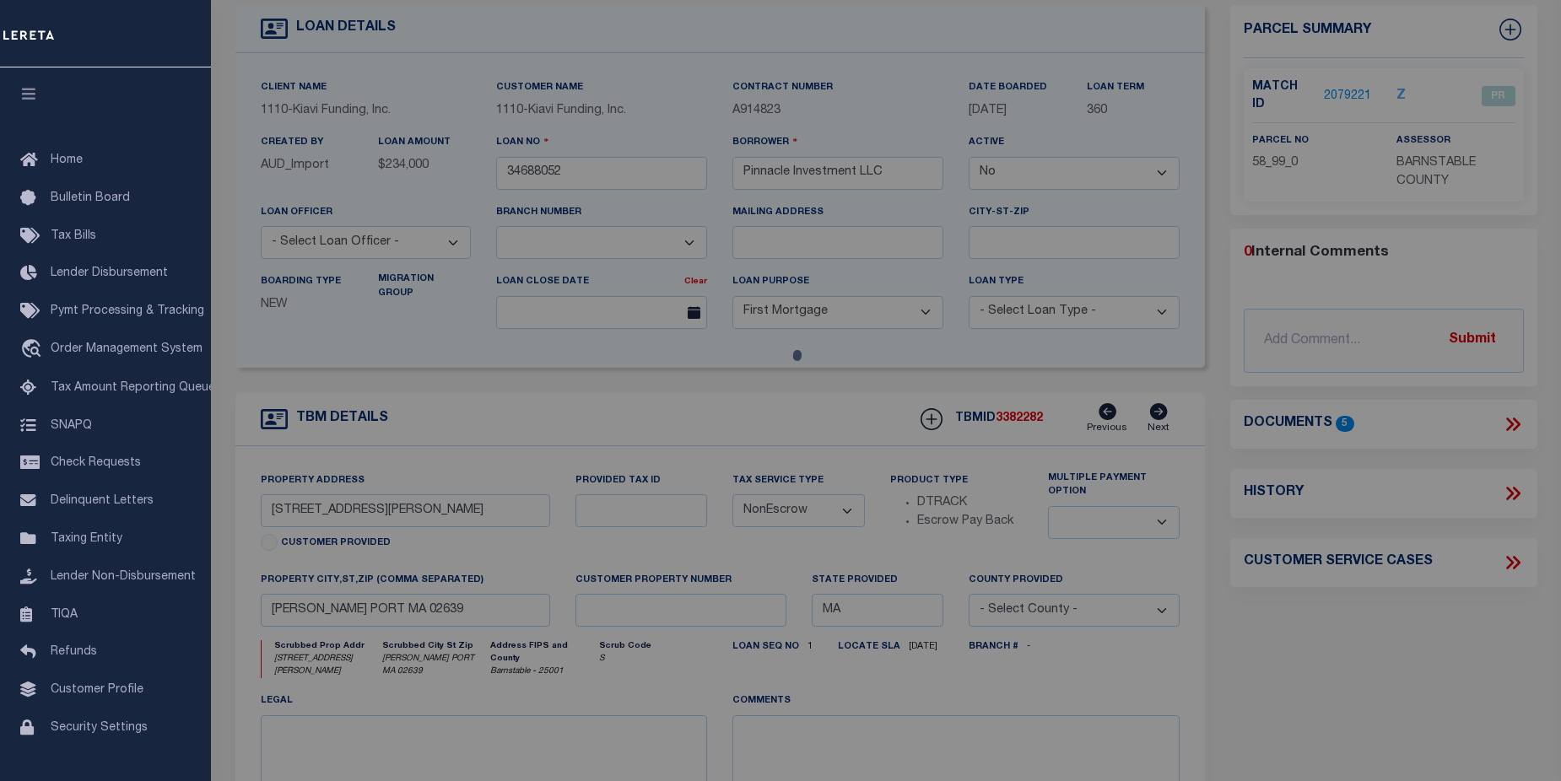
checkbox input "false"
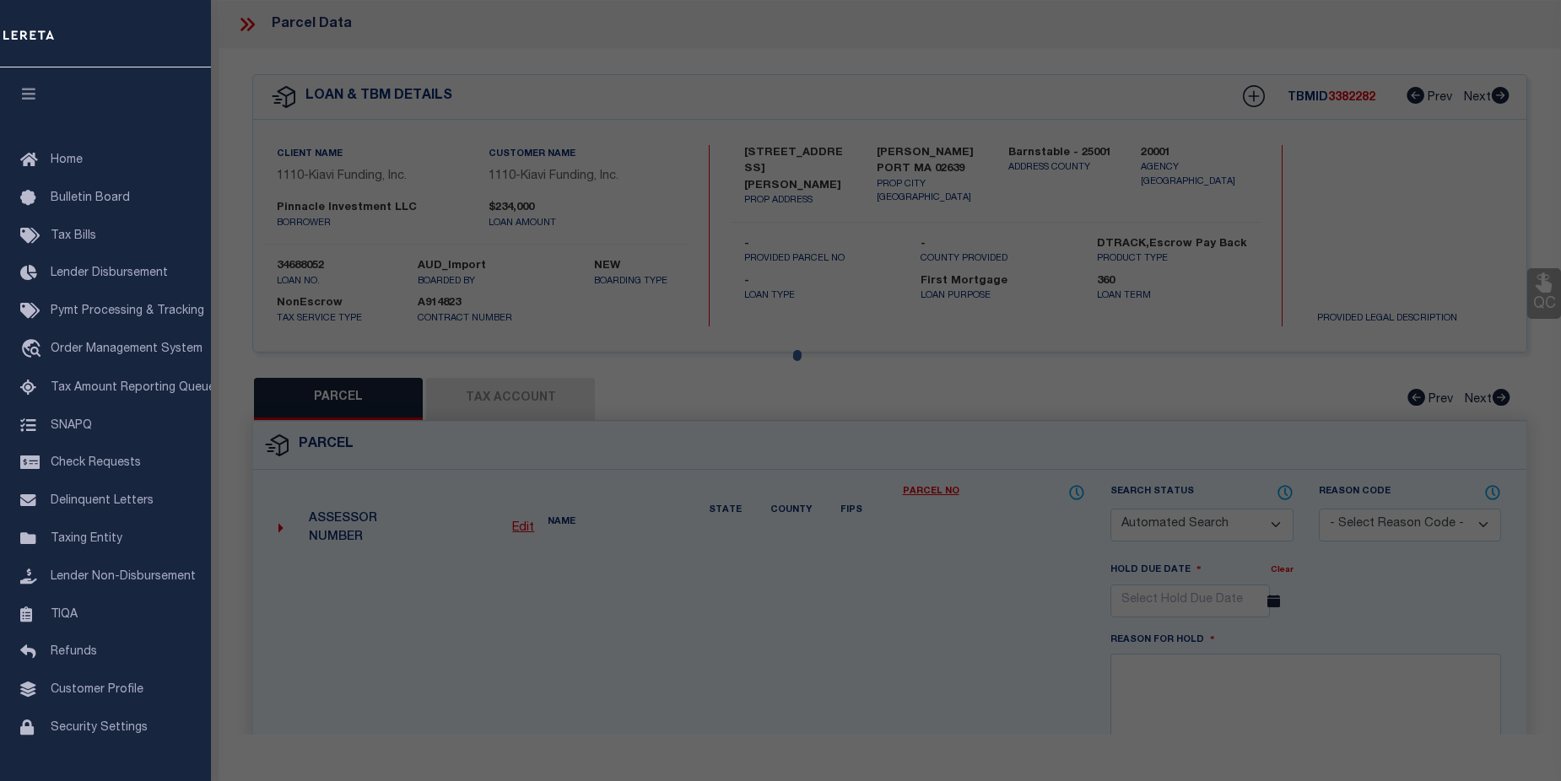
select select "PR"
type input "Pinnacle Investment LLC"
select select "AGW"
select select
type input "121-A DEPOT ST"
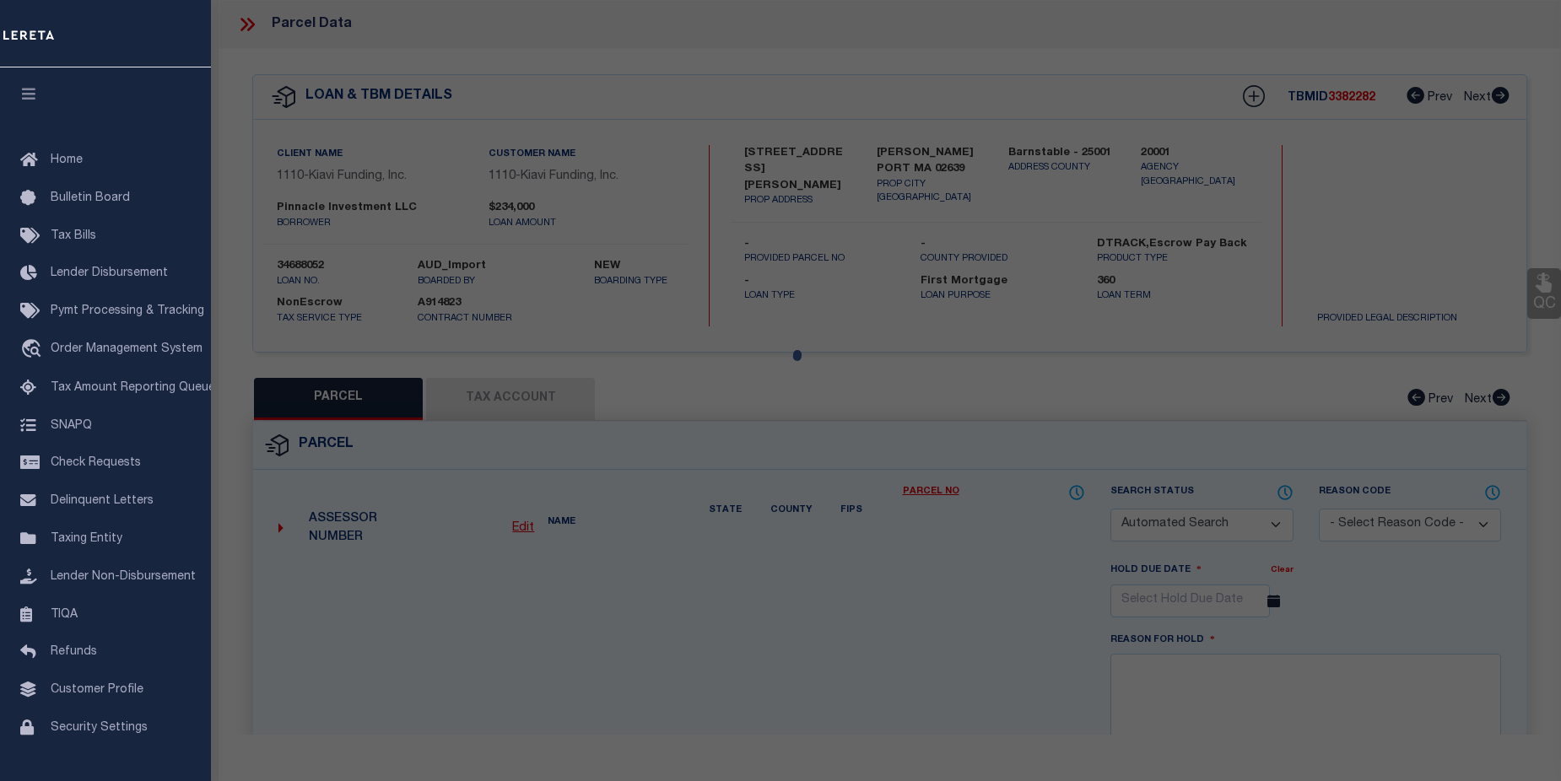
checkbox input "false"
type input "[PERSON_NAME] PORT, [GEOGRAPHIC_DATA], 02639"
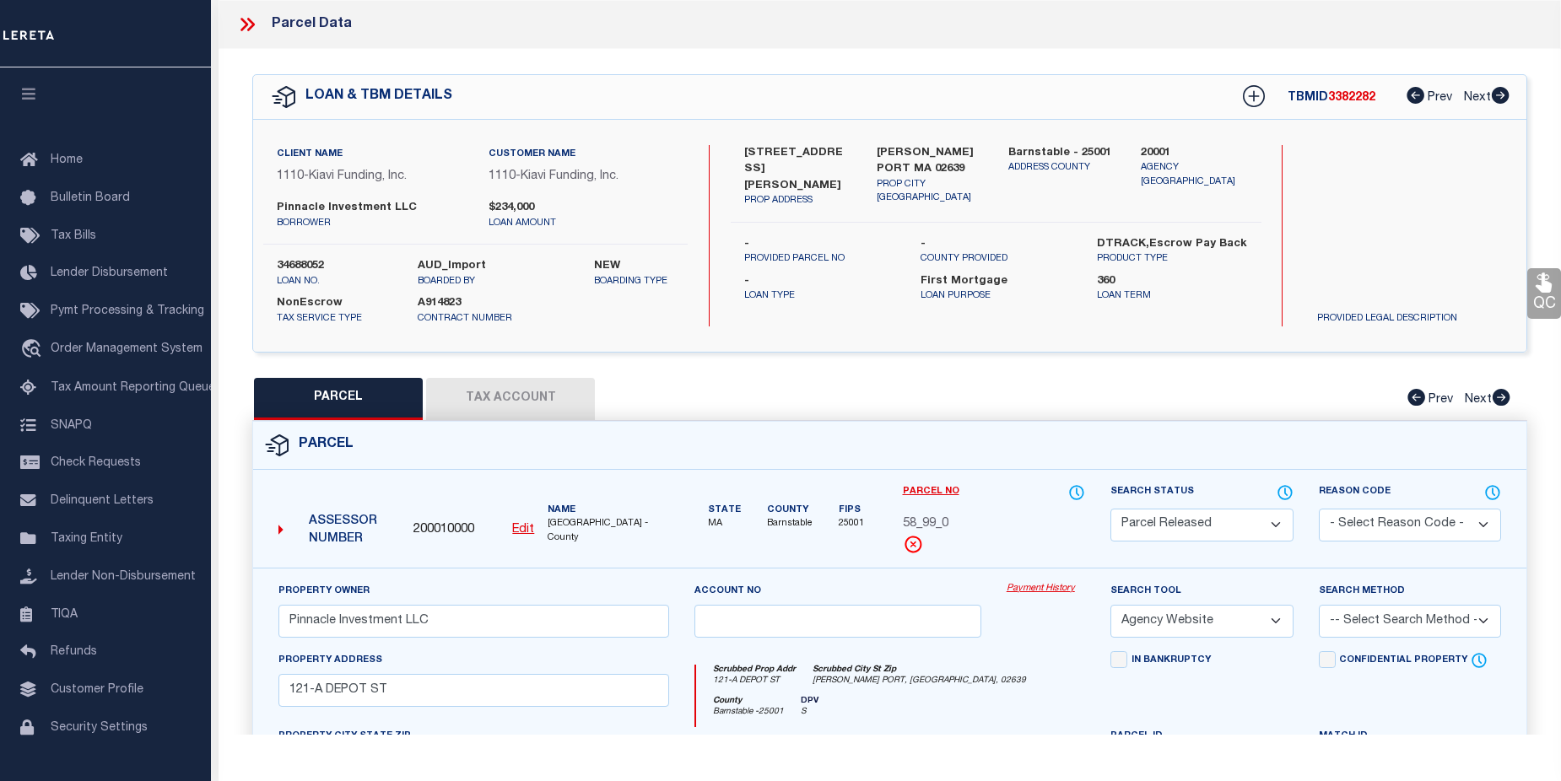
scroll to position [252, 0]
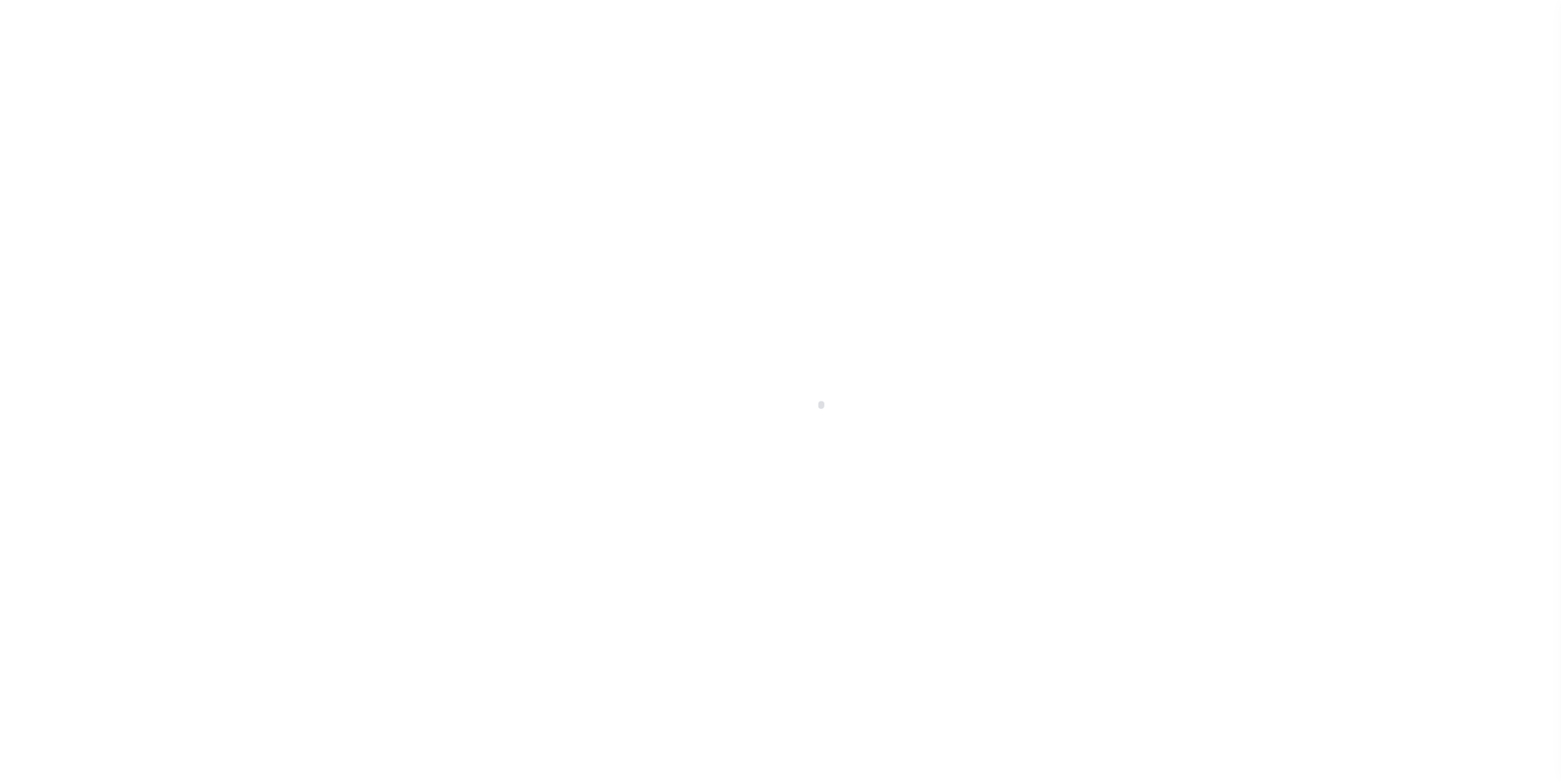
select select "False"
select select "3485"
select select "10"
select select "NonEscrow"
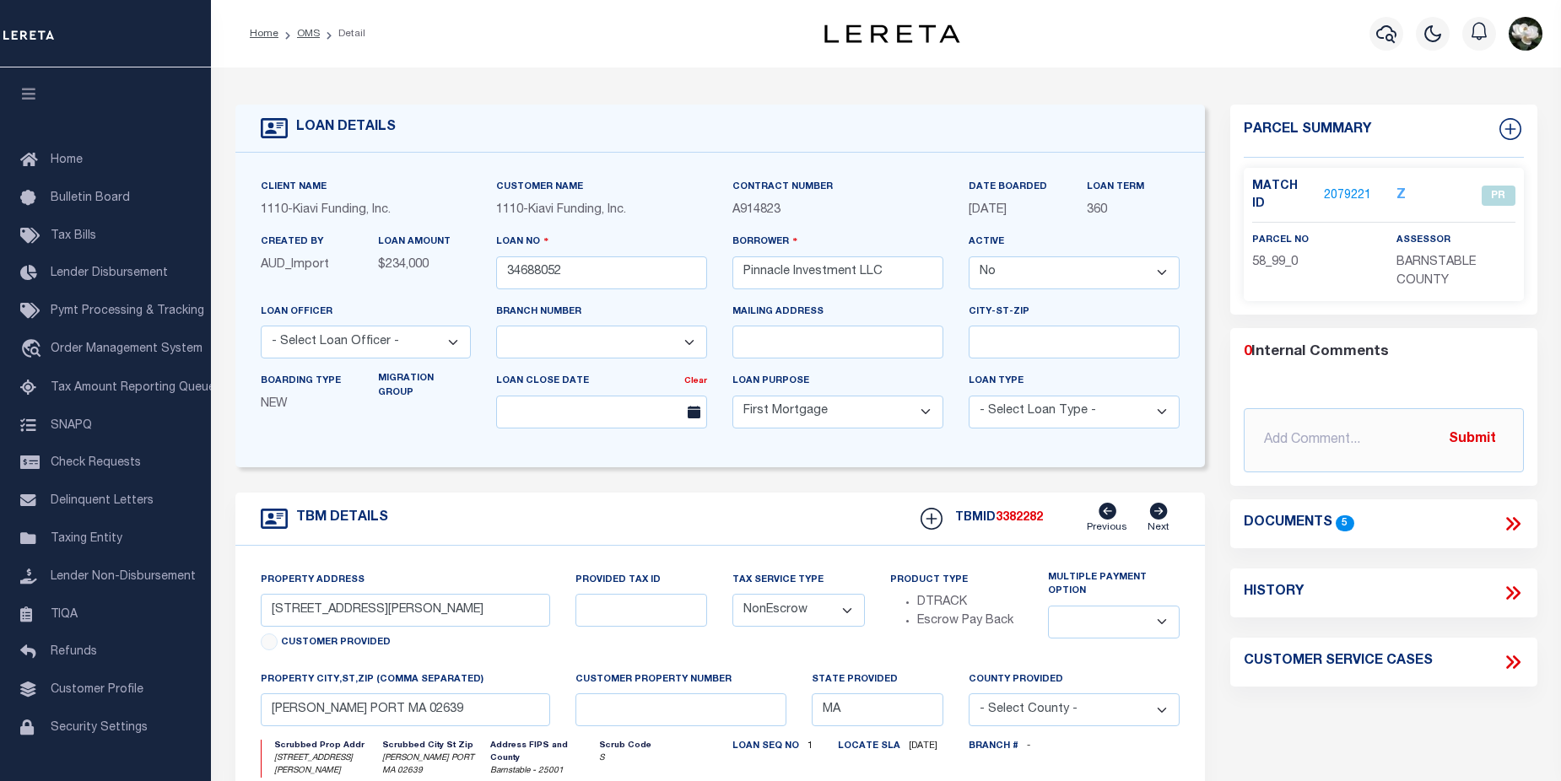
click at [1355, 187] on link "2079221" at bounding box center [1347, 196] width 47 height 18
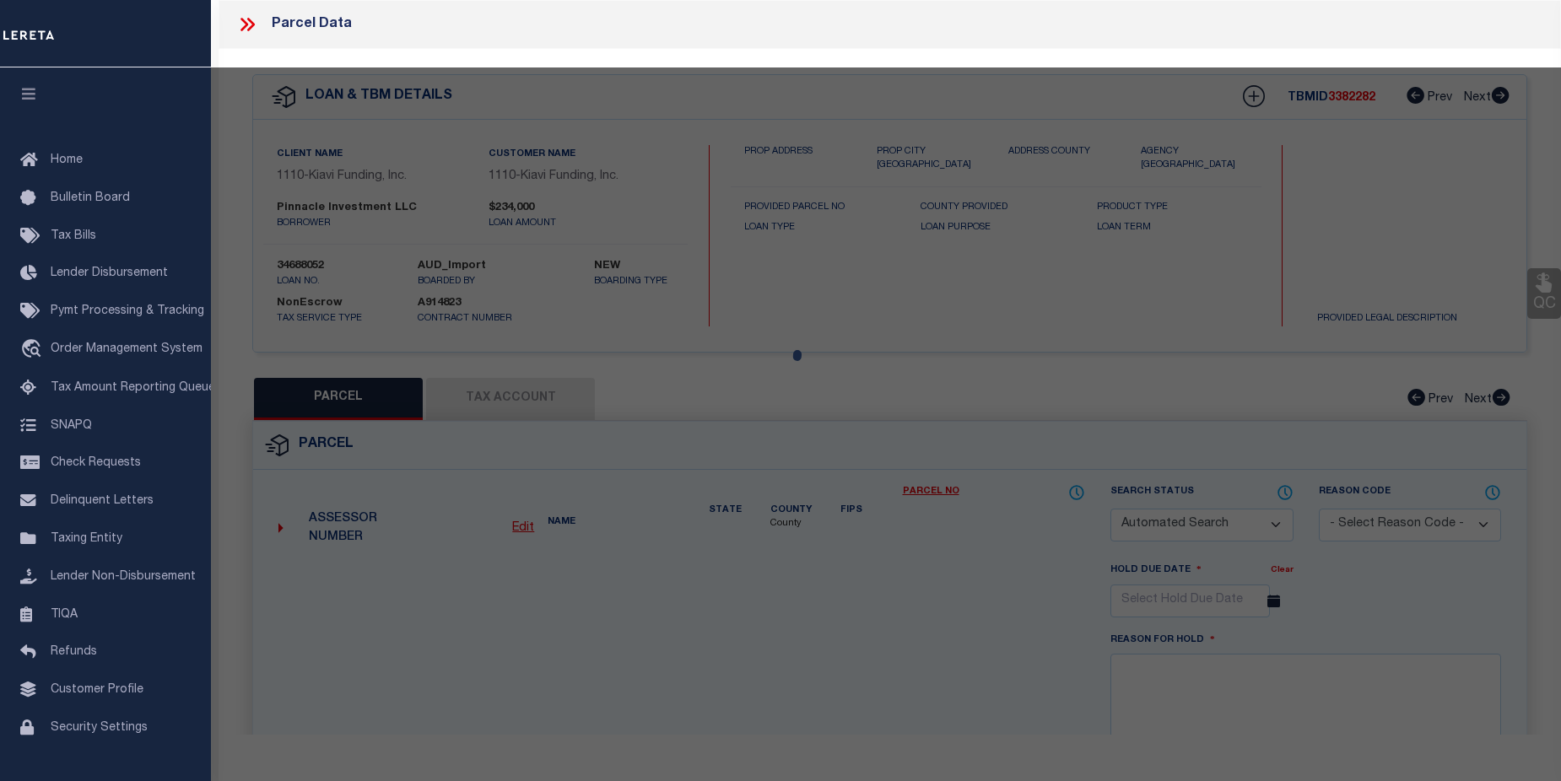
checkbox input "false"
select select "PR"
type input "Pinnacle Investment LLC"
select select "AGW"
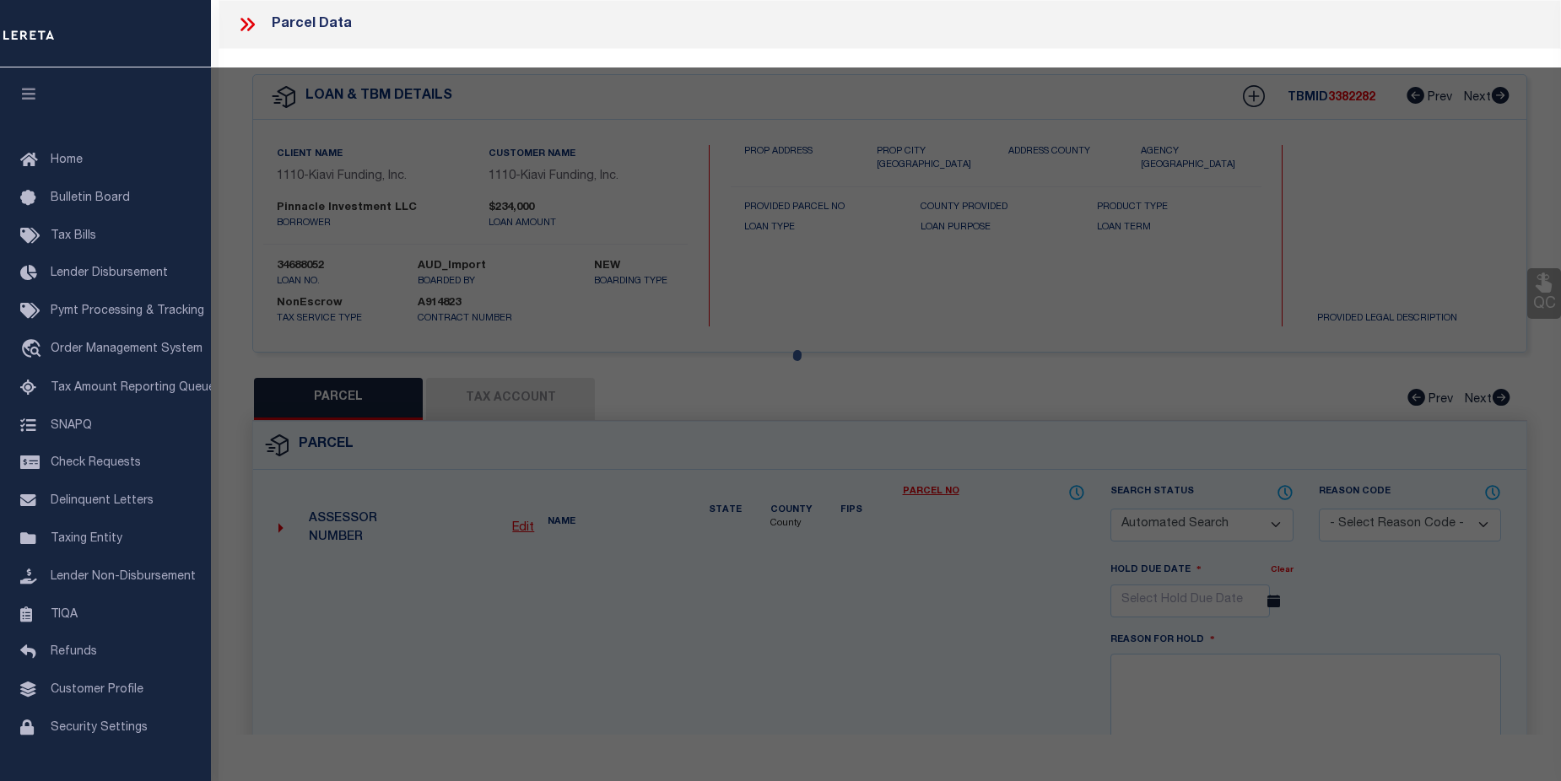
select select
type input "121-A DEPOT ST"
checkbox input "false"
type input "DENNIS PORT, MA, 02639"
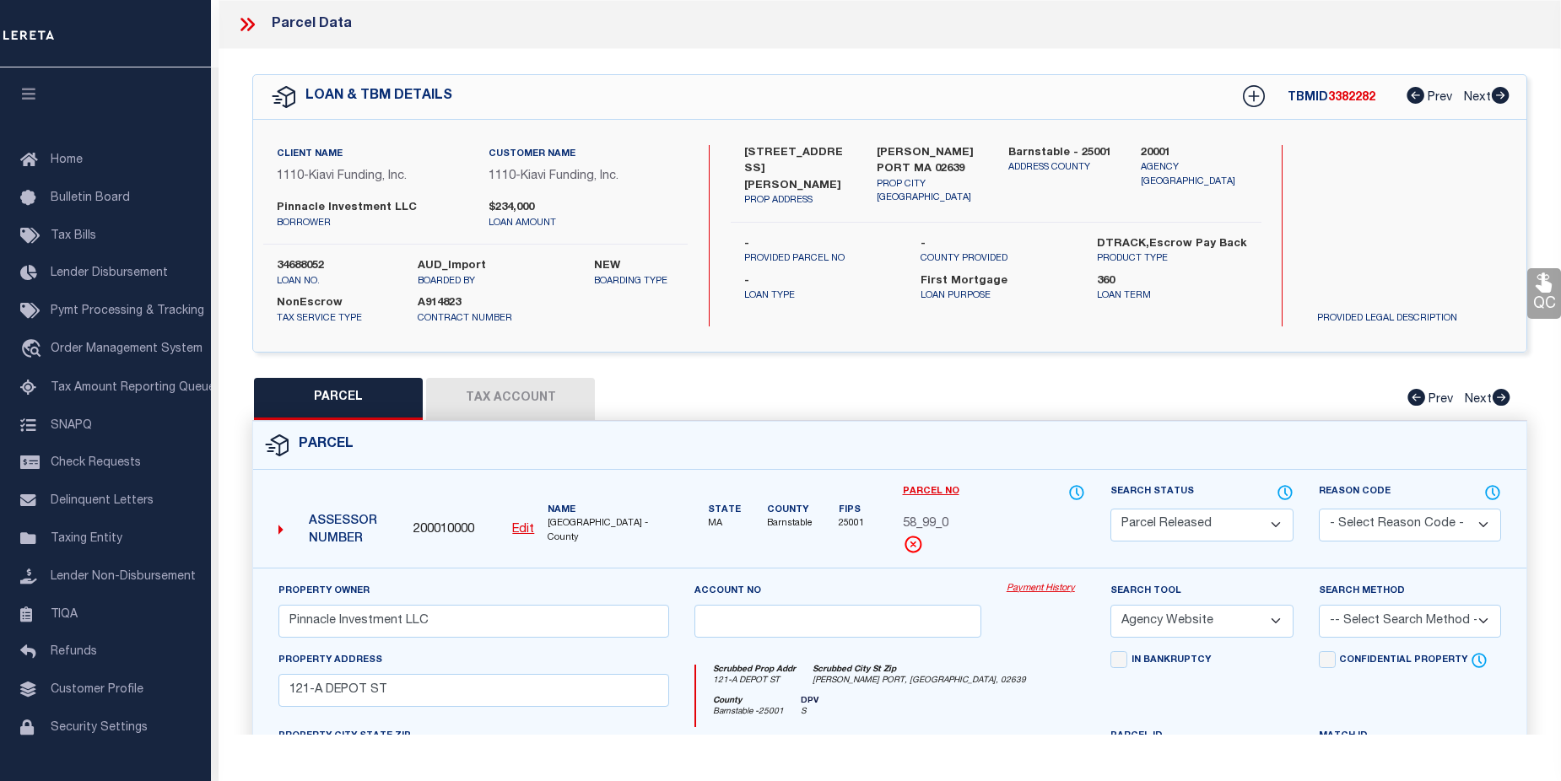
click at [1050, 587] on link "Payment History" at bounding box center [1046, 589] width 78 height 14
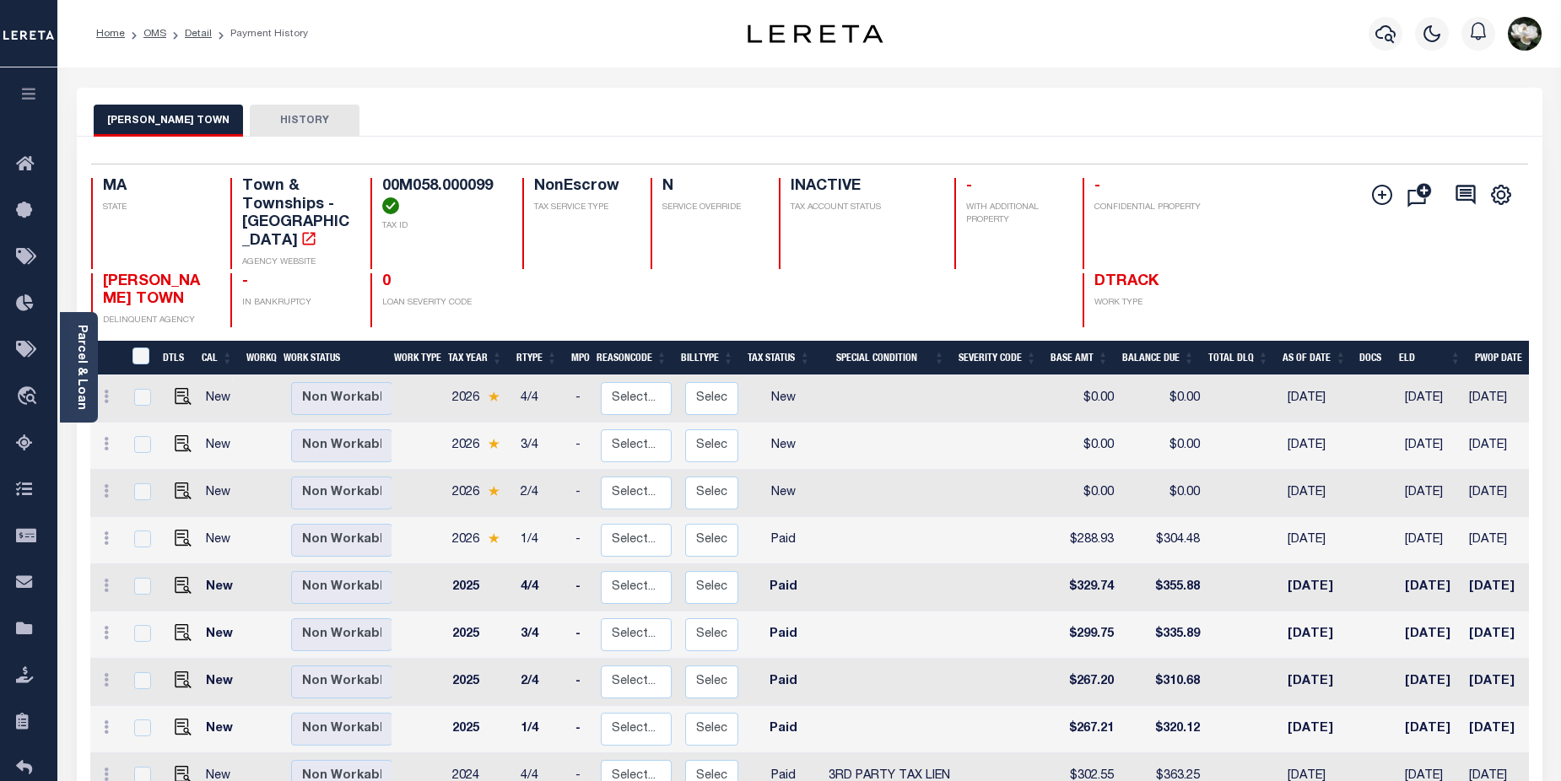
click at [273, 125] on button "HISTORY" at bounding box center [305, 121] width 110 height 32
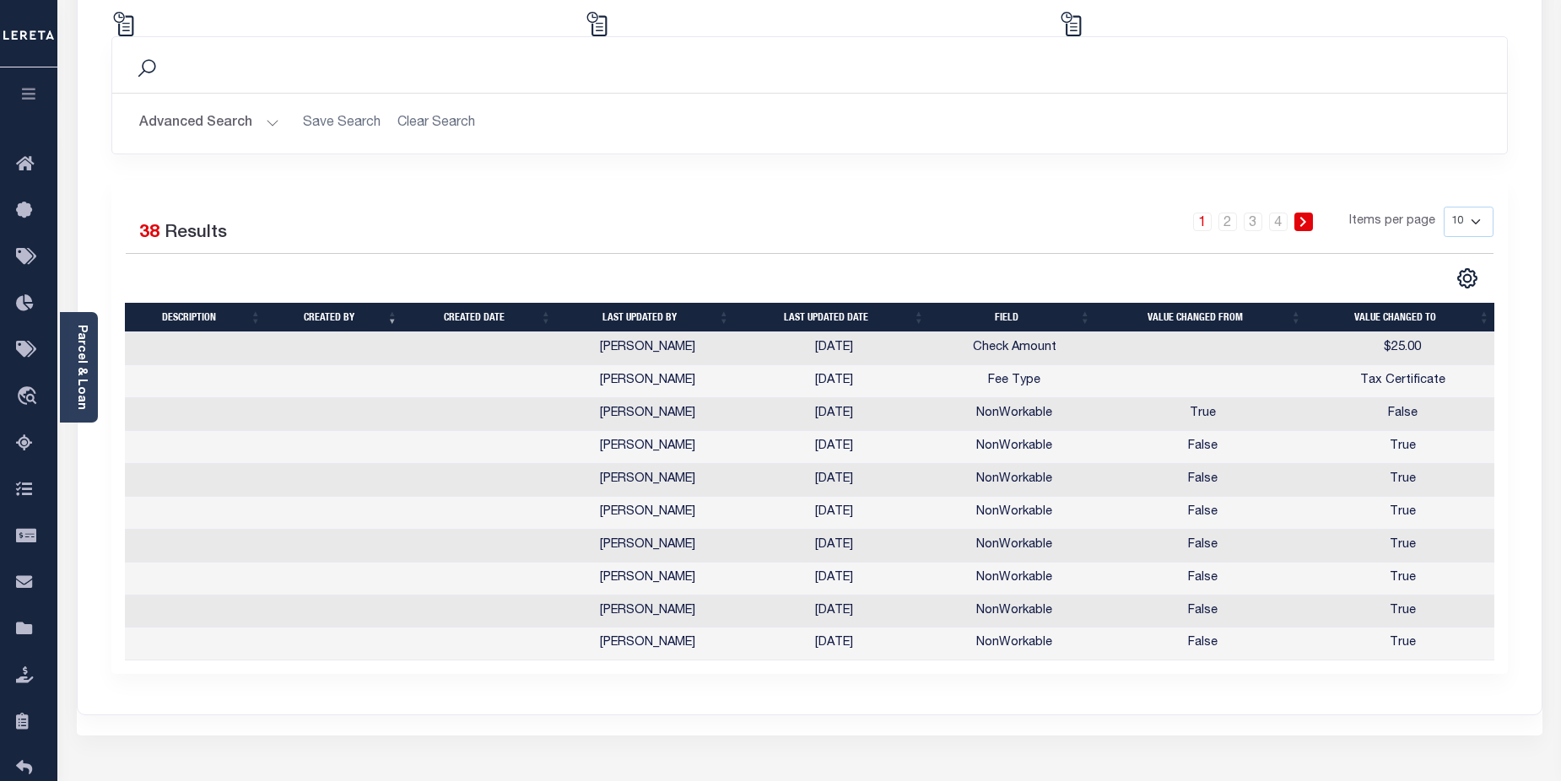
scroll to position [230, 0]
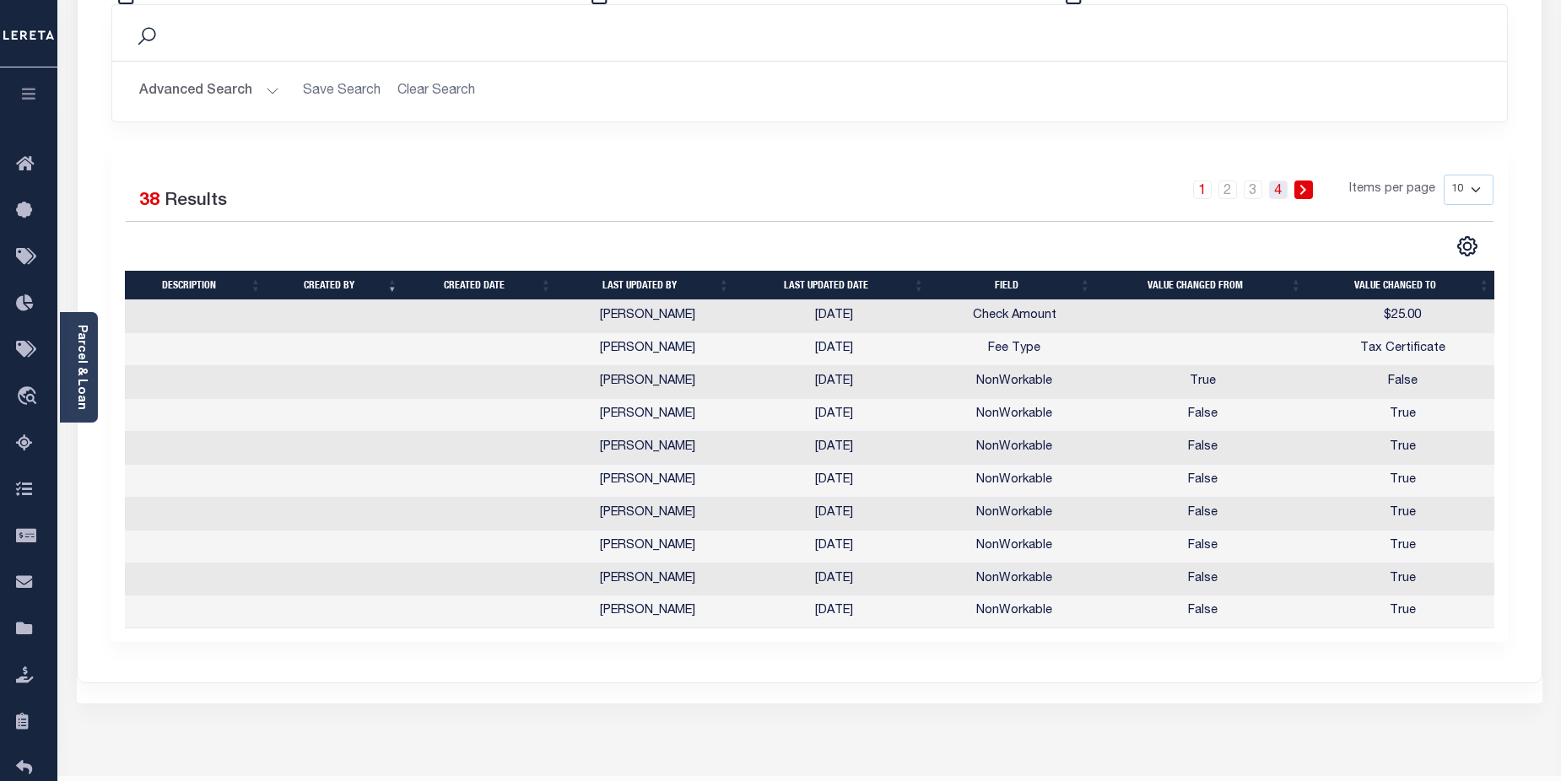
click at [1280, 190] on link "4" at bounding box center [1278, 190] width 19 height 19
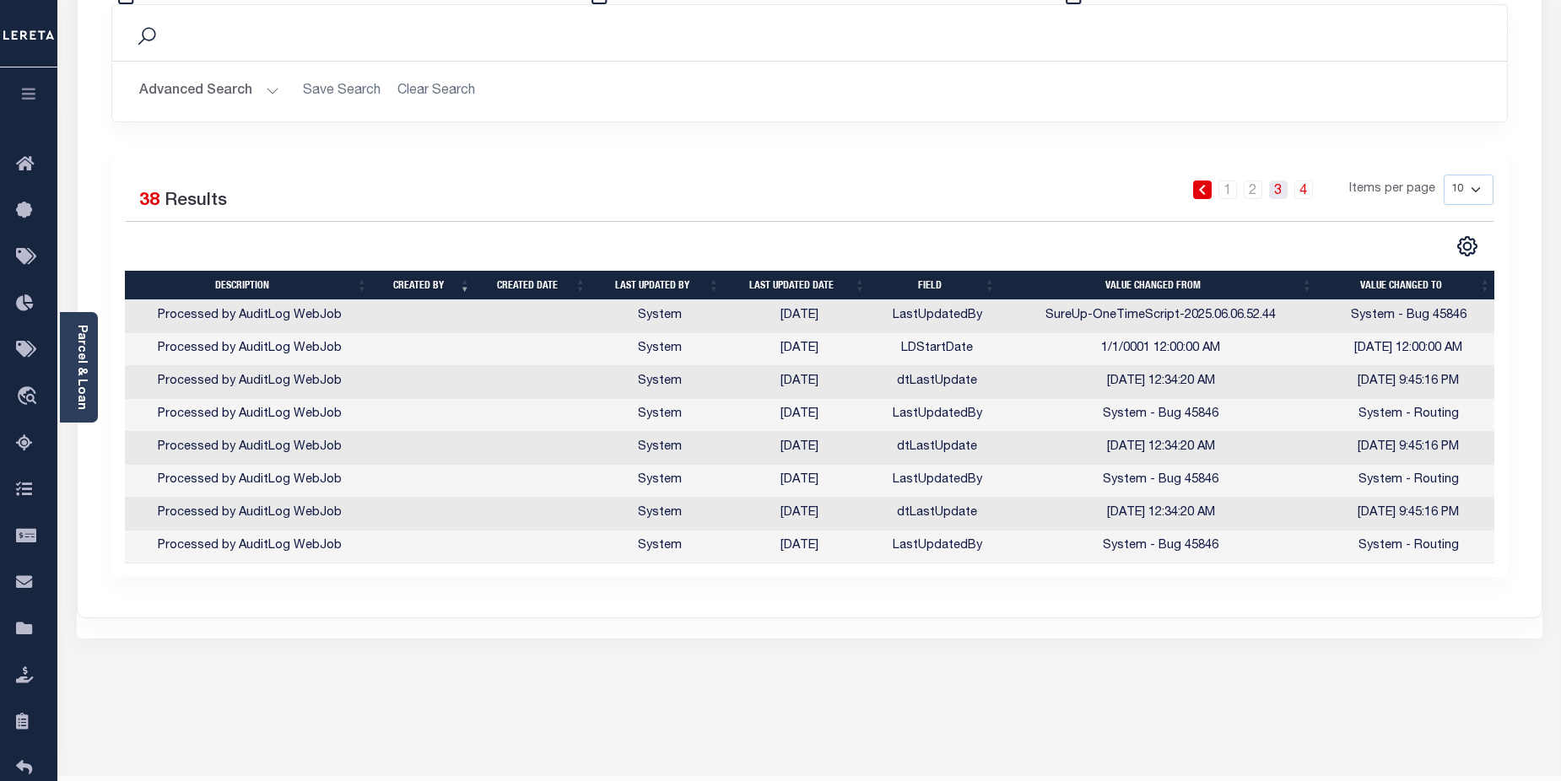
click at [1282, 197] on link "3" at bounding box center [1278, 190] width 19 height 19
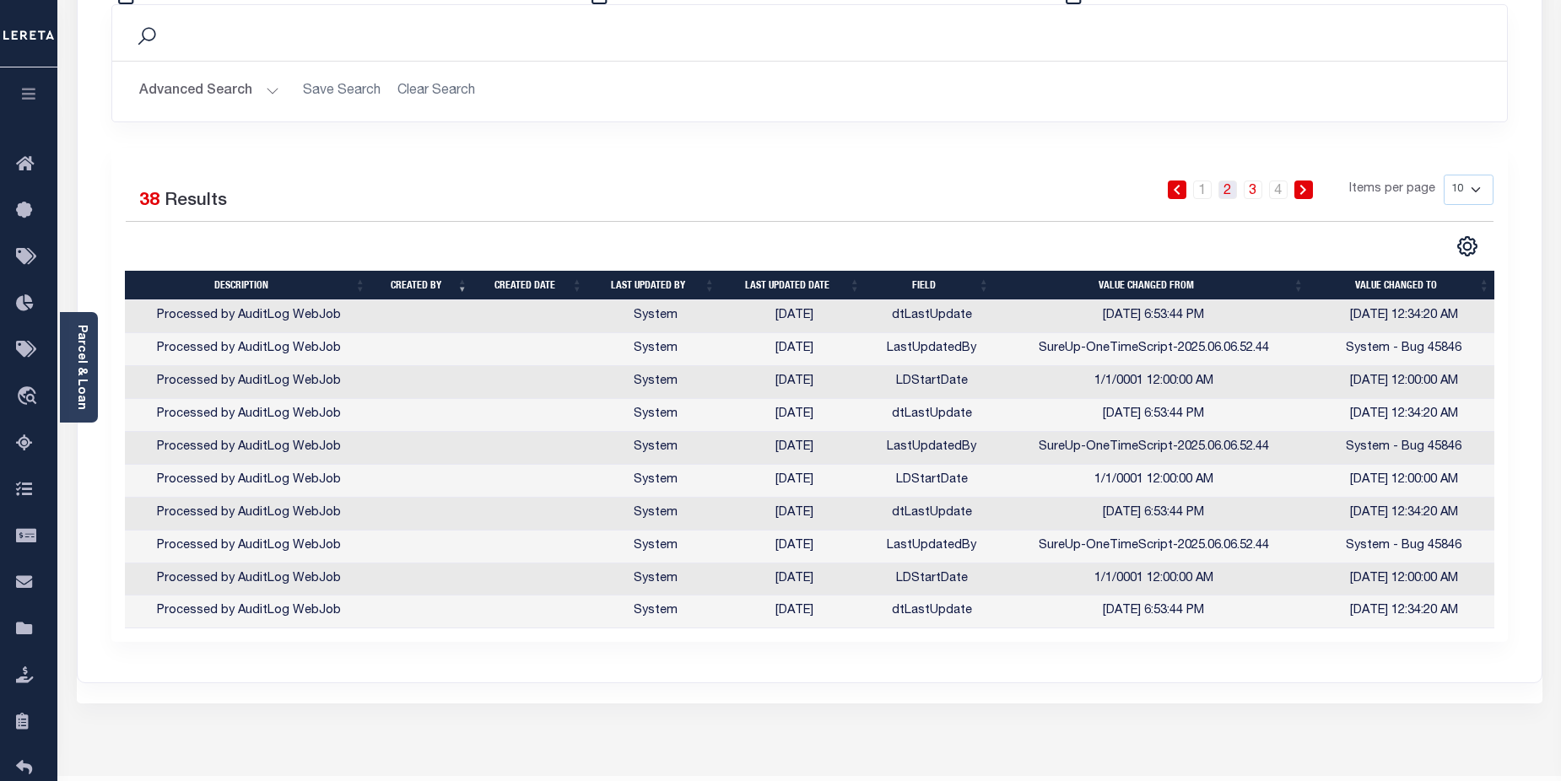
click at [1231, 197] on link "2" at bounding box center [1228, 190] width 19 height 19
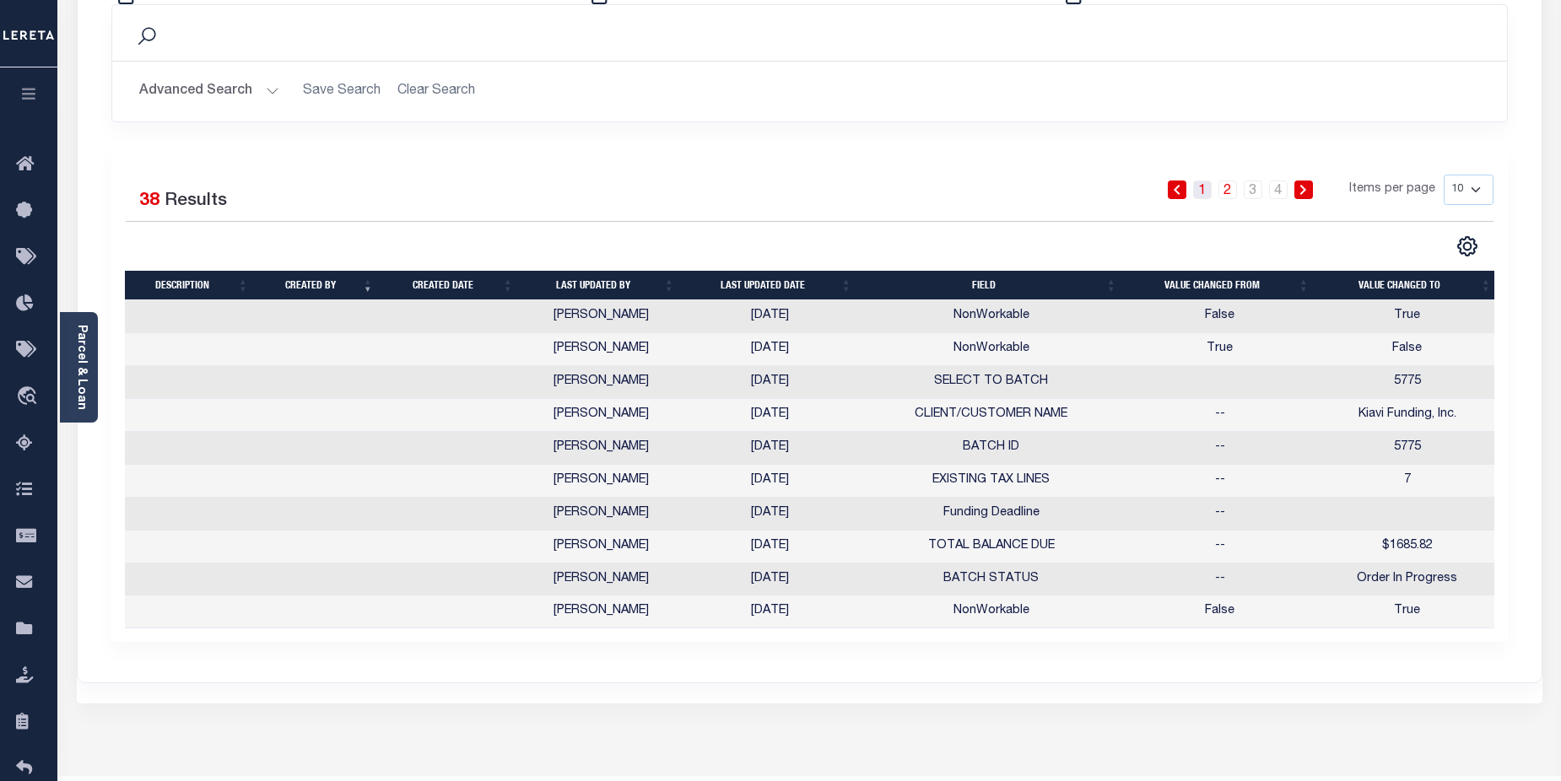
click at [1205, 190] on link "1" at bounding box center [1202, 190] width 19 height 19
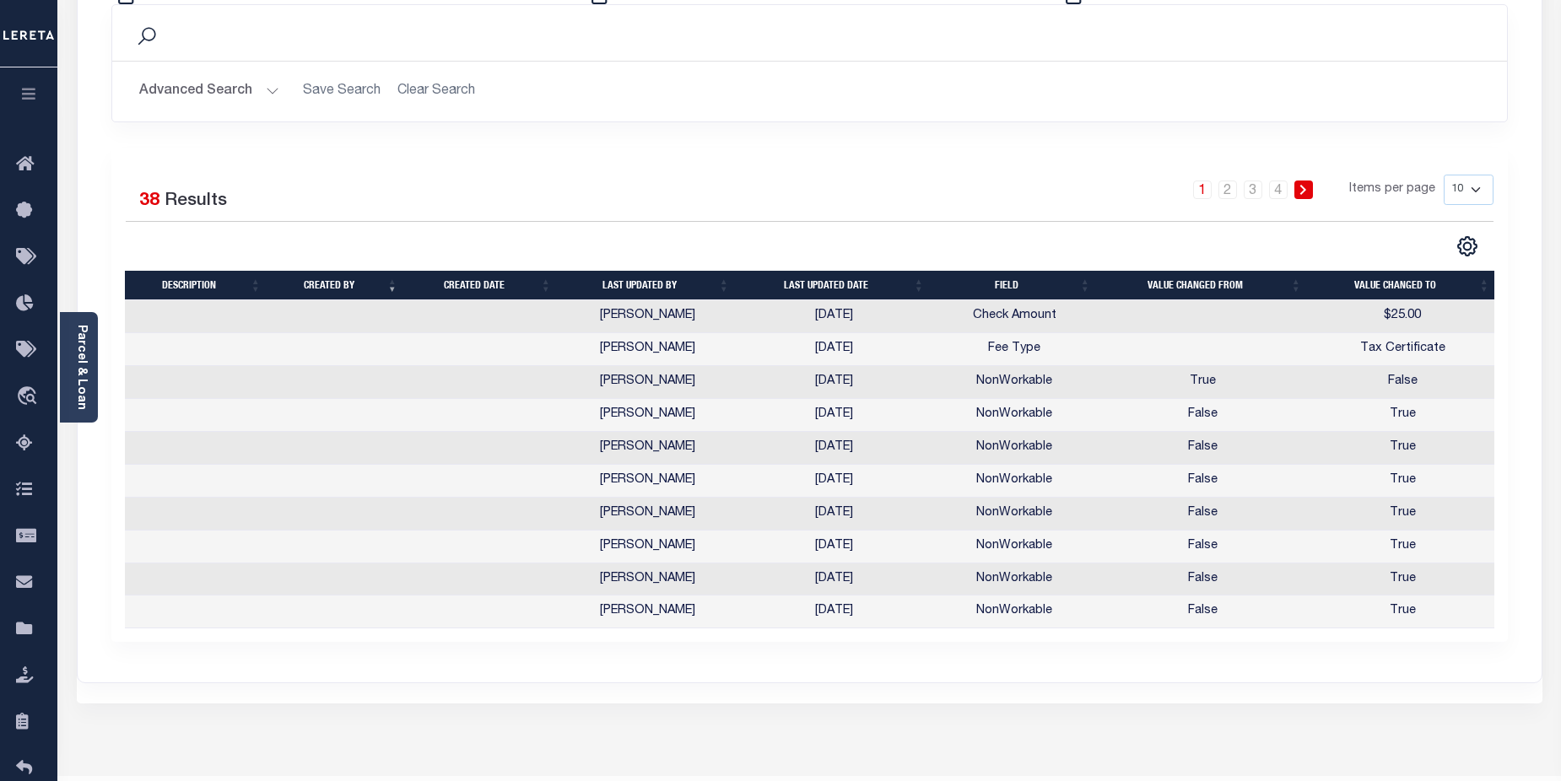
click at [1230, 203] on div "1 2 3 4 Items per page 10 25 50 100" at bounding box center [982, 197] width 1019 height 44
click at [1232, 195] on link "2" at bounding box center [1228, 190] width 19 height 19
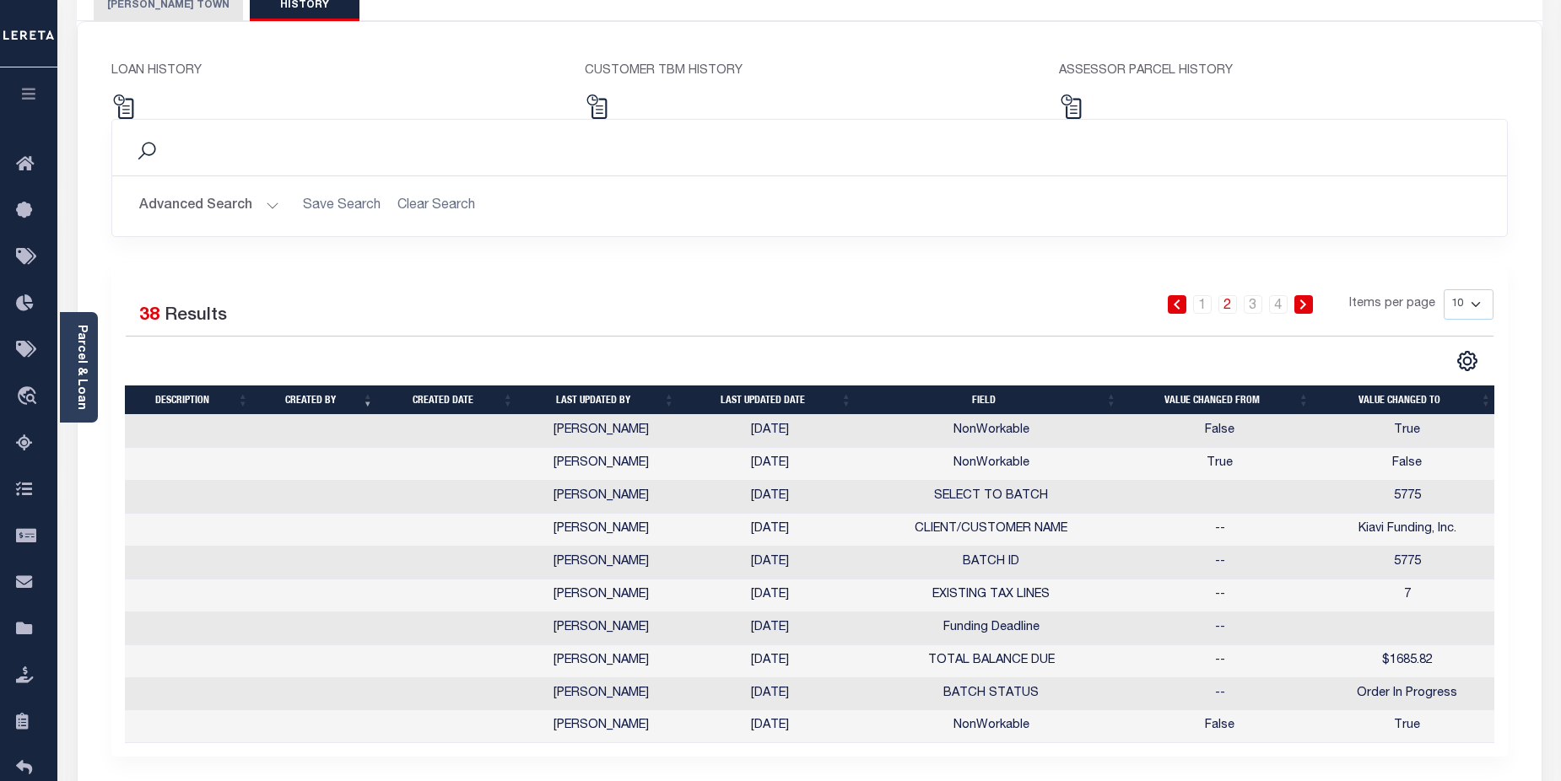
scroll to position [0, 0]
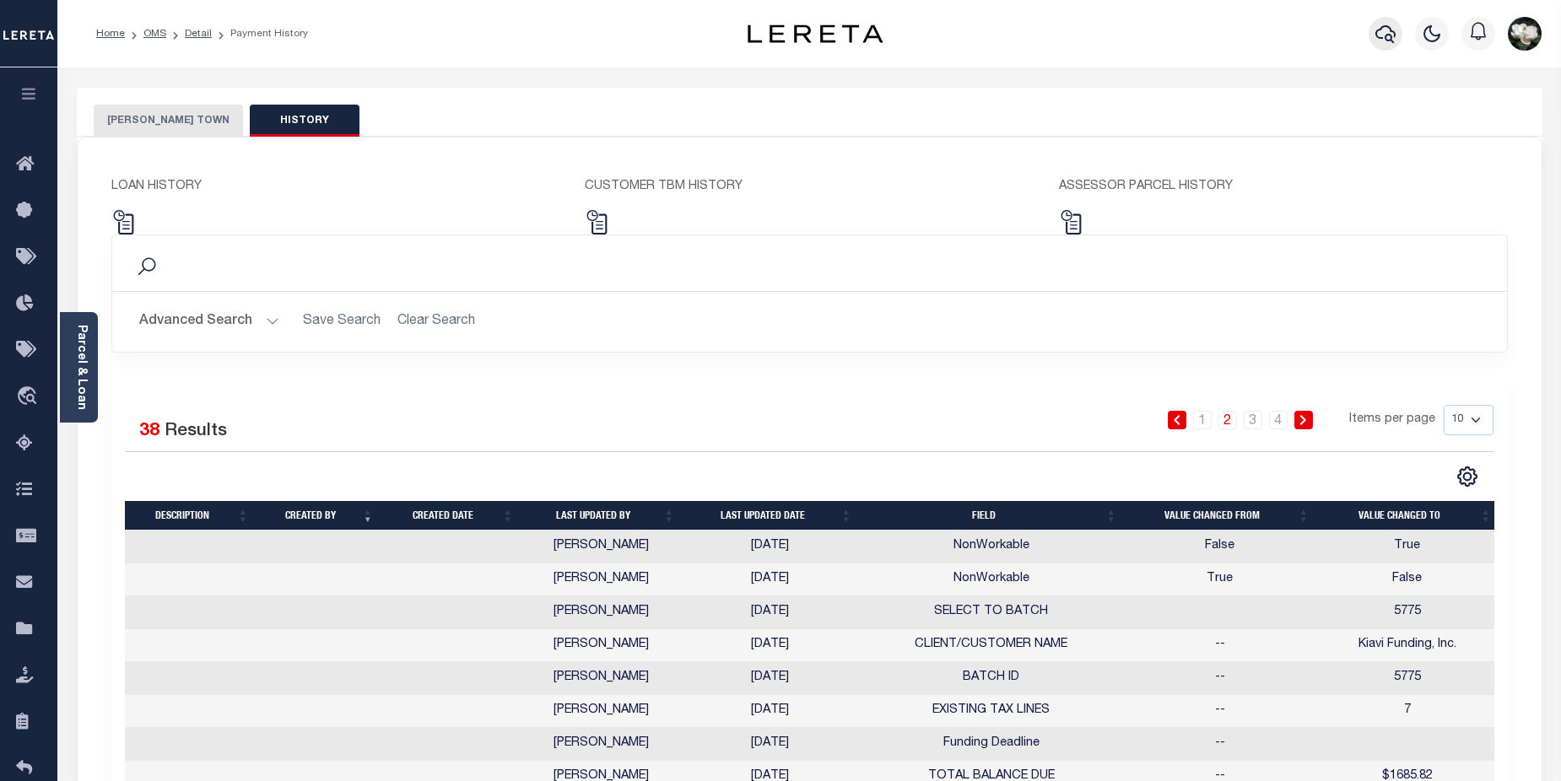
click at [1385, 35] on icon "button" at bounding box center [1386, 34] width 20 height 20
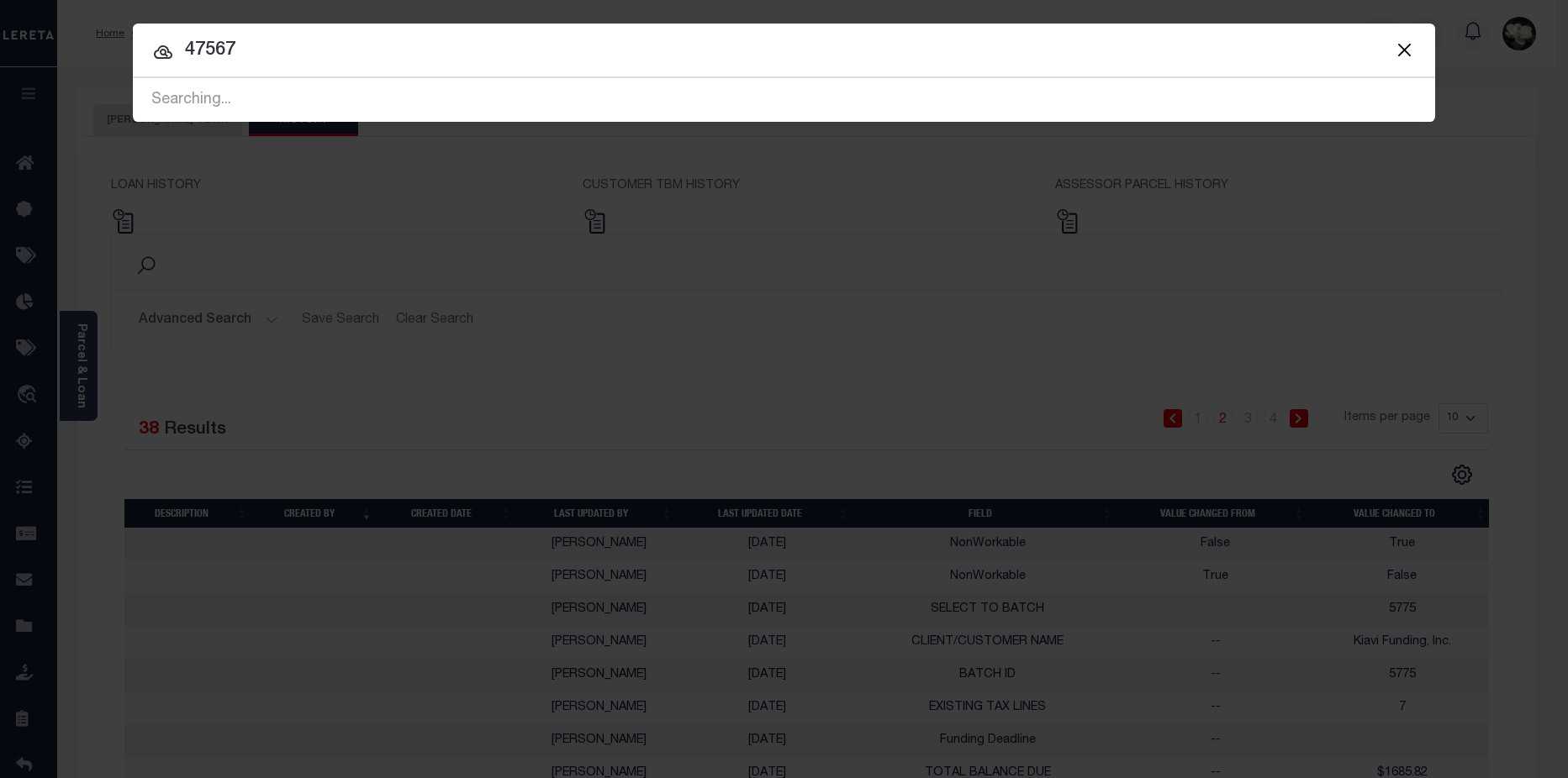
type input "47567"
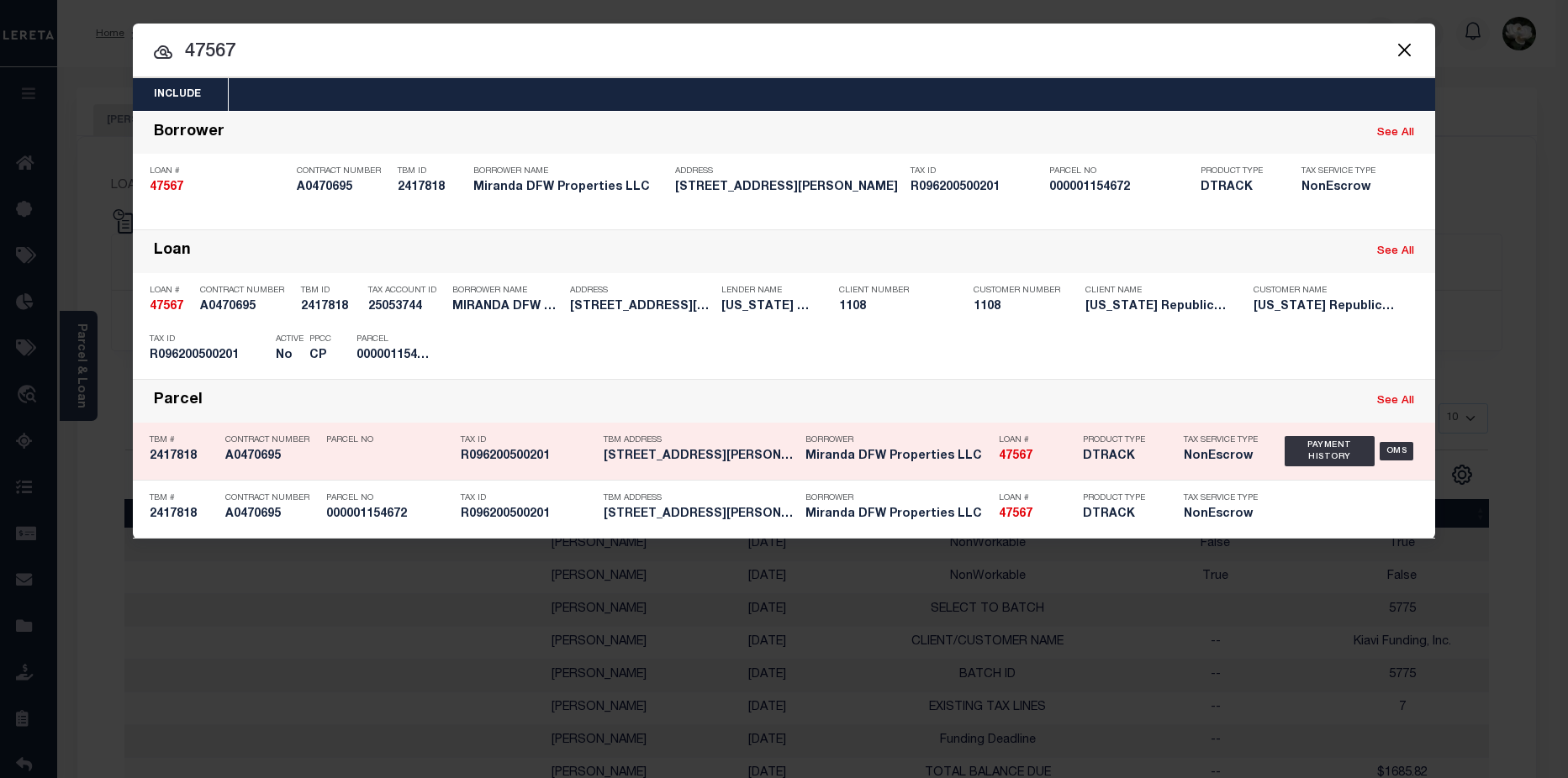
click at [646, 455] on h5 "[STREET_ADDRESS][PERSON_NAME]" at bounding box center [700, 456] width 193 height 14
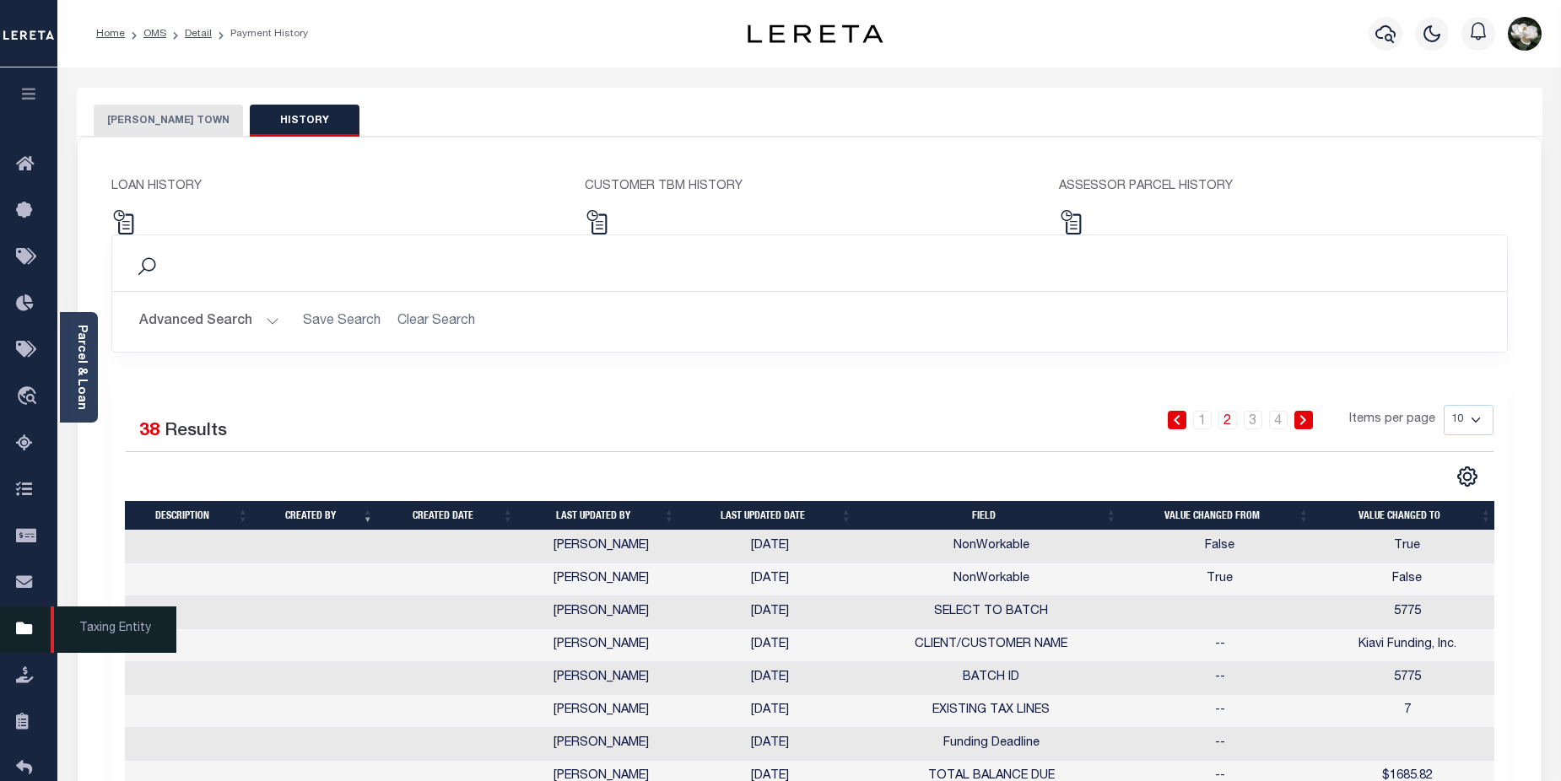
click at [31, 641] on icon at bounding box center [29, 629] width 27 height 21
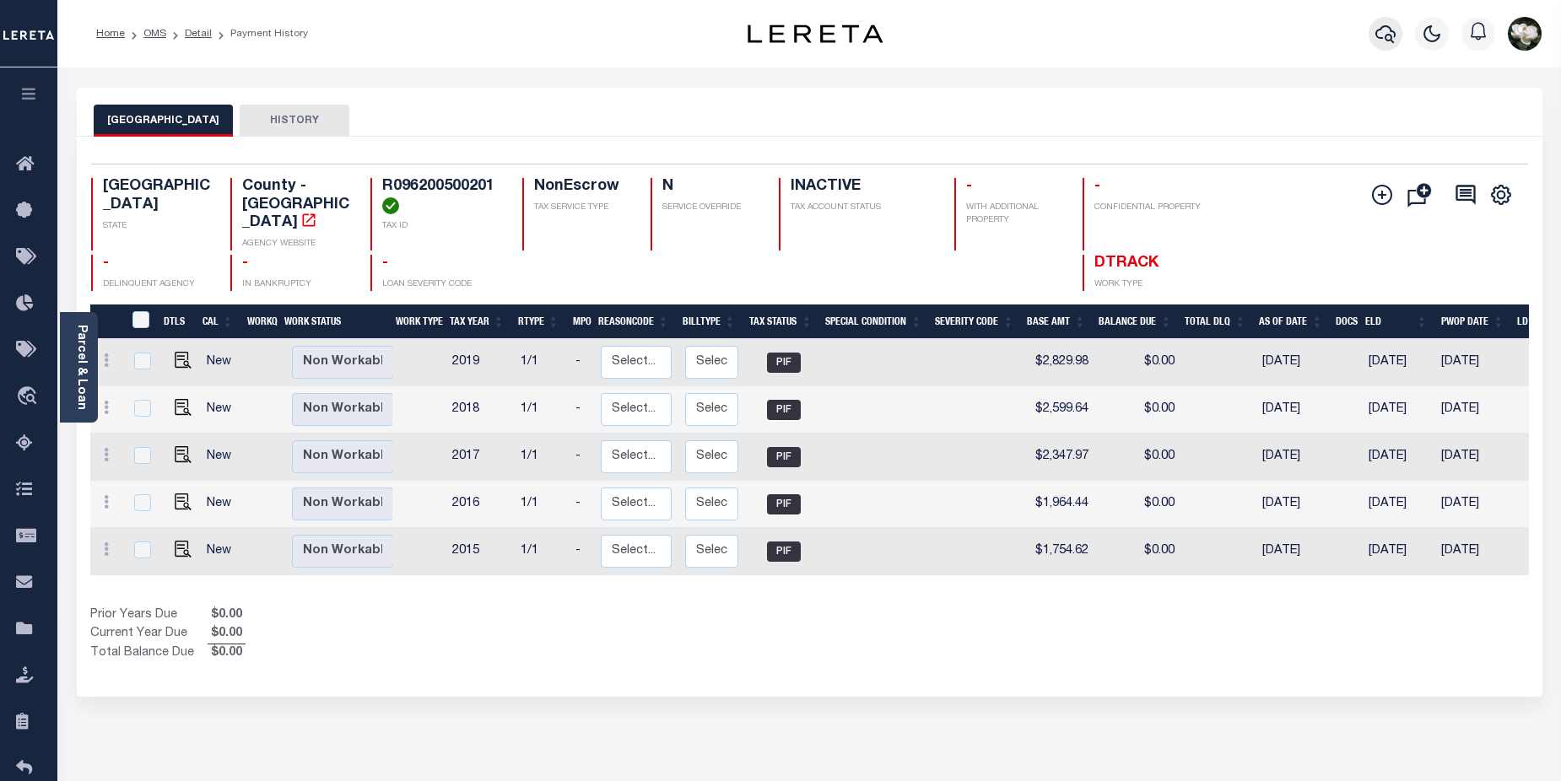
click at [1379, 28] on icon "button" at bounding box center [1386, 34] width 20 height 20
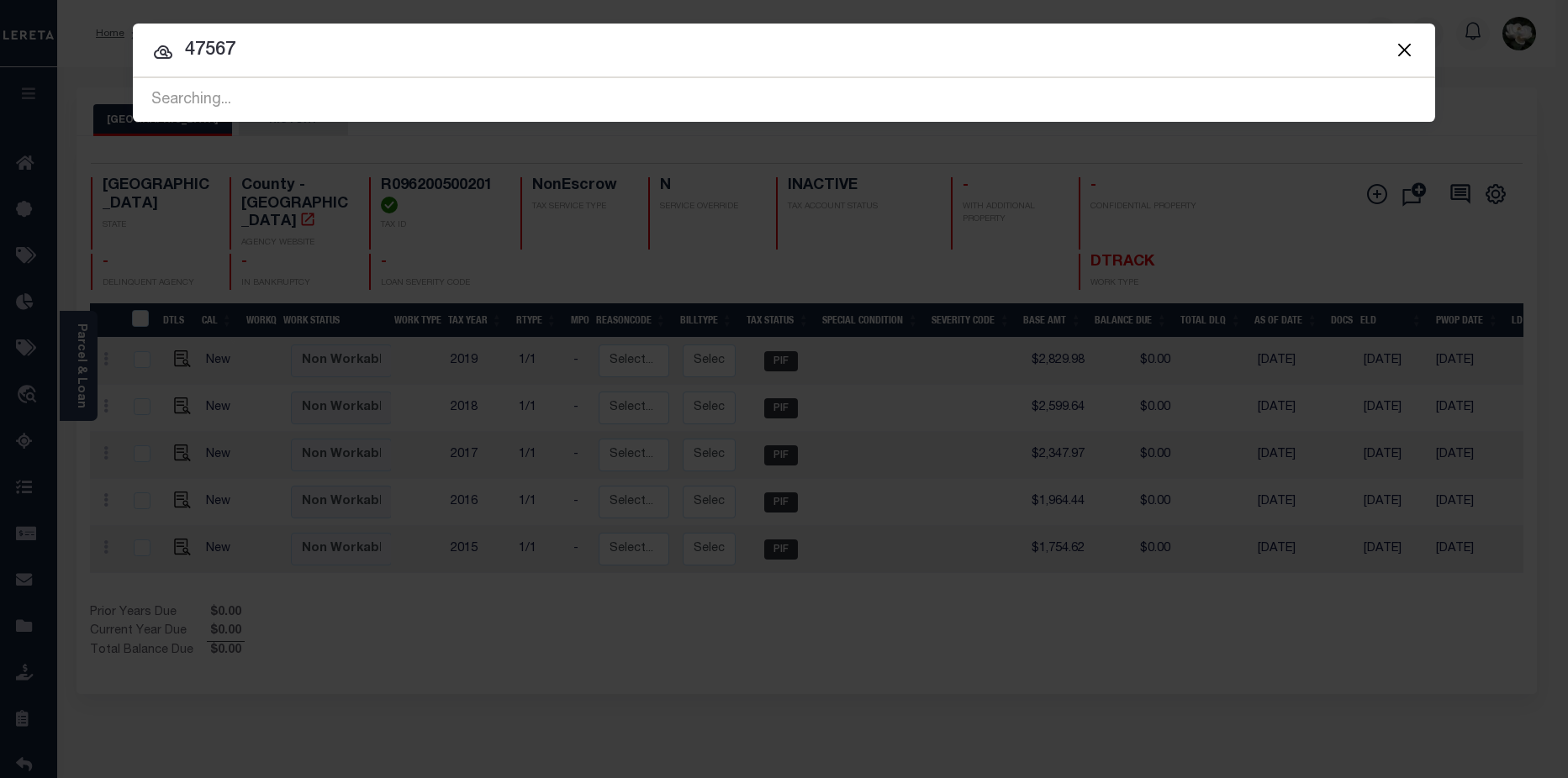
drag, startPoint x: 263, startPoint y: 49, endPoint x: 3, endPoint y: 68, distance: 260.7
click at [8, 69] on div "Include Loans TBM Customers Borrowers Payments (Lender Non-Disb) Payments (Lend…" at bounding box center [784, 389] width 1568 height 778
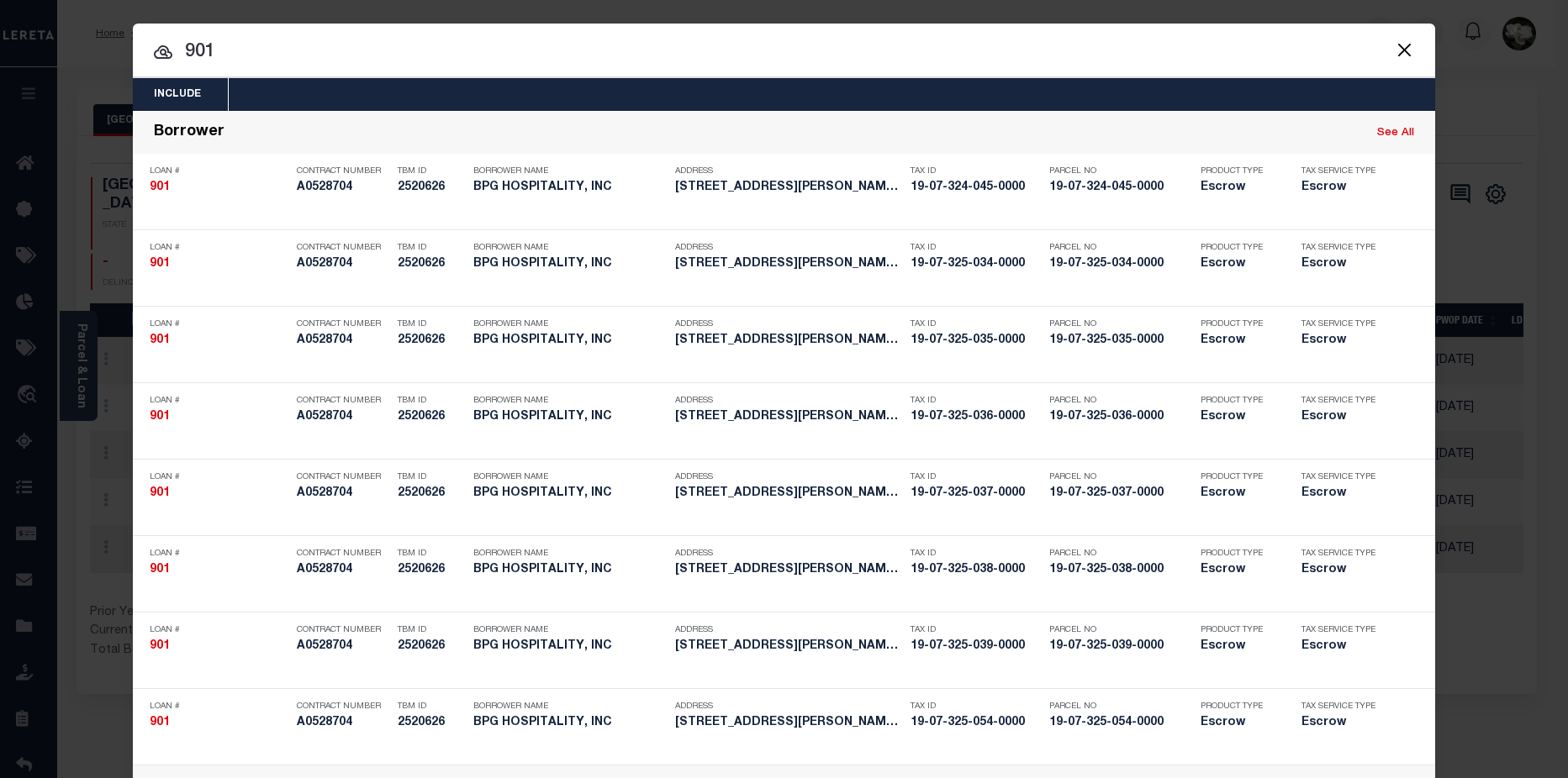
drag, startPoint x: 182, startPoint y: 52, endPoint x: 60, endPoint y: 47, distance: 122.1
click at [60, 47] on div "Include Loans TBM Customers Borrowers Payments (Lender Non-Disb) Payments (Lend…" at bounding box center [784, 389] width 1568 height 778
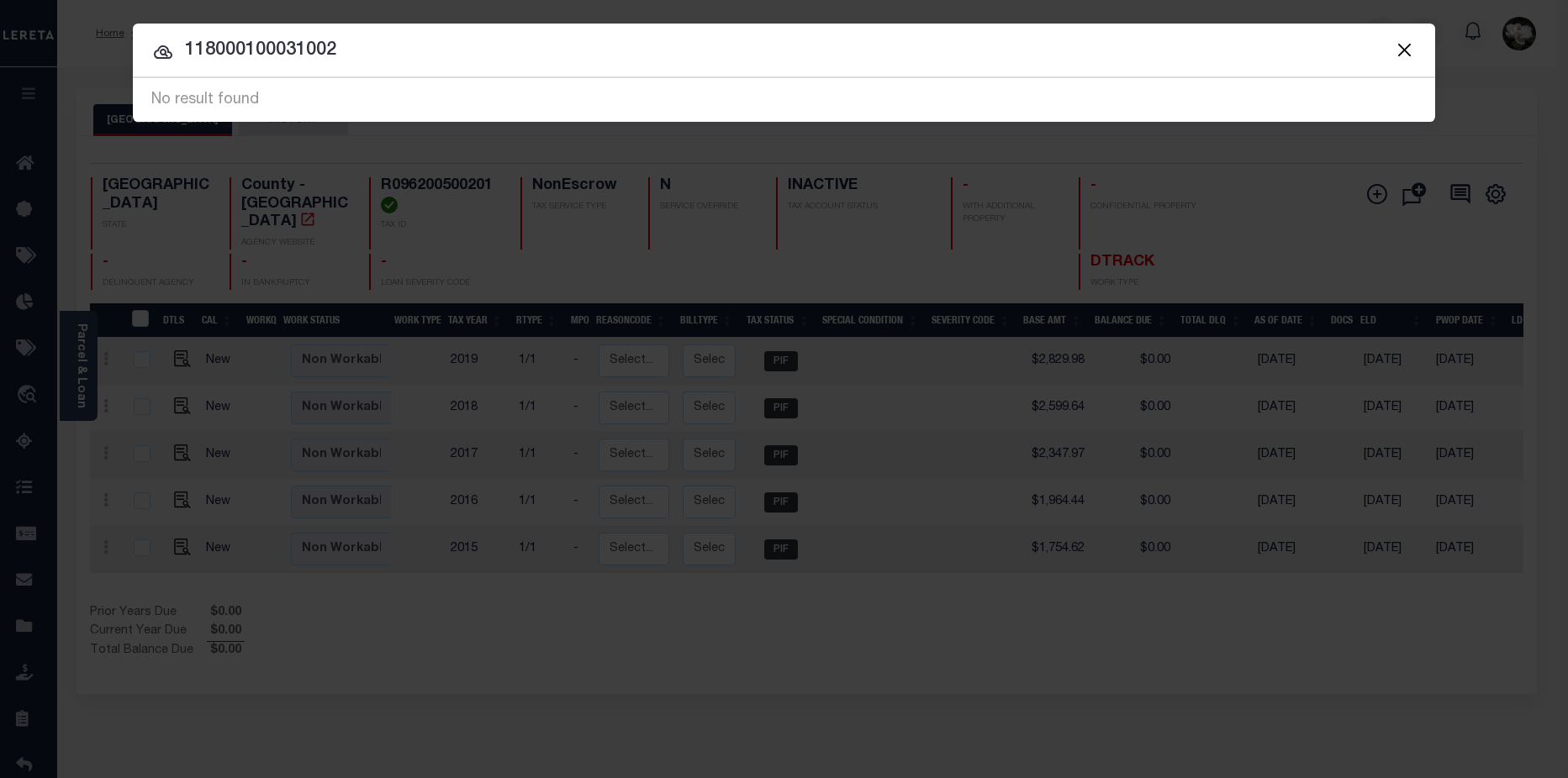
drag, startPoint x: 186, startPoint y: 49, endPoint x: 552, endPoint y: 50, distance: 366.0
click at [552, 50] on input "118000100031002" at bounding box center [783, 51] width 1302 height 30
drag, startPoint x: 281, startPoint y: 51, endPoint x: -19, endPoint y: 40, distance: 300.2
click at [0, 40] on html "Home OMS Detail Payment History Profile" at bounding box center [784, 526] width 1568 height 1053
drag, startPoint x: 163, startPoint y: 59, endPoint x: 59, endPoint y: 33, distance: 107.2
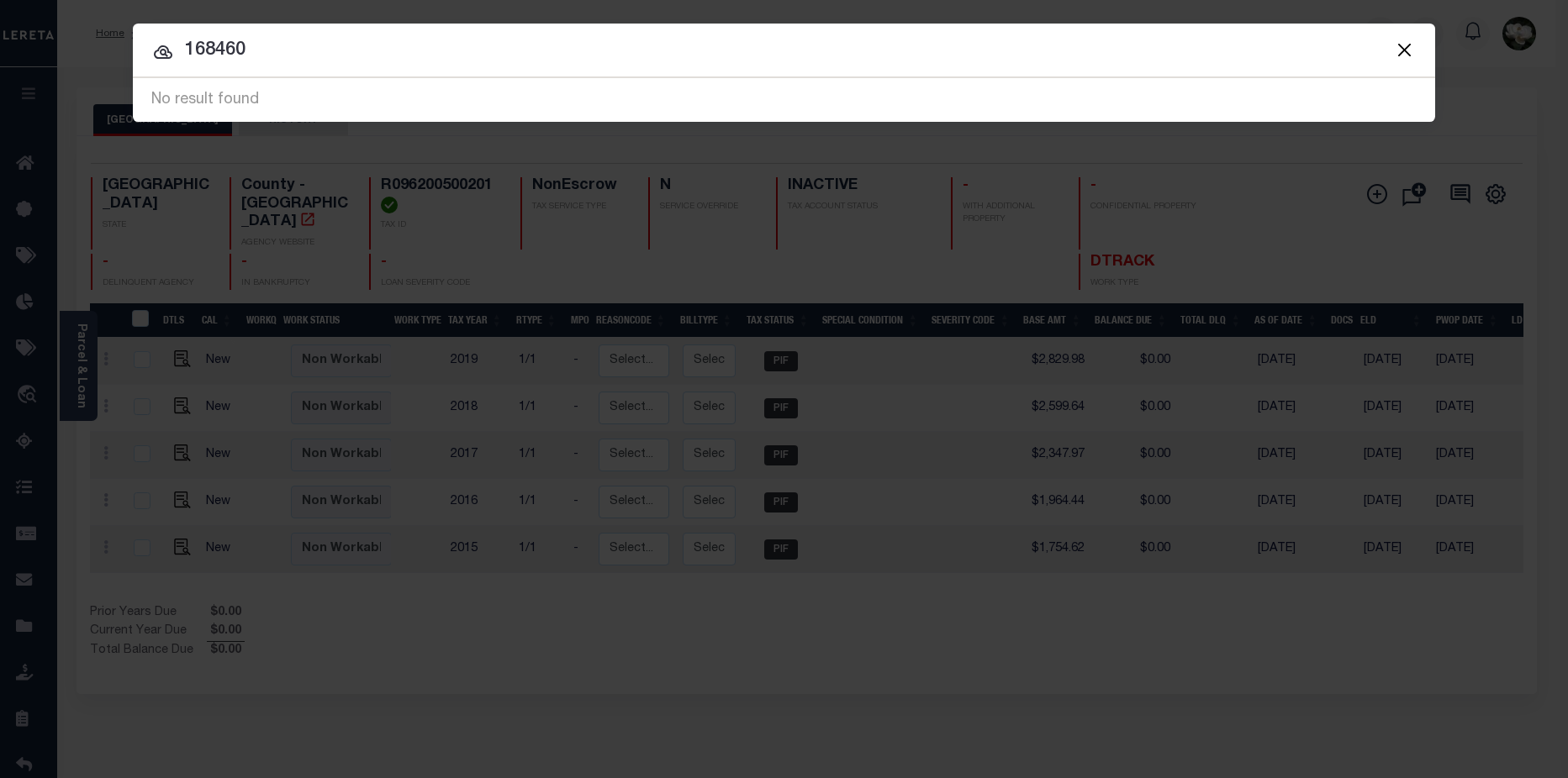
click at [70, 53] on div "Include Loans TBM Customers Borrowers Payments (Lender Non-Disb) Payments (Lend…" at bounding box center [784, 389] width 1568 height 778
type input "118000100031002"
click at [464, 55] on input "118000100031002" at bounding box center [783, 51] width 1302 height 30
